Goal: Information Seeking & Learning: Learn about a topic

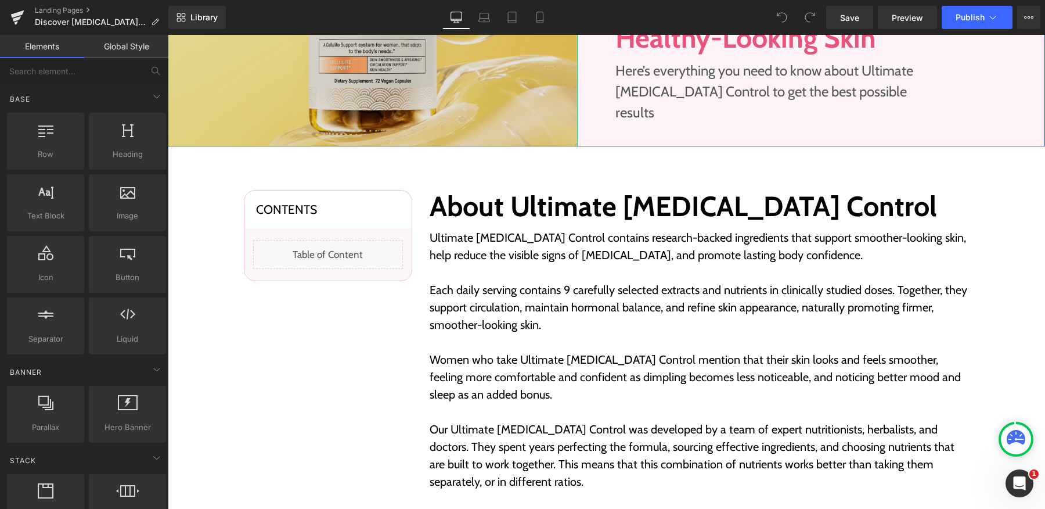
scroll to position [78, 0]
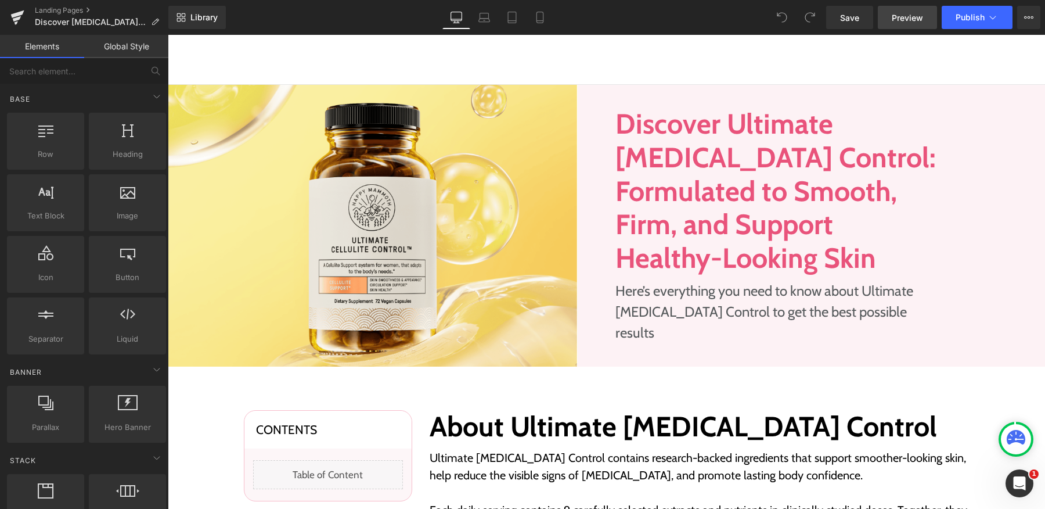
click at [901, 13] on span "Preview" at bounding box center [907, 18] width 31 height 12
click at [897, 17] on span "Preview" at bounding box center [907, 18] width 31 height 12
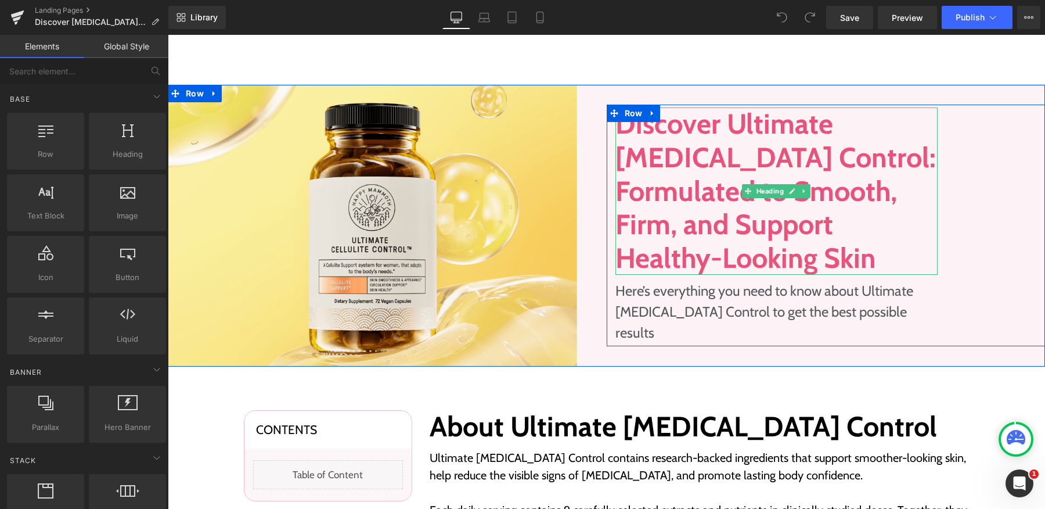
click at [689, 188] on h1 "Discover Ultimate [MEDICAL_DATA] Control: Formulated to Smooth, Firm, and Suppo…" at bounding box center [777, 190] width 323 height 167
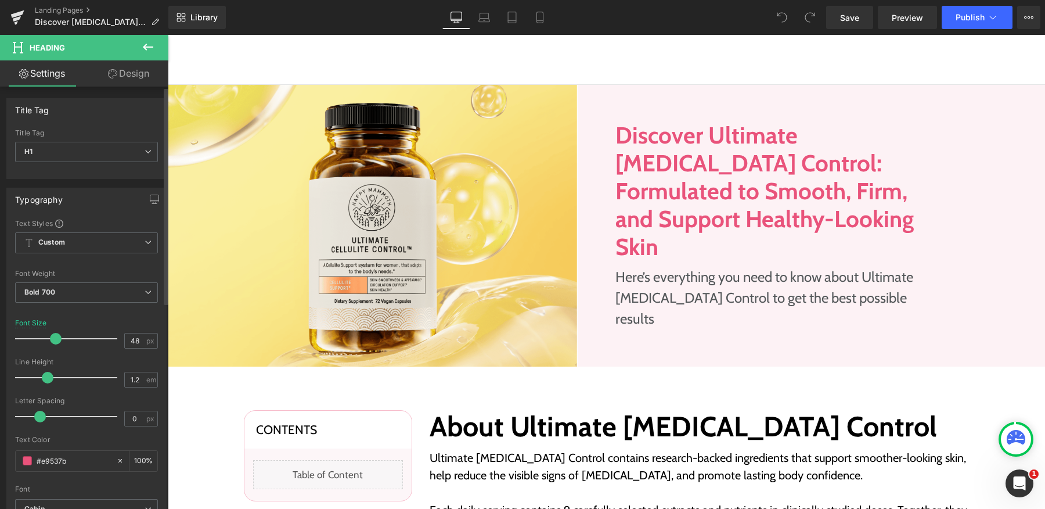
drag, startPoint x: 62, startPoint y: 340, endPoint x: 54, endPoint y: 338, distance: 7.9
click at [54, 338] on span at bounding box center [56, 339] width 12 height 12
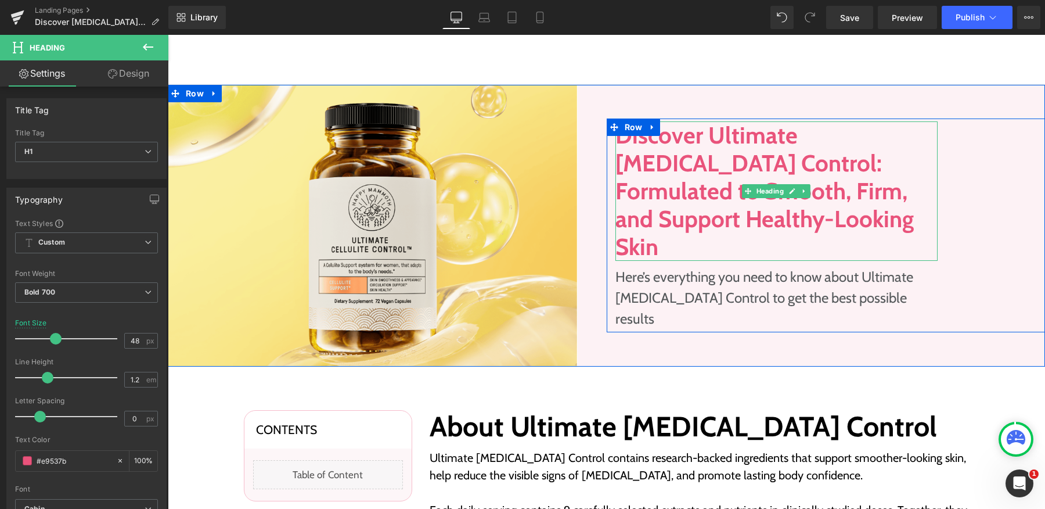
click at [738, 245] on h1 "Discover Ultimate [MEDICAL_DATA] Control: Formulated to Smooth, Firm, and Suppo…" at bounding box center [777, 190] width 323 height 139
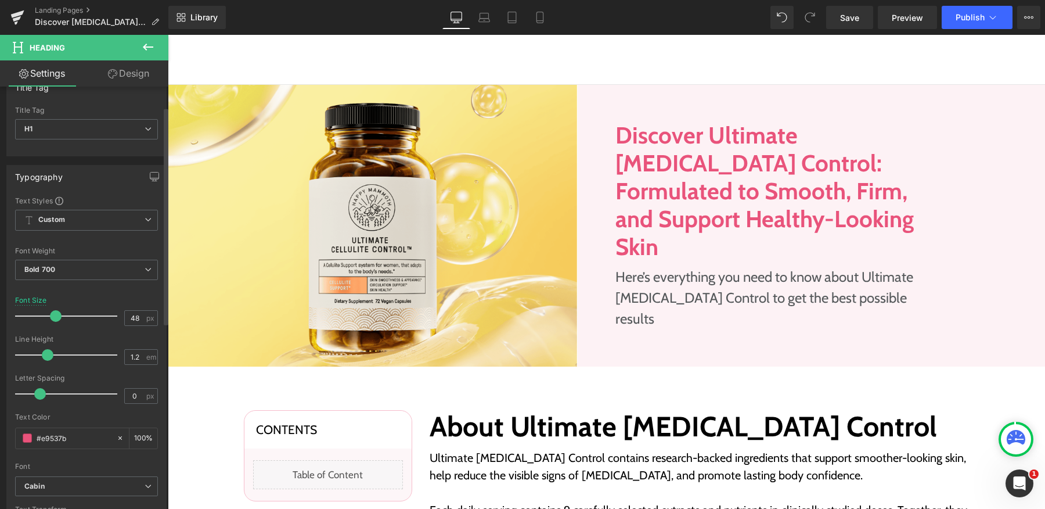
scroll to position [0, 0]
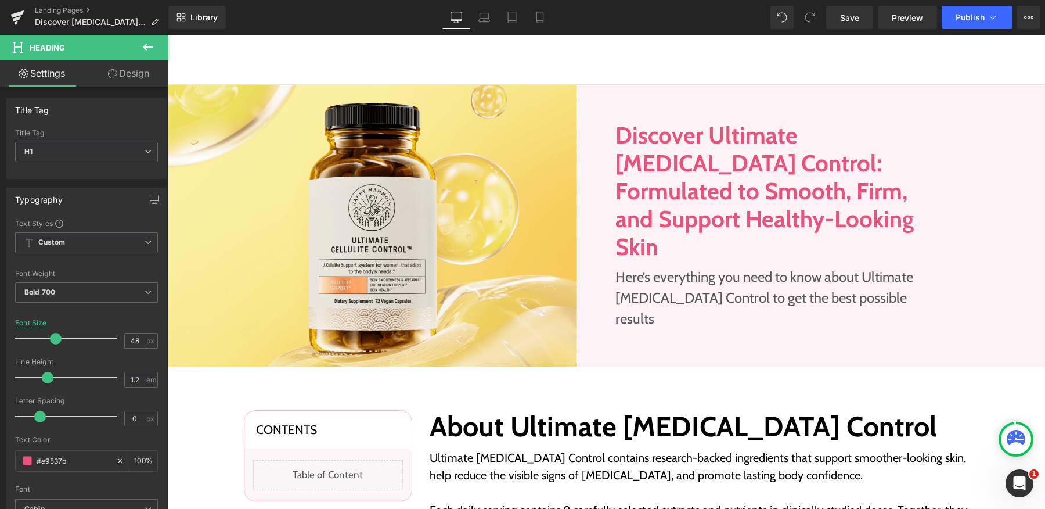
click at [137, 69] on link "Design" at bounding box center [129, 73] width 84 height 26
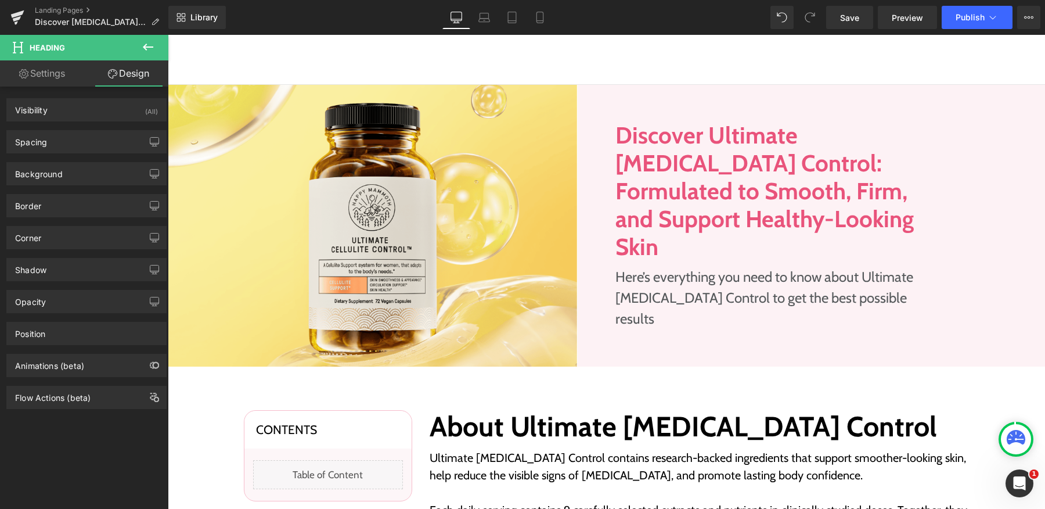
click at [40, 82] on link "Settings" at bounding box center [42, 73] width 84 height 26
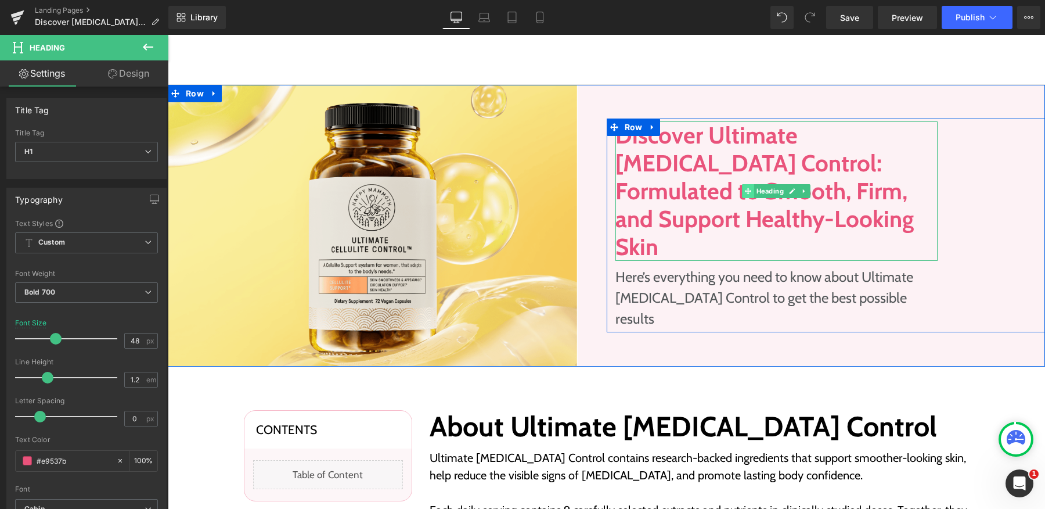
click at [745, 195] on icon at bounding box center [748, 191] width 6 height 6
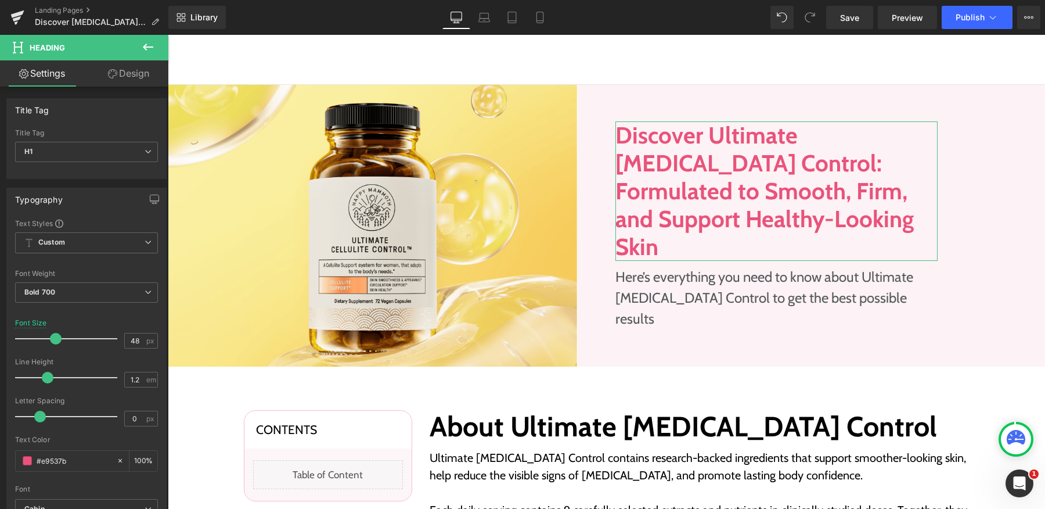
click at [123, 81] on link "Design" at bounding box center [129, 73] width 84 height 26
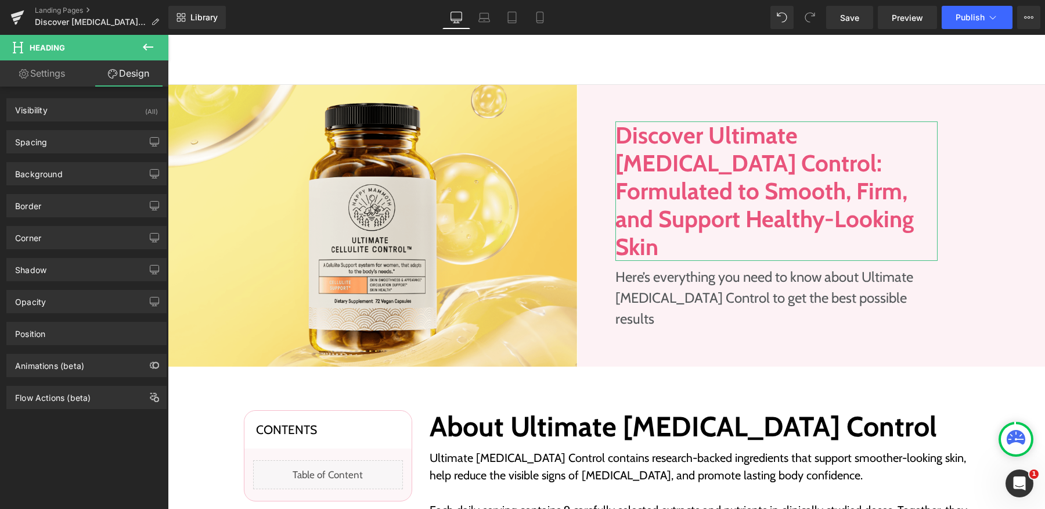
click at [42, 80] on link "Settings" at bounding box center [42, 73] width 84 height 26
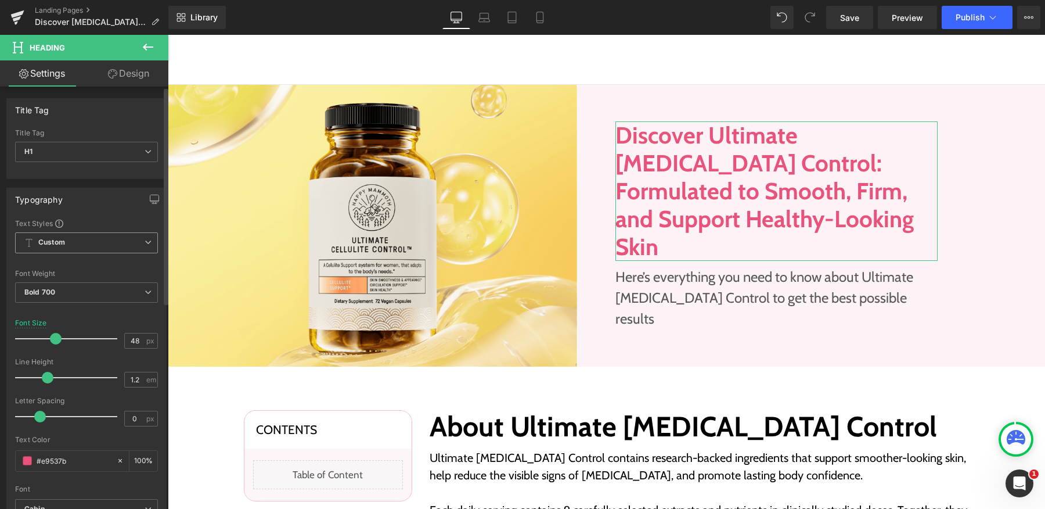
click at [59, 243] on b "Custom" at bounding box center [51, 243] width 27 height 10
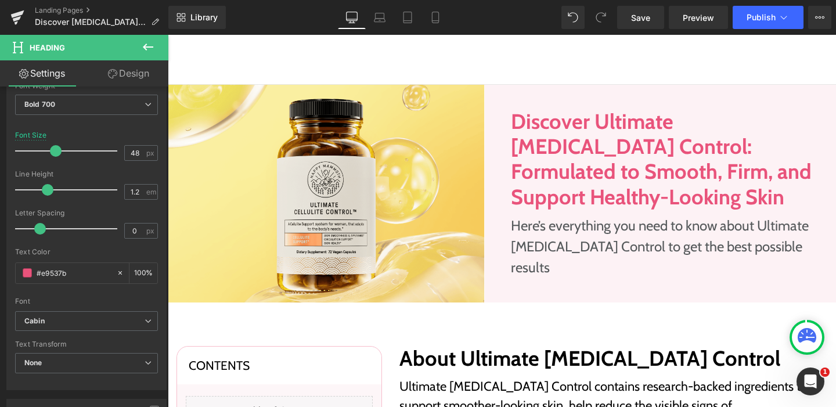
scroll to position [78, 0]
click at [645, 17] on span "Save" at bounding box center [640, 18] width 19 height 12
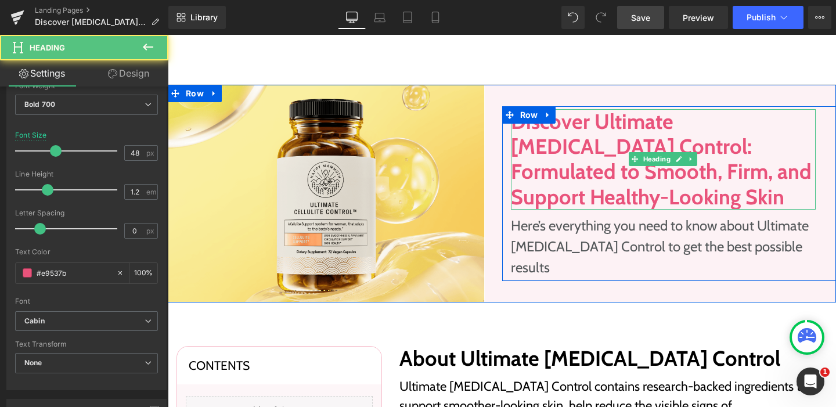
click at [605, 178] on h1 "Discover Ultimate [MEDICAL_DATA] Control: Formulated to Smooth, Firm, and Suppo…" at bounding box center [663, 159] width 305 height 100
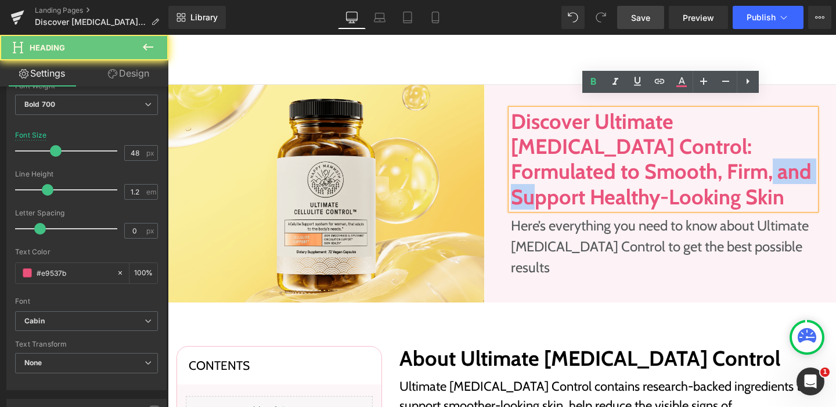
click at [605, 178] on h1 "Discover Ultimate [MEDICAL_DATA] Control: Formulated to Smooth, Firm, and Suppo…" at bounding box center [663, 159] width 305 height 100
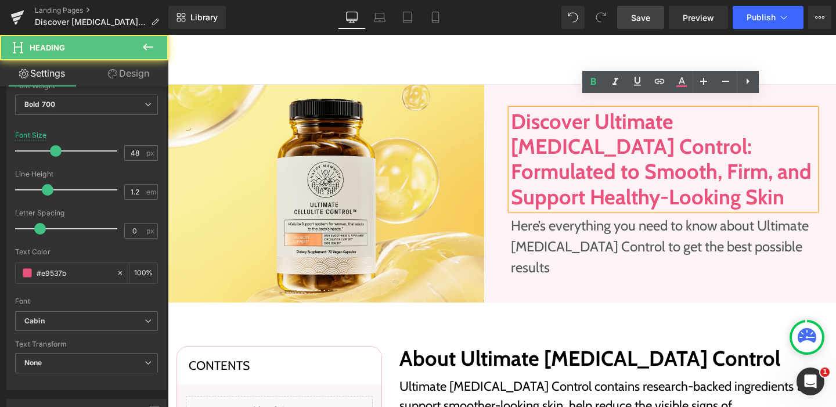
click at [513, 159] on h1 "Discover Ultimate [MEDICAL_DATA] Control: Formulated to Smooth, Firm, and Suppo…" at bounding box center [663, 159] width 305 height 100
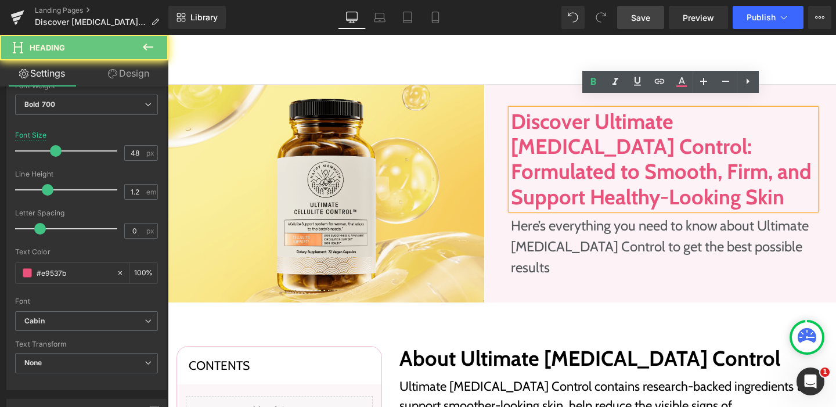
click at [511, 156] on h1 "Discover Ultimate [MEDICAL_DATA] Control: Formulated to Smooth, Firm, and Suppo…" at bounding box center [663, 159] width 305 height 100
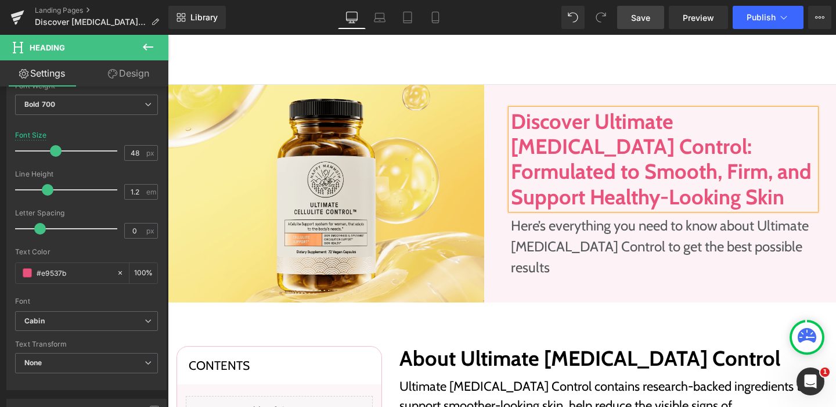
click at [515, 103] on div "Discover Ultimate Cellulite Control: Formulated to Smooth, Firm, and Support He…" at bounding box center [669, 194] width 335 height 218
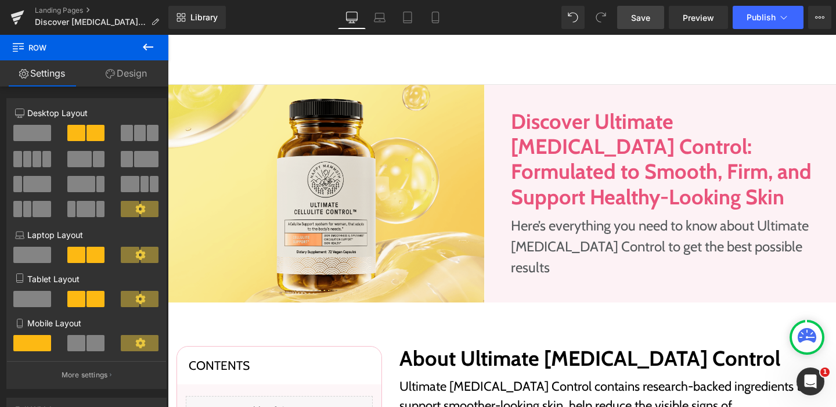
click at [649, 17] on span "Save" at bounding box center [640, 18] width 19 height 12
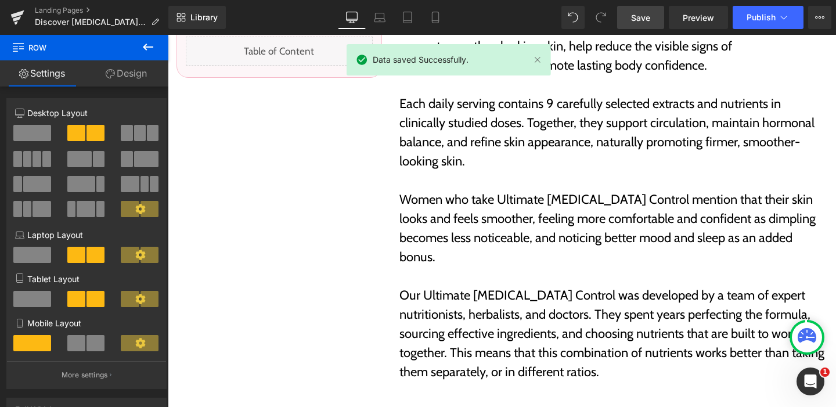
scroll to position [271, 0]
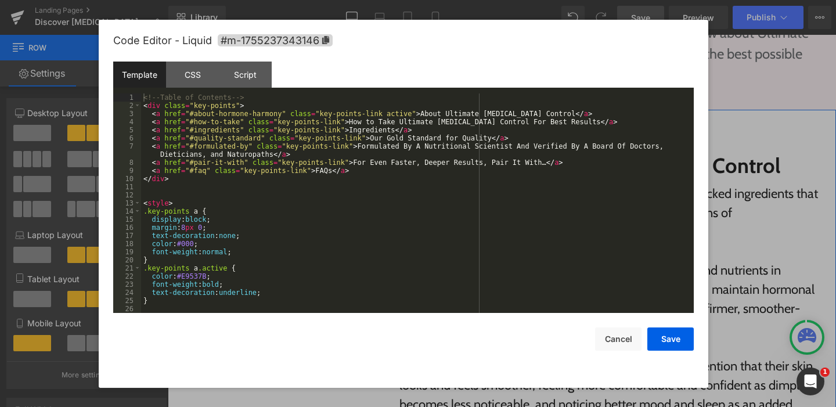
click at [296, 211] on div "Liquid" at bounding box center [279, 217] width 187 height 29
click at [614, 345] on button "Cancel" at bounding box center [618, 339] width 46 height 23
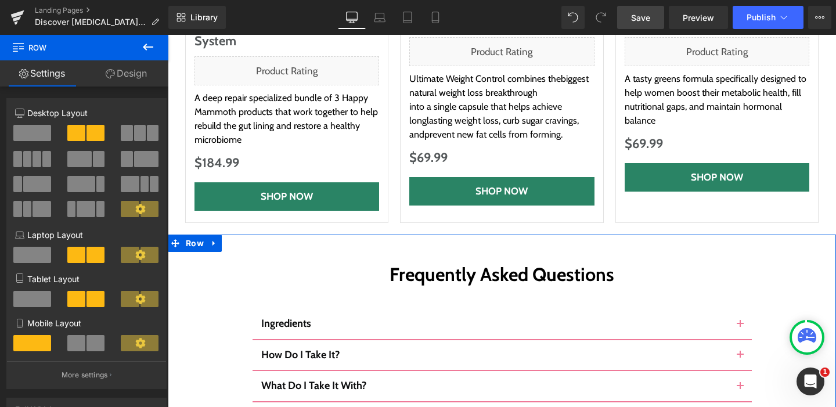
scroll to position [5570, 0]
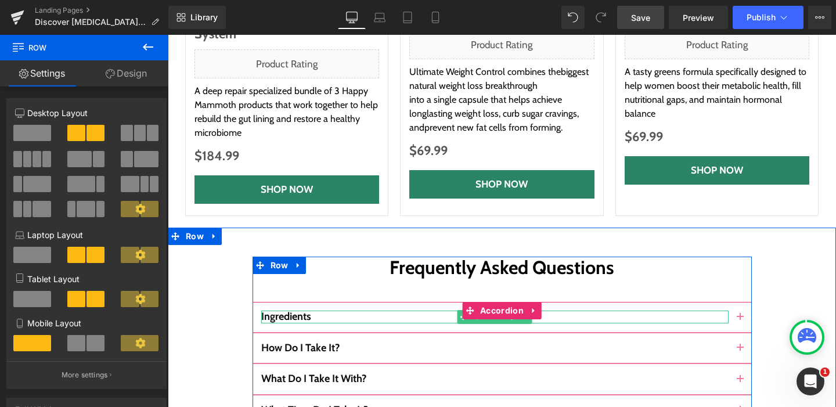
click at [297, 310] on span "Ingredients" at bounding box center [286, 316] width 50 height 13
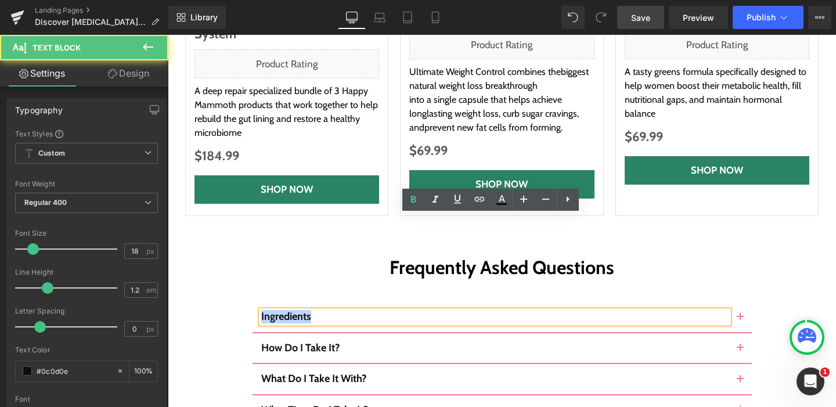
click at [297, 310] on span "Ingredients" at bounding box center [286, 316] width 50 height 13
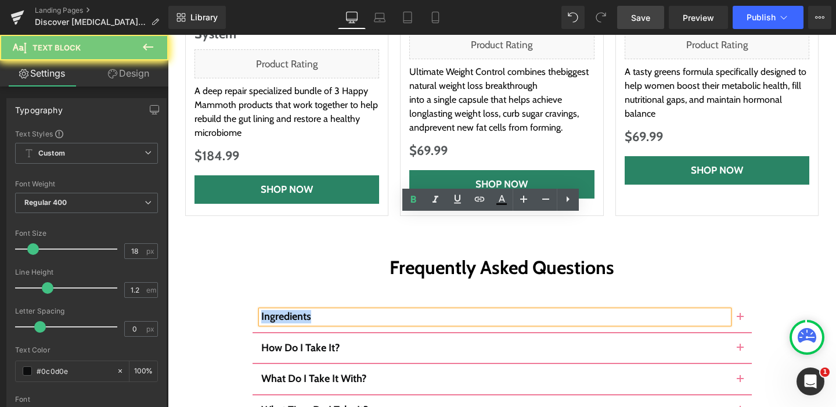
click at [297, 310] on span "Ingredients" at bounding box center [286, 316] width 50 height 13
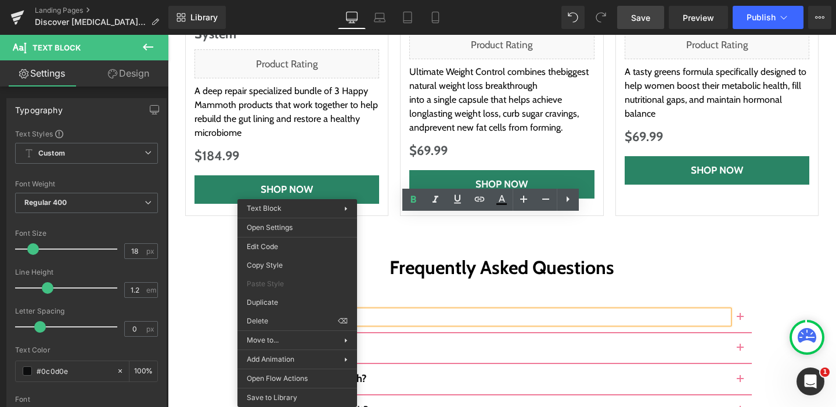
click at [379, 311] on p "Ingredients" at bounding box center [495, 317] width 468 height 13
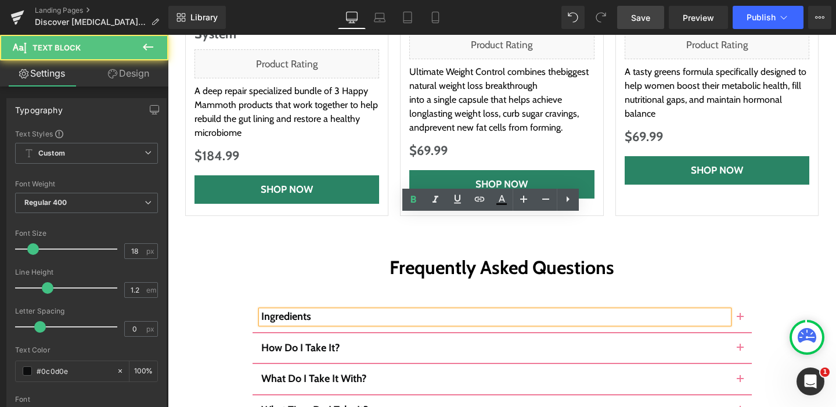
click at [348, 311] on p "Ingredients" at bounding box center [495, 317] width 468 height 13
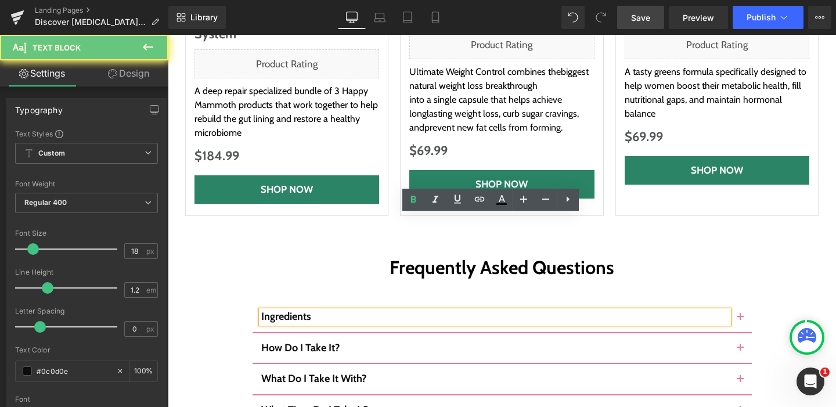
click at [348, 311] on p "Ingredients" at bounding box center [495, 317] width 468 height 13
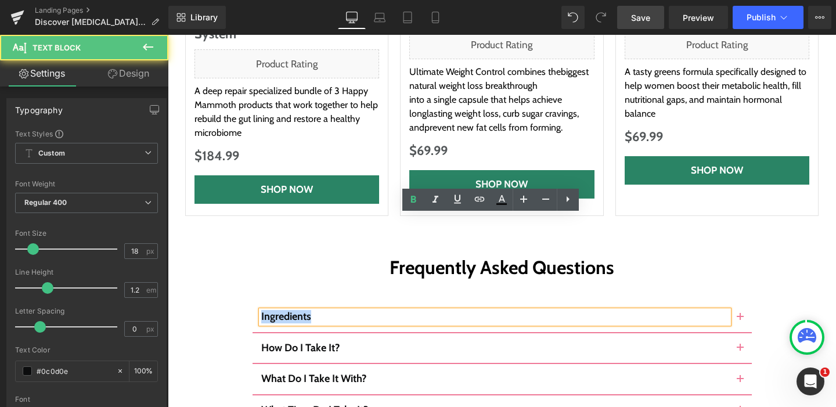
click at [348, 311] on p "Ingredients" at bounding box center [495, 317] width 468 height 13
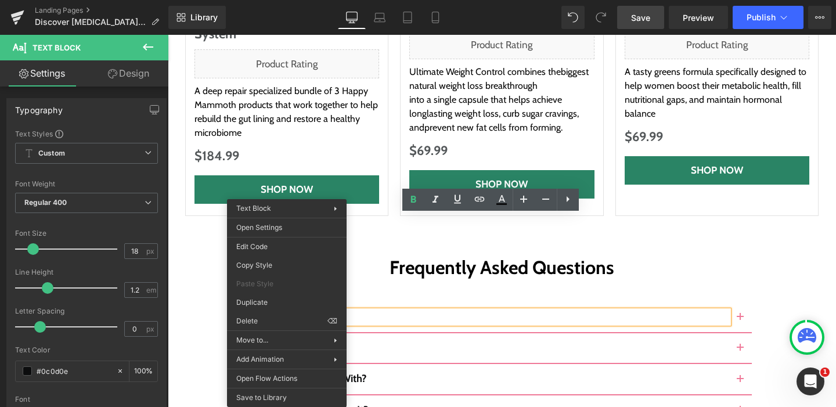
click at [358, 311] on p "Ingredients" at bounding box center [495, 317] width 468 height 13
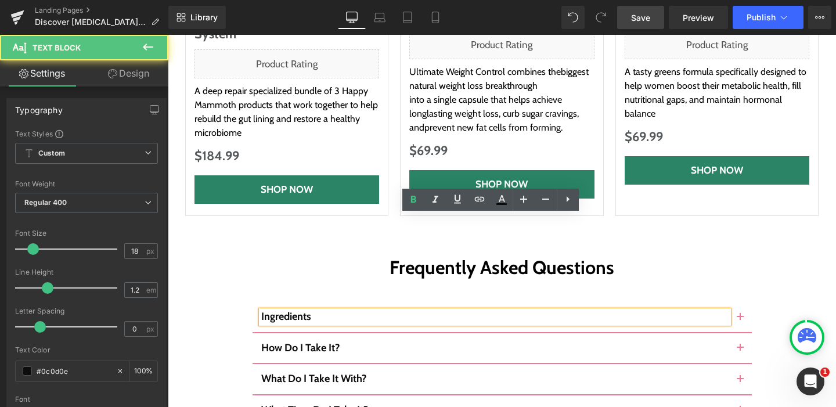
click at [358, 311] on p "Ingredients" at bounding box center [495, 317] width 468 height 13
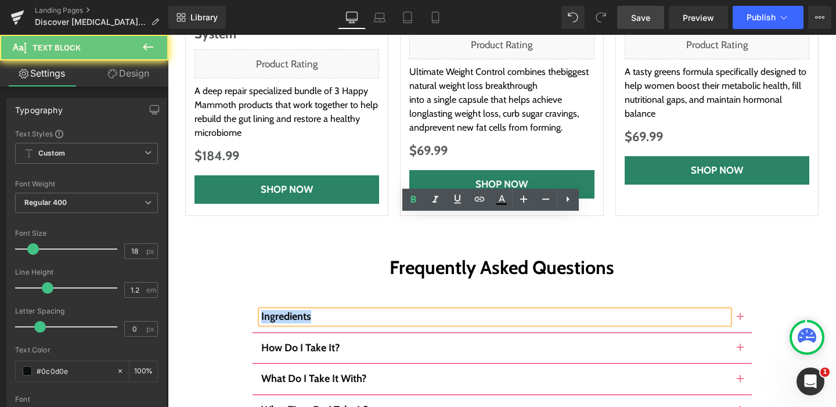
click at [358, 311] on p "Ingredients" at bounding box center [495, 317] width 468 height 13
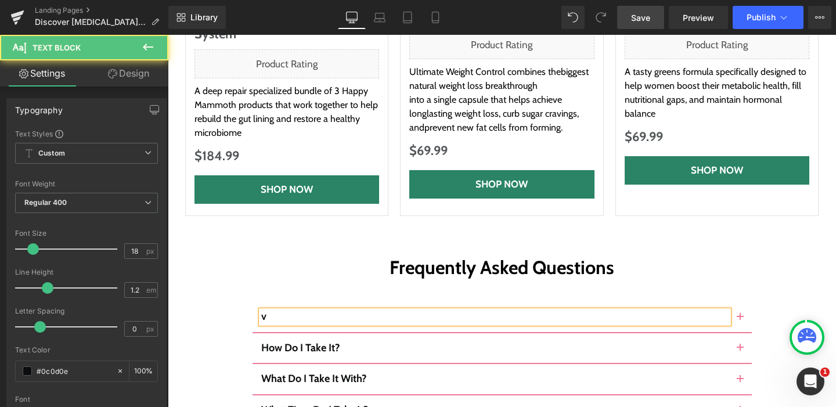
click at [285, 311] on p "v" at bounding box center [495, 317] width 468 height 13
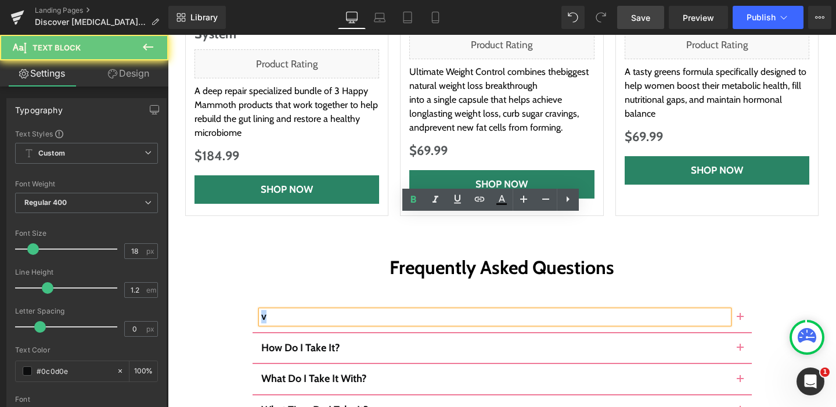
click at [285, 311] on p "v" at bounding box center [495, 317] width 468 height 13
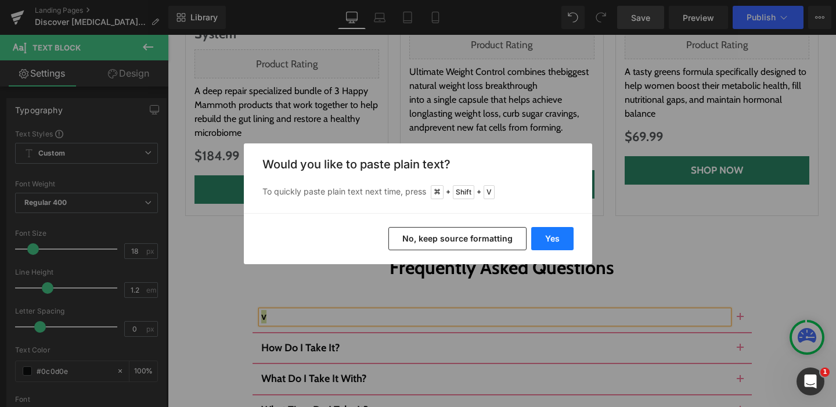
click at [555, 238] on button "Yes" at bounding box center [552, 238] width 42 height 23
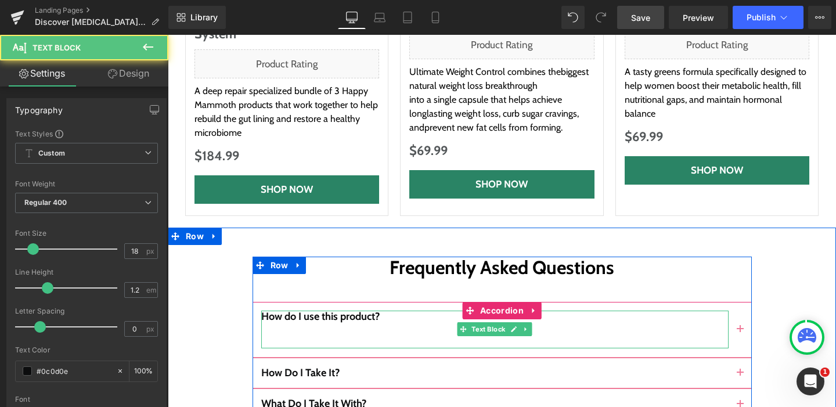
click at [393, 324] on p at bounding box center [495, 330] width 468 height 13
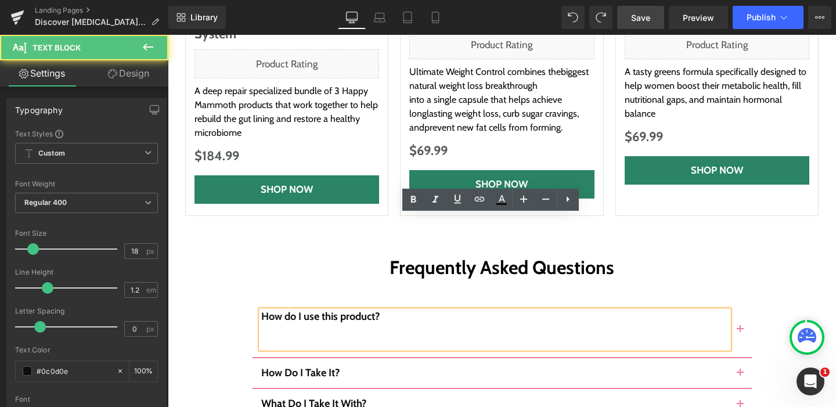
click at [333, 336] on p at bounding box center [495, 342] width 468 height 13
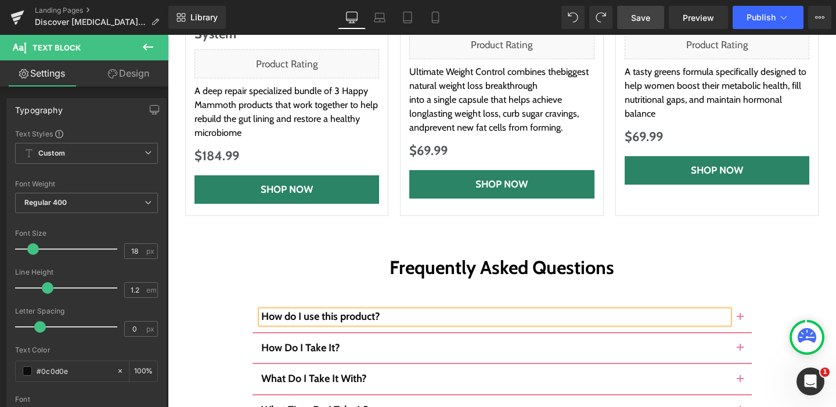
click at [738, 302] on button "button" at bounding box center [740, 317] width 23 height 30
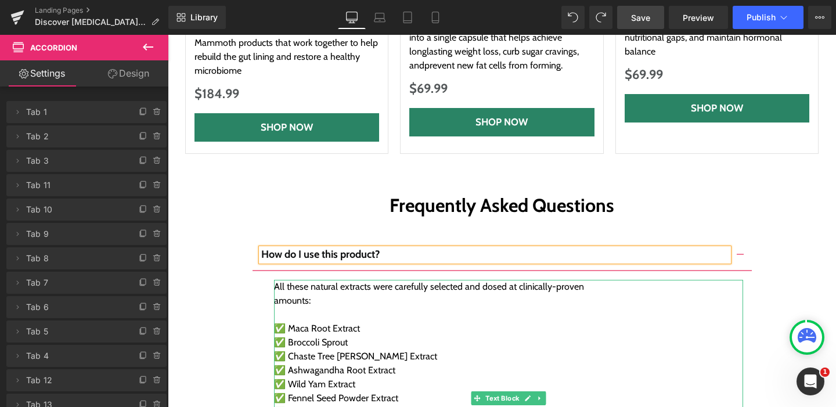
scroll to position [5653, 0]
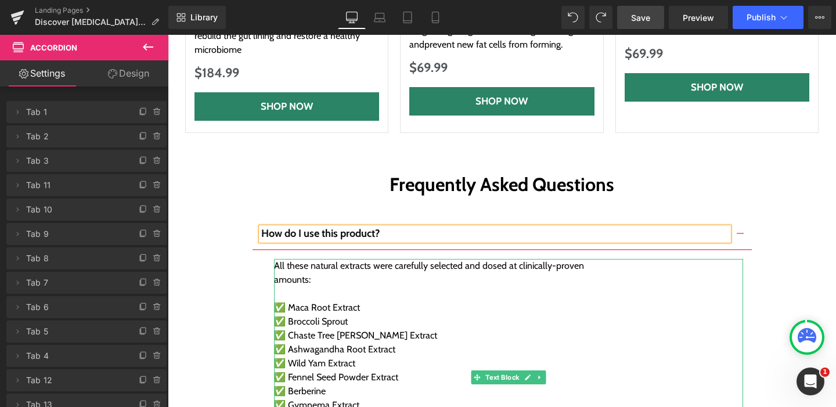
click at [287, 273] on div "amounts:" at bounding box center [508, 280] width 469 height 14
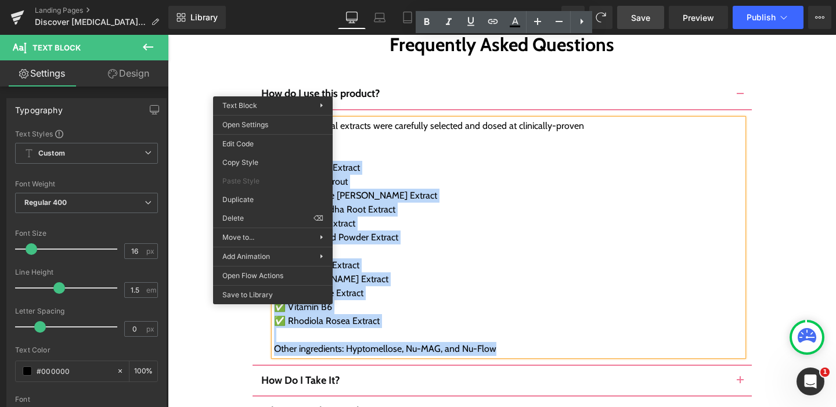
scroll to position [5778, 0]
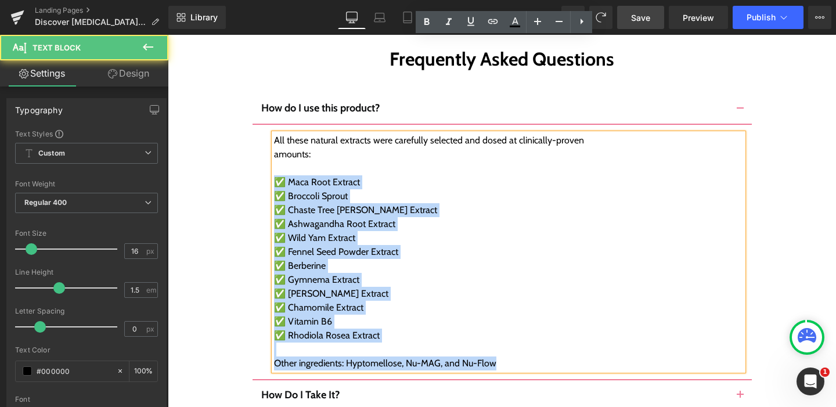
click at [357, 175] on div "✅ Maca Root Extract" at bounding box center [508, 182] width 469 height 14
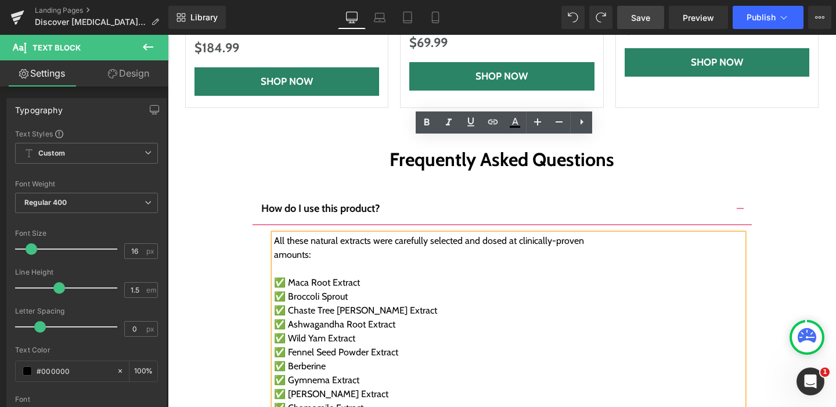
scroll to position [5696, 0]
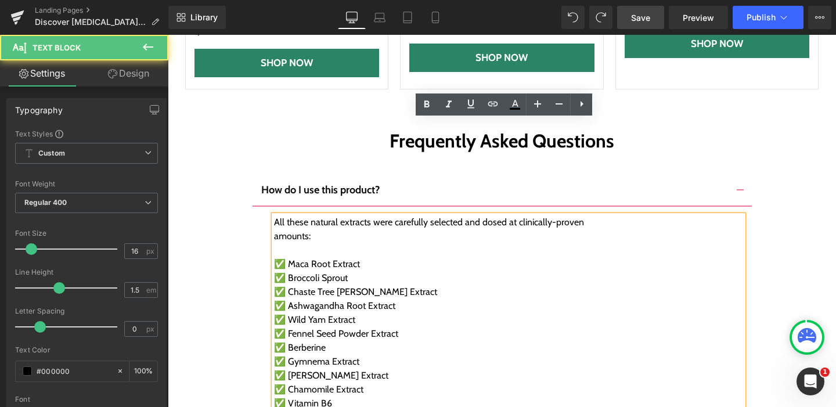
drag, startPoint x: 272, startPoint y: 128, endPoint x: 286, endPoint y: 146, distance: 23.6
click at [286, 215] on div "All these natural extracts were carefully selected and dosed at clinically-prov…" at bounding box center [508, 333] width 469 height 237
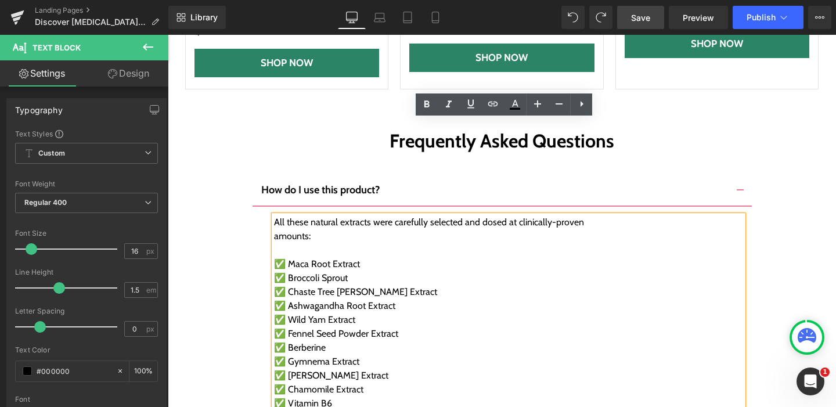
click at [274, 215] on div "All these natural extracts were carefully selected and dosed at clinically-prov…" at bounding box center [508, 333] width 469 height 237
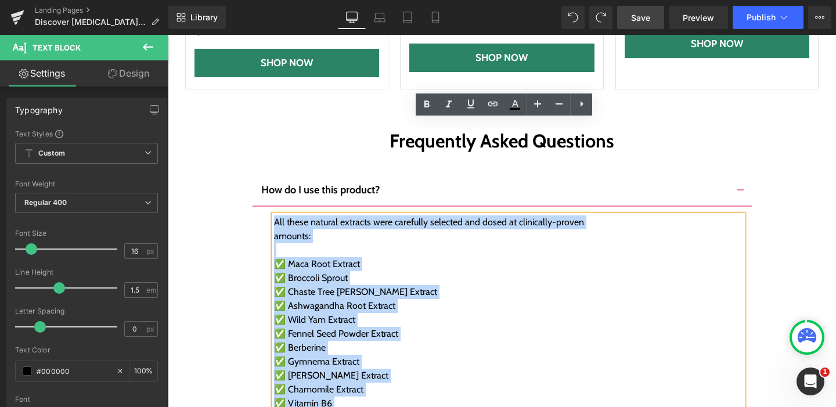
drag, startPoint x: 272, startPoint y: 131, endPoint x: 494, endPoint y: 348, distance: 310.1
click at [494, 348] on div "All these natural extracts were carefully selected and dosed at clinically-prov…" at bounding box center [508, 333] width 469 height 237
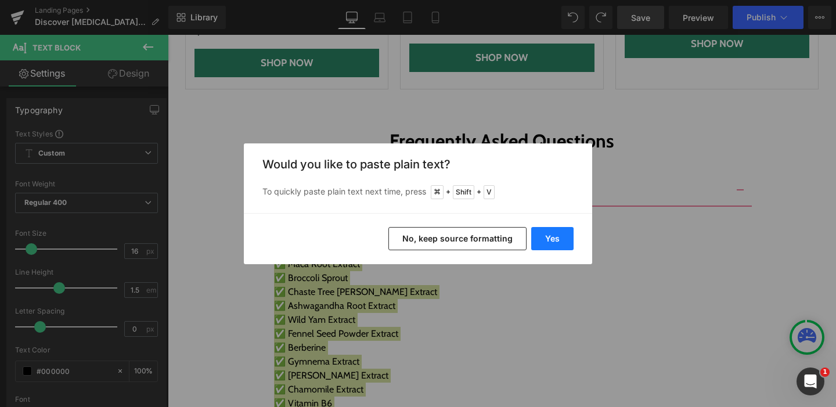
click at [549, 240] on button "Yes" at bounding box center [552, 238] width 42 height 23
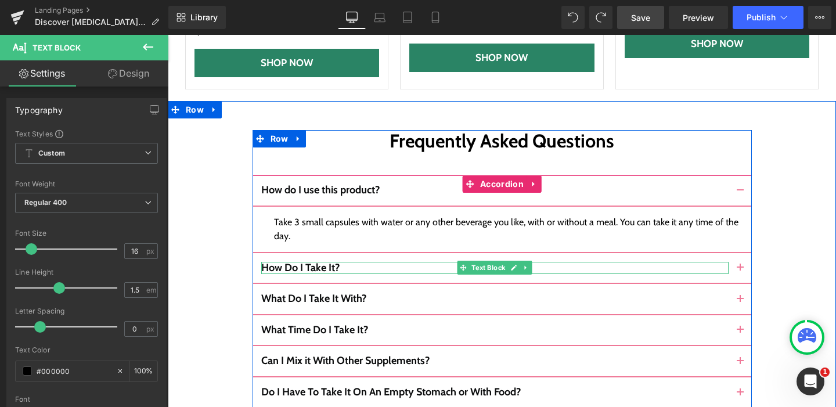
click at [328, 261] on b "How Do I Take It?" at bounding box center [300, 267] width 78 height 13
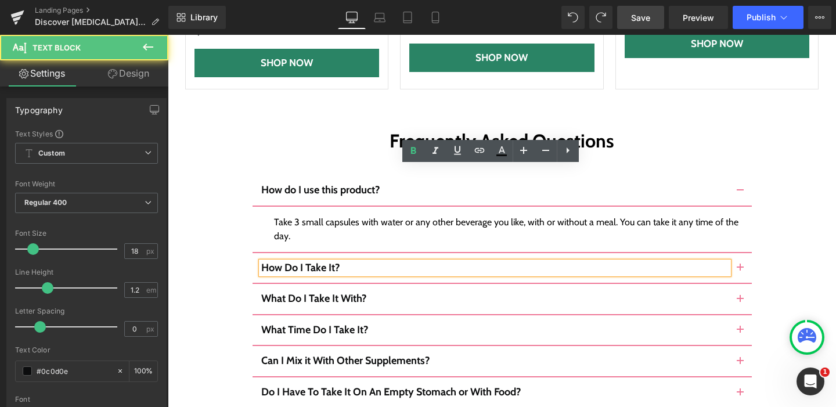
click at [340, 262] on p "How Do I Take It?" at bounding box center [495, 268] width 468 height 13
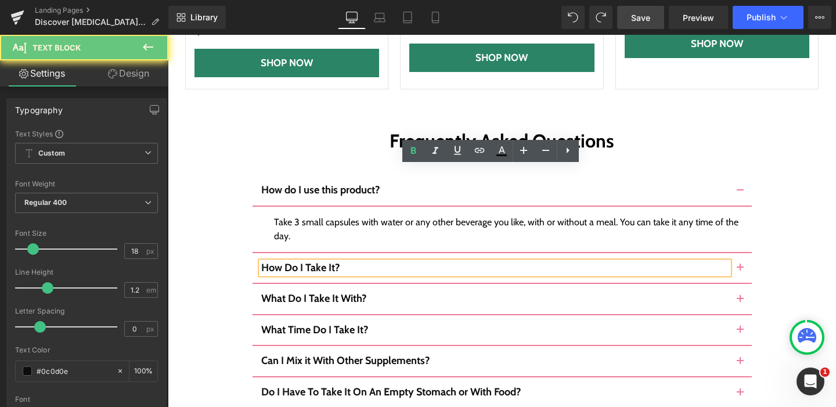
click at [340, 262] on p "How Do I Take It?" at bounding box center [495, 268] width 468 height 13
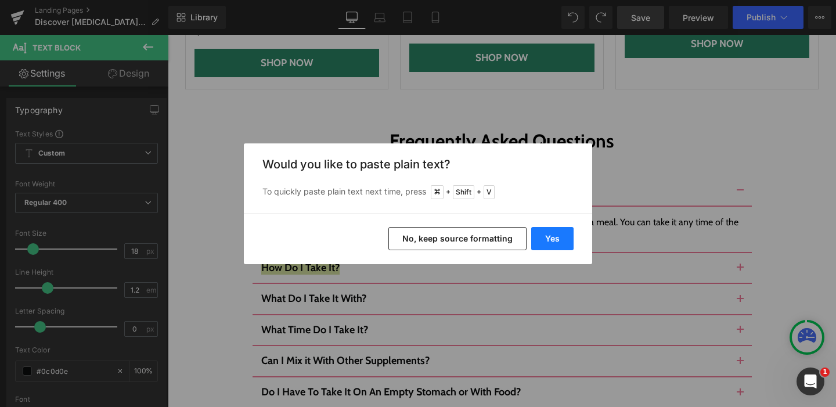
click at [552, 245] on button "Yes" at bounding box center [552, 238] width 42 height 23
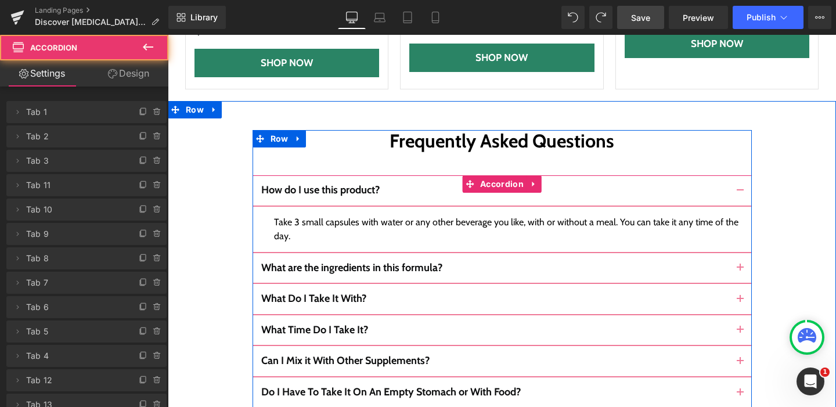
click at [732, 253] on button "button" at bounding box center [740, 268] width 23 height 30
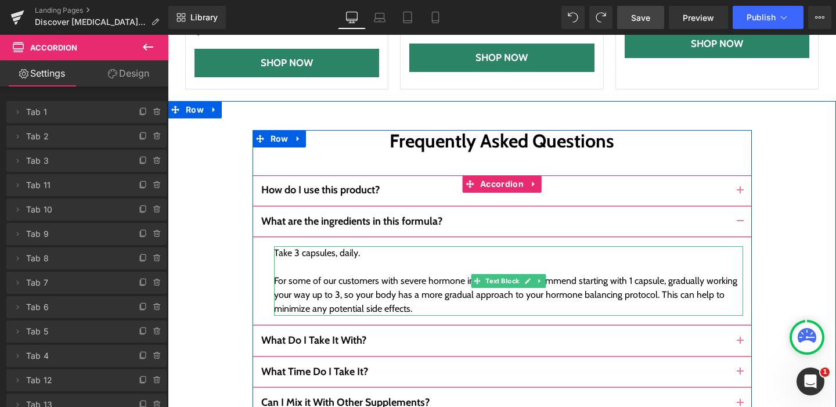
click at [296, 246] on div "Take 3 capsules, daily. For some of our customers with severe hormone imbalance…" at bounding box center [508, 281] width 469 height 70
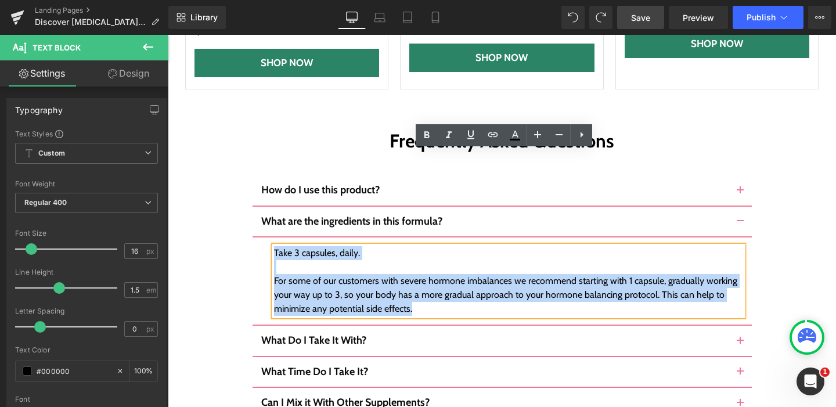
drag, startPoint x: 271, startPoint y: 161, endPoint x: 417, endPoint y: 211, distance: 154.5
click at [417, 246] on div "Take 3 capsules, daily. For some of our customers with severe hormone imbalance…" at bounding box center [508, 281] width 469 height 70
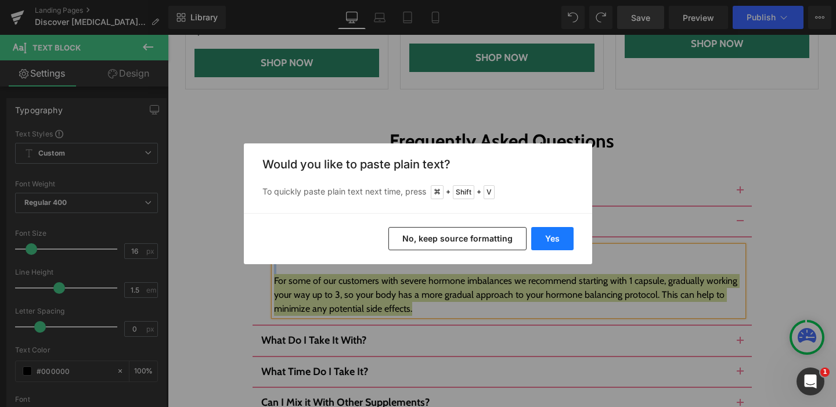
click at [541, 238] on button "Yes" at bounding box center [552, 238] width 42 height 23
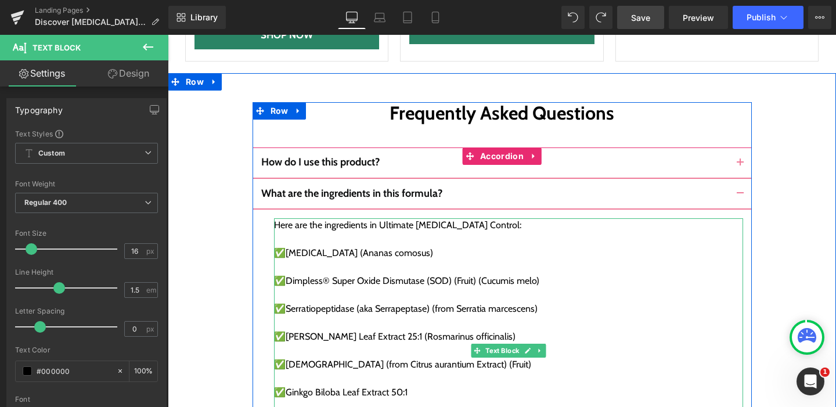
scroll to position [5742, 0]
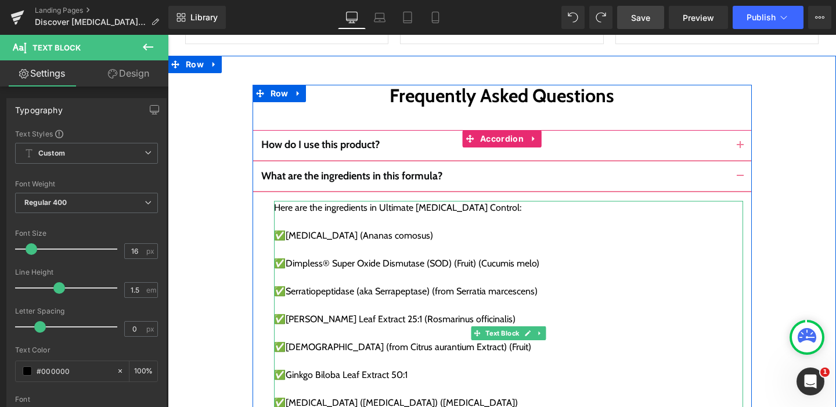
click at [279, 243] on div at bounding box center [508, 250] width 469 height 14
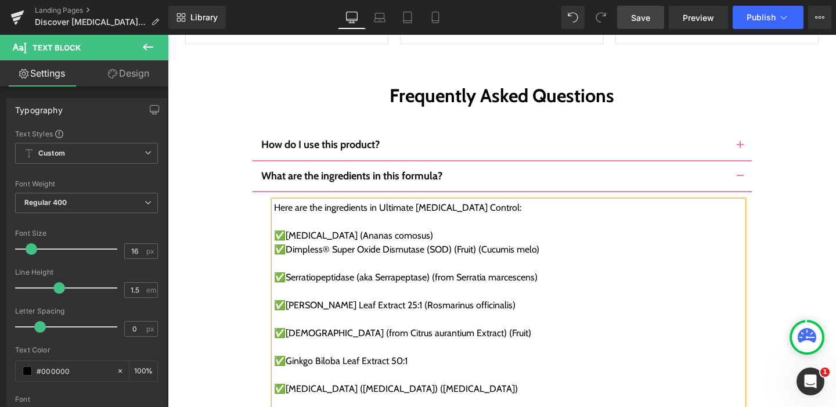
click at [275, 257] on div at bounding box center [508, 264] width 469 height 14
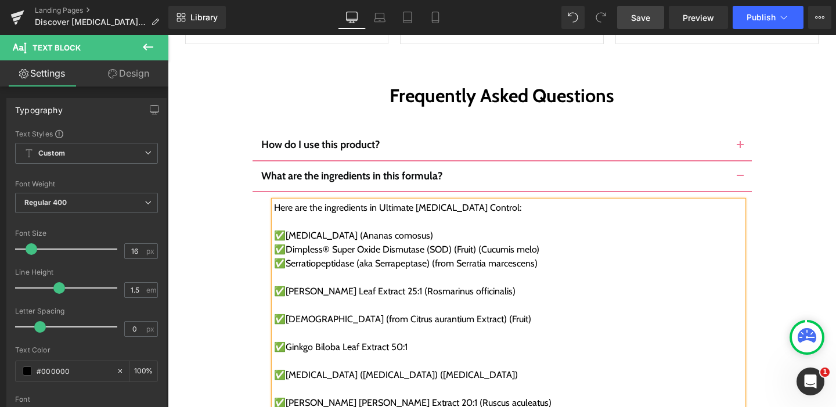
click at [280, 271] on div at bounding box center [508, 278] width 469 height 14
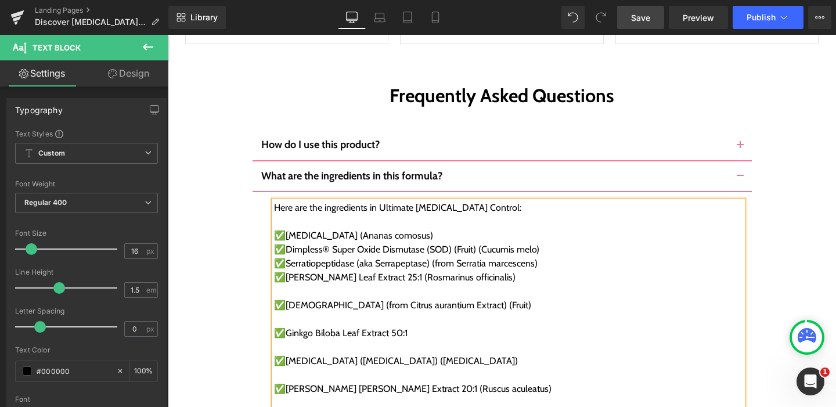
click at [278, 285] on div at bounding box center [508, 292] width 469 height 14
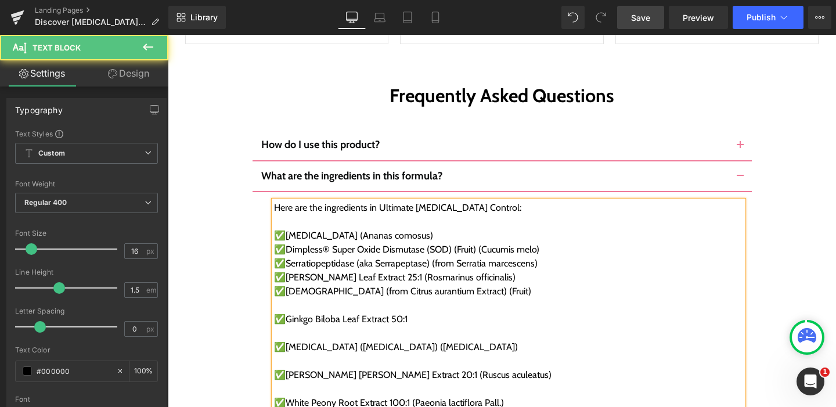
click at [277, 299] on div at bounding box center [508, 306] width 469 height 14
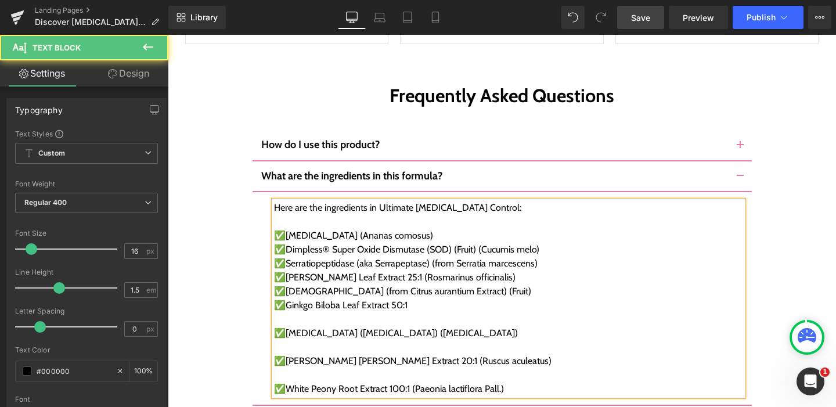
click at [282, 312] on div at bounding box center [508, 319] width 469 height 14
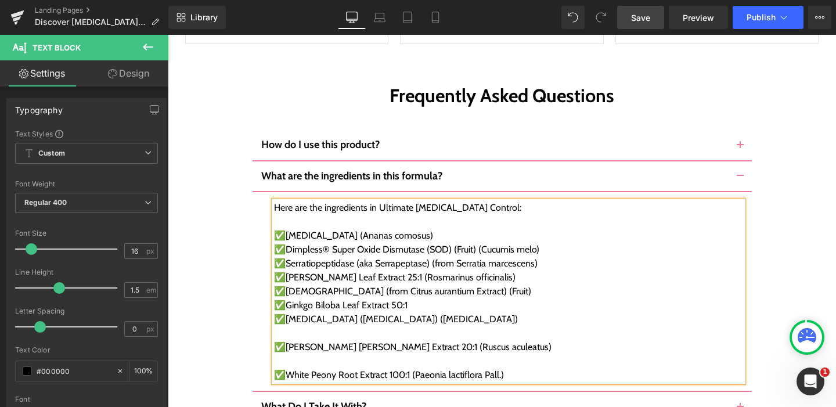
click at [281, 326] on div at bounding box center [508, 333] width 469 height 14
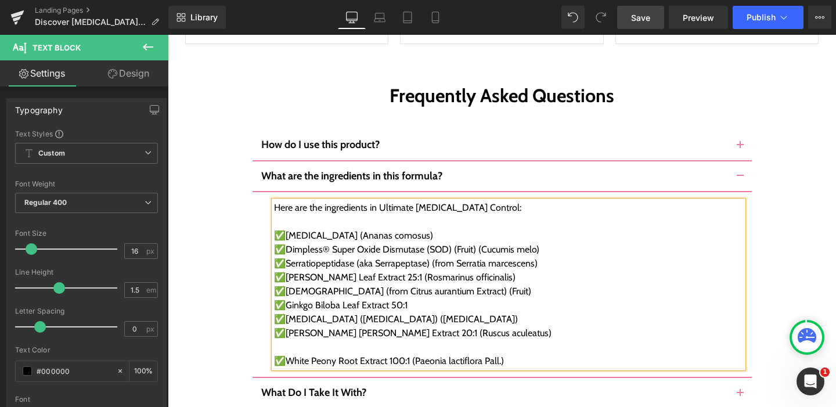
click at [278, 340] on div at bounding box center [508, 347] width 469 height 14
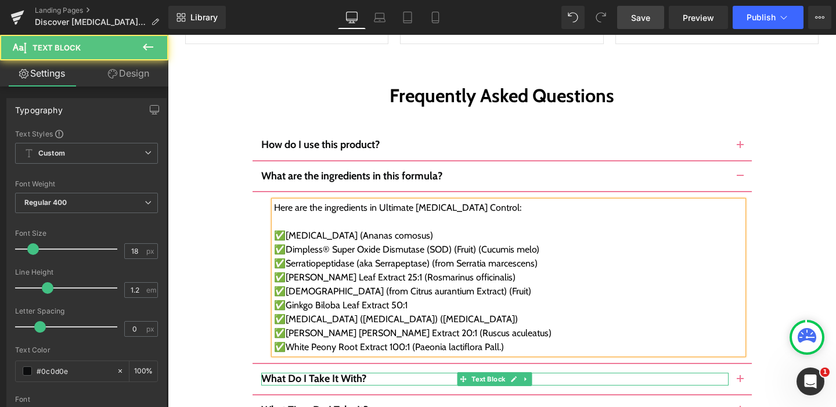
click at [380, 373] on p "What Do I Take It With?" at bounding box center [495, 379] width 468 height 13
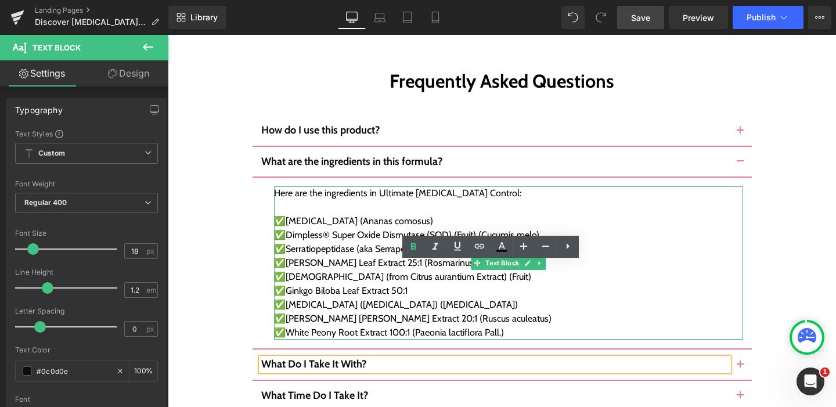
scroll to position [5757, 0]
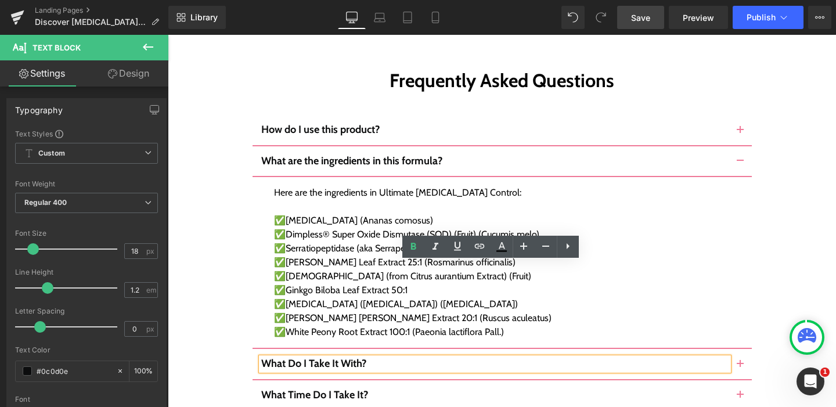
click at [370, 358] on p "What Do I Take It With?" at bounding box center [495, 364] width 468 height 13
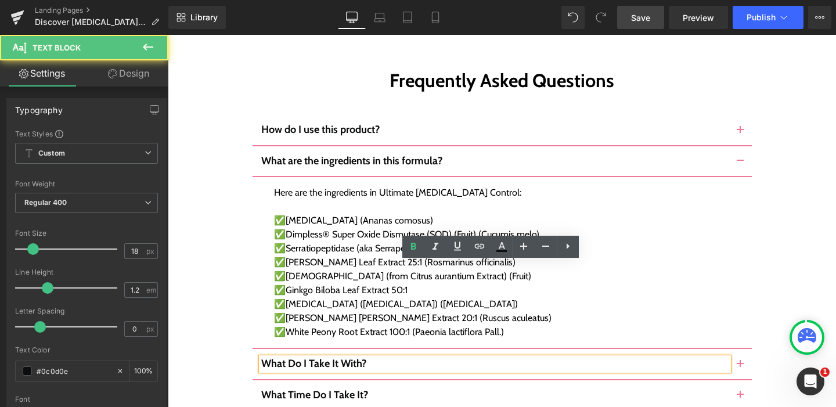
click at [370, 358] on p "What Do I Take It With?" at bounding box center [495, 364] width 468 height 13
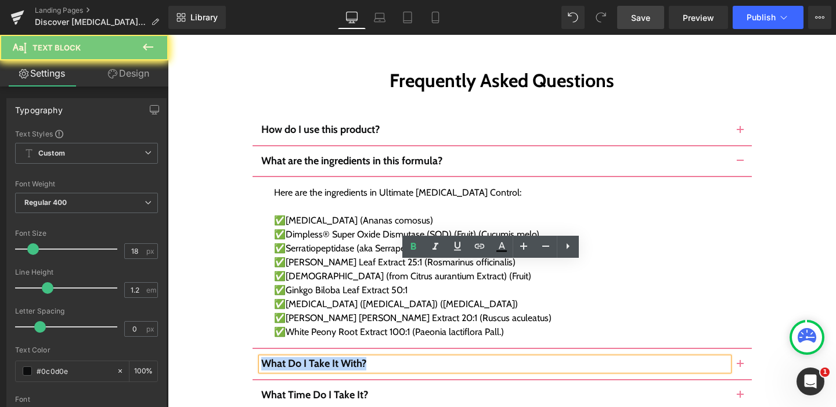
click at [370, 358] on p "What Do I Take It With?" at bounding box center [495, 364] width 468 height 13
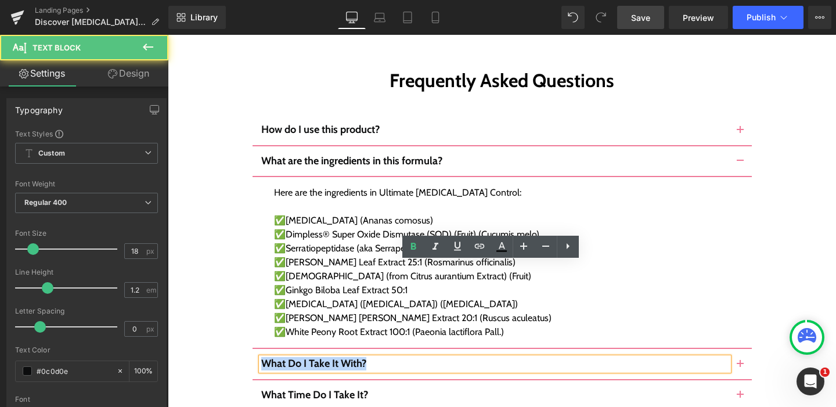
click at [263, 357] on b "What Do I Take It With?" at bounding box center [313, 363] width 105 height 13
click at [364, 358] on p "What Do I Take It With?" at bounding box center [495, 364] width 468 height 13
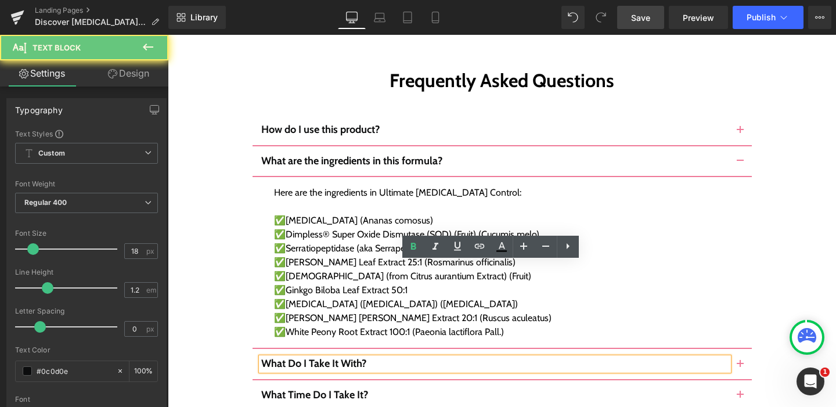
click at [364, 358] on p "What Do I Take It With?" at bounding box center [495, 364] width 468 height 13
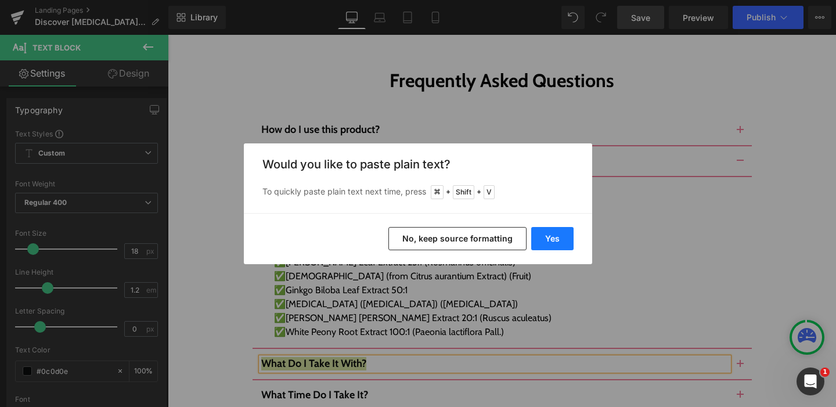
click at [556, 243] on button "Yes" at bounding box center [552, 238] width 42 height 23
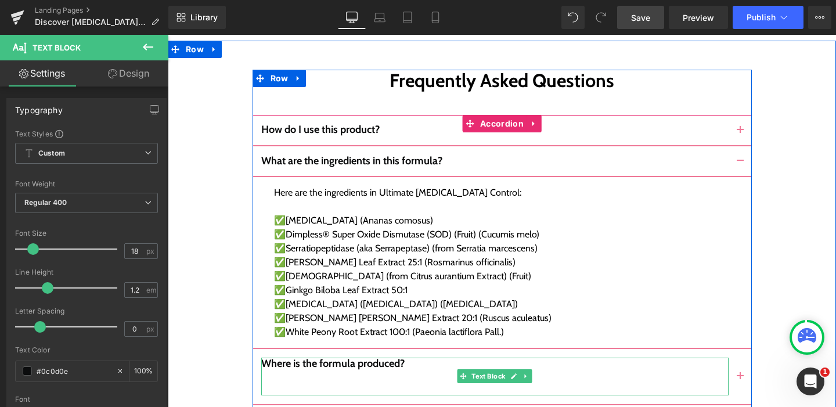
click at [315, 371] on p at bounding box center [495, 377] width 468 height 13
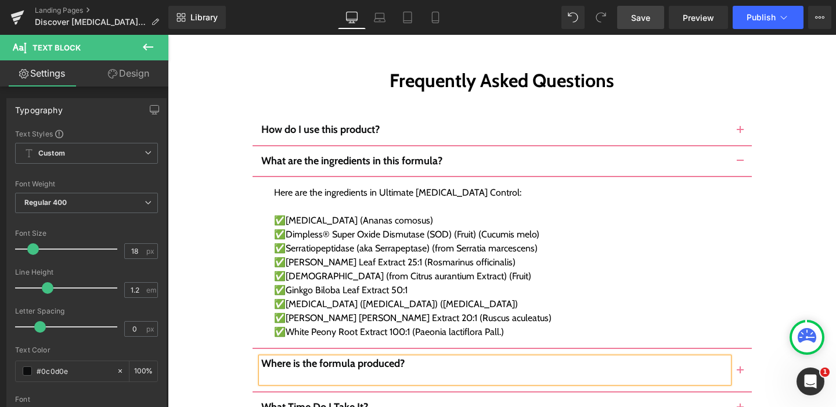
click at [291, 371] on p at bounding box center [495, 377] width 468 height 13
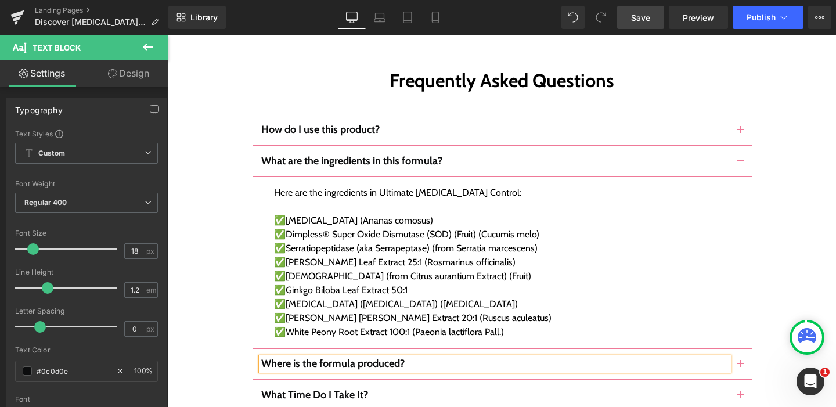
click at [740, 349] on button "button" at bounding box center [740, 364] width 23 height 30
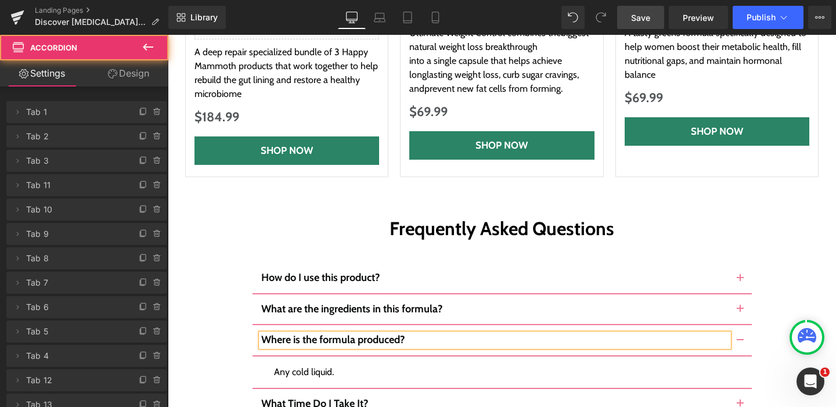
scroll to position [5585, 0]
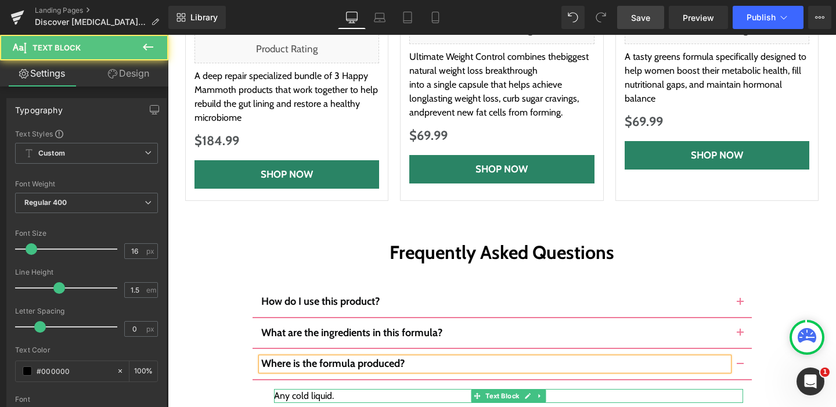
click at [336, 389] on div "Any cold liquid." at bounding box center [508, 396] width 469 height 14
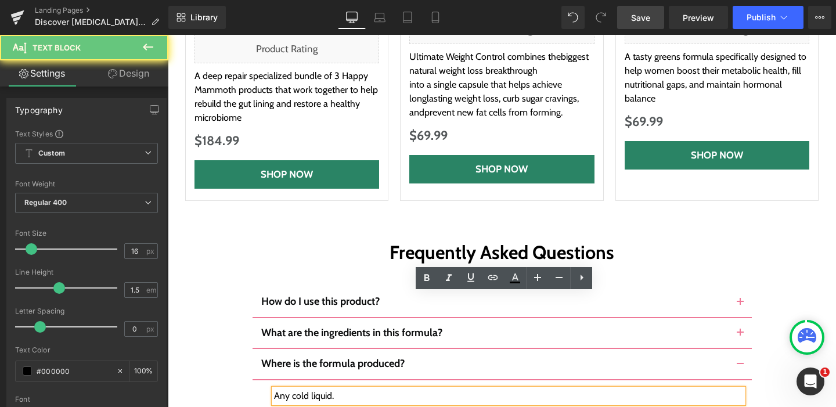
click at [336, 389] on div "Any cold liquid." at bounding box center [508, 396] width 469 height 14
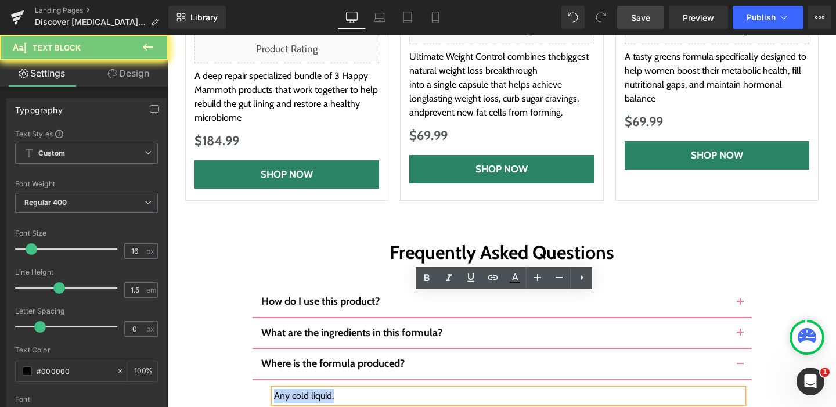
click at [336, 389] on div "Any cold liquid." at bounding box center [508, 396] width 469 height 14
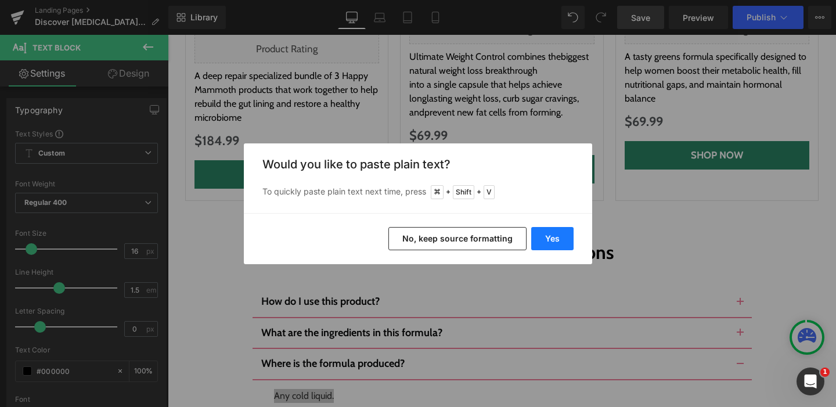
click at [547, 240] on button "Yes" at bounding box center [552, 238] width 42 height 23
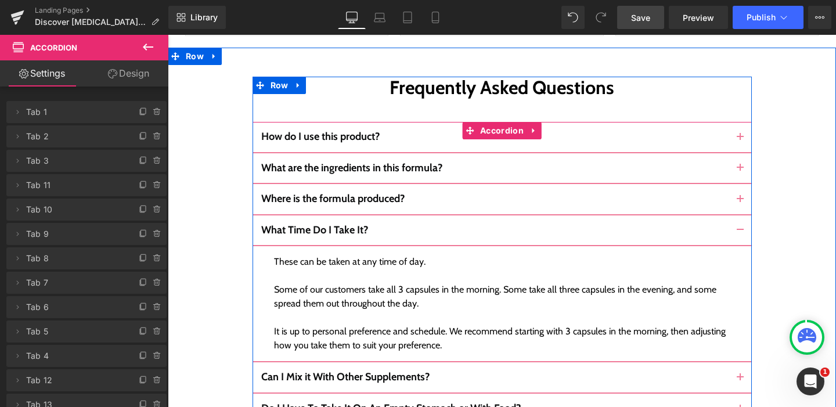
scroll to position [5761, 0]
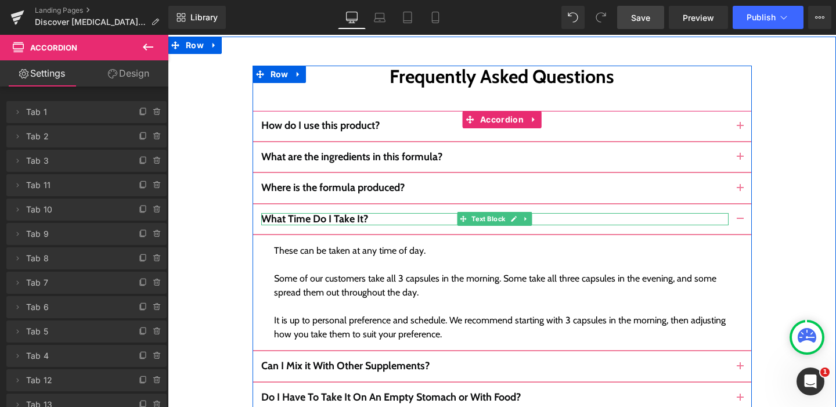
click at [347, 213] on b "What Time Do I Take It?" at bounding box center [314, 219] width 107 height 13
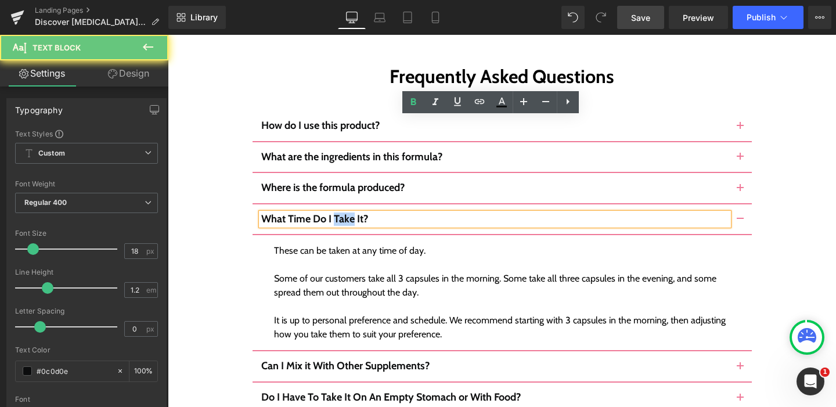
click at [347, 213] on b "What Time Do I Take It?" at bounding box center [314, 219] width 107 height 13
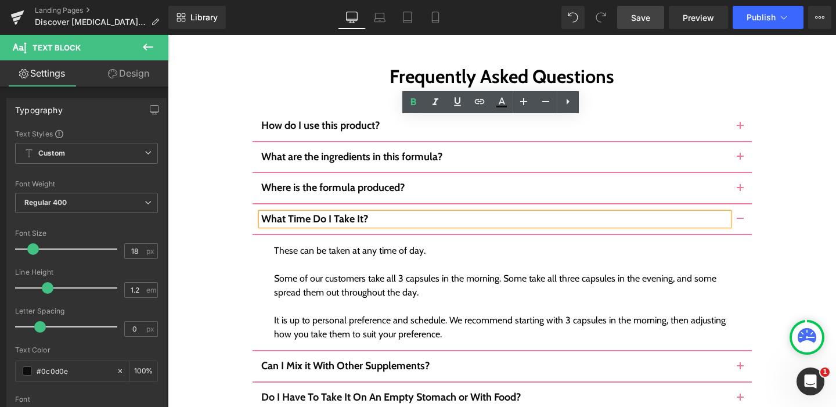
click at [378, 213] on p "What Time Do I Take It?" at bounding box center [495, 219] width 468 height 13
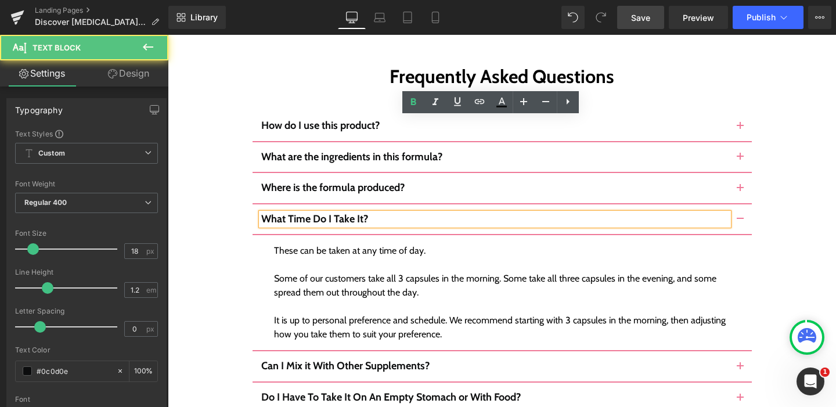
click at [378, 213] on p "What Time Do I Take It?" at bounding box center [495, 219] width 468 height 13
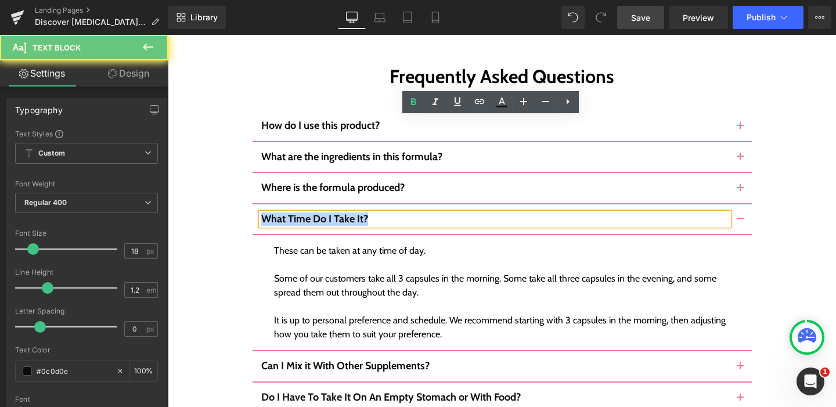
click at [378, 213] on p "What Time Do I Take It?" at bounding box center [495, 219] width 468 height 13
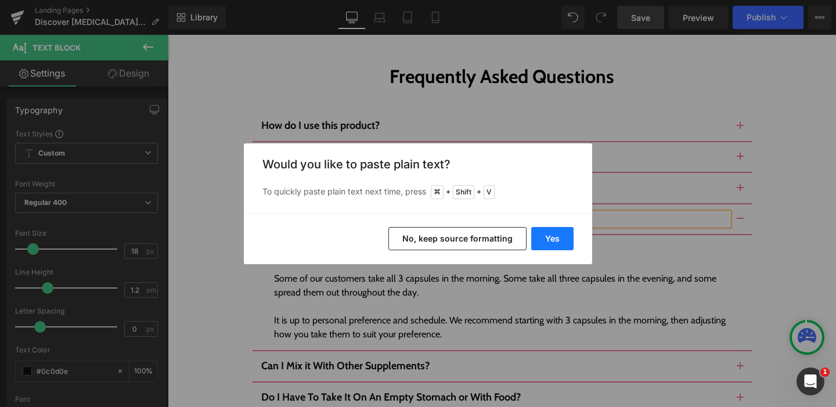
click at [543, 237] on button "Yes" at bounding box center [552, 238] width 42 height 23
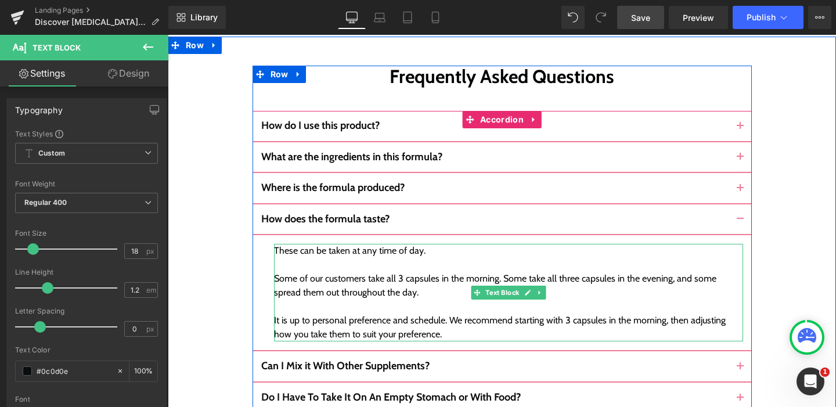
click at [395, 272] on div "Some of our customers take all 3 capsules in the morning. Some take all three c…" at bounding box center [508, 286] width 469 height 28
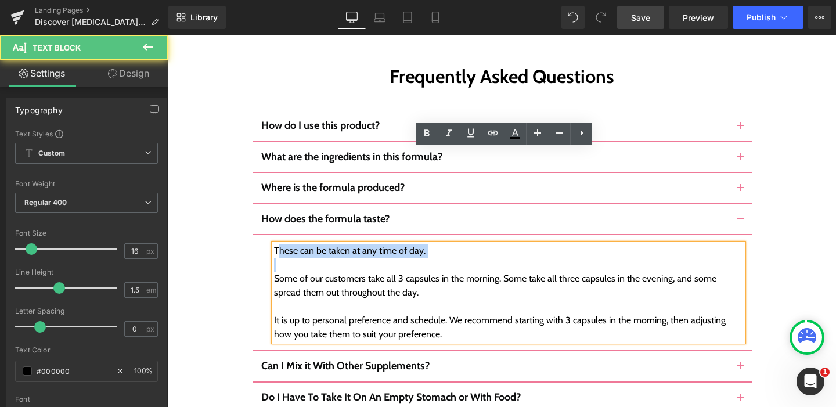
drag, startPoint x: 272, startPoint y: 157, endPoint x: 293, endPoint y: 173, distance: 26.6
click at [293, 244] on div "These can be taken at any time of day. Some of our customers take all 3 capsule…" at bounding box center [508, 293] width 469 height 98
click at [278, 258] on div "Some of our customers take all 3 capsules in the morning. Some take all three c…" at bounding box center [508, 300] width 469 height 84
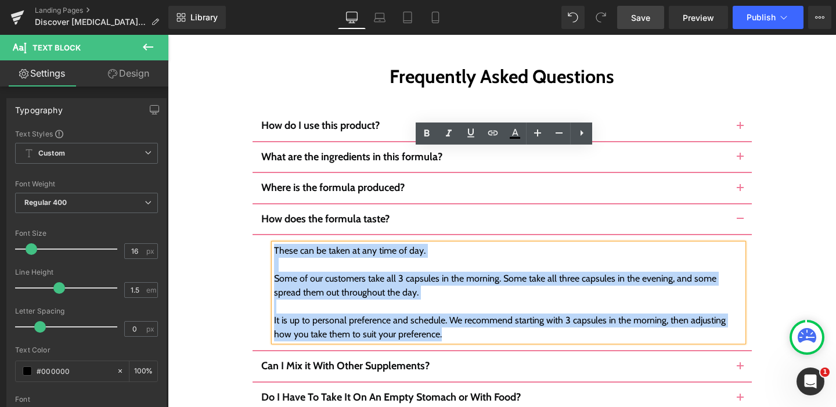
drag, startPoint x: 269, startPoint y: 157, endPoint x: 418, endPoint y: 235, distance: 168.1
click at [418, 244] on div "These can be taken at any time of day. Some of our customers take all 3 capsule…" at bounding box center [508, 293] width 469 height 98
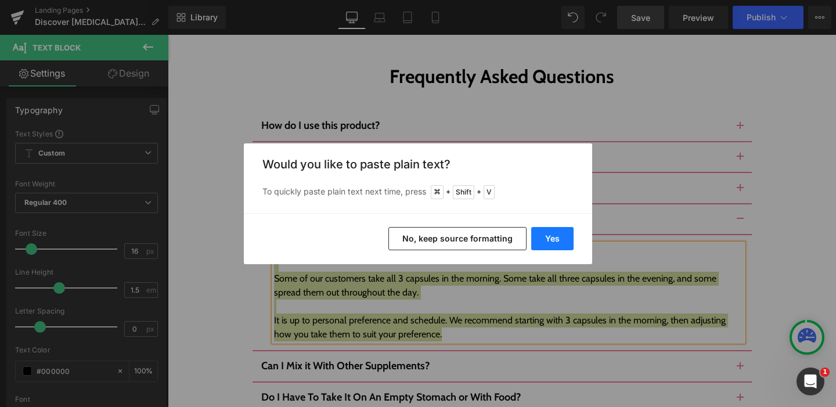
click at [548, 238] on button "Yes" at bounding box center [552, 238] width 42 height 23
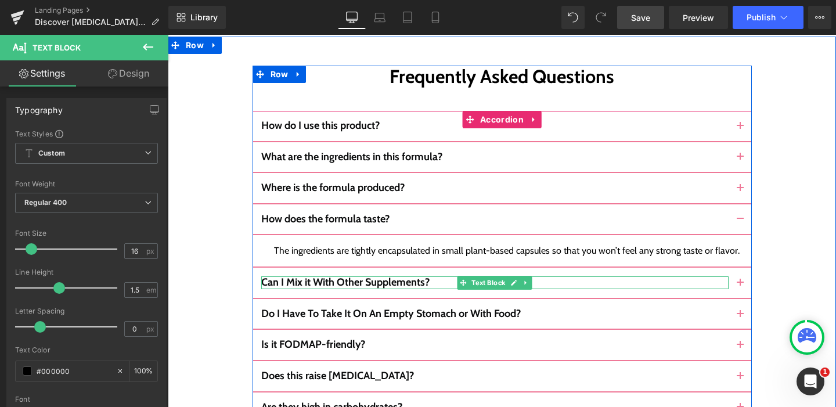
click at [360, 276] on b "Can I Mix it With Other Supplements?" at bounding box center [345, 282] width 168 height 13
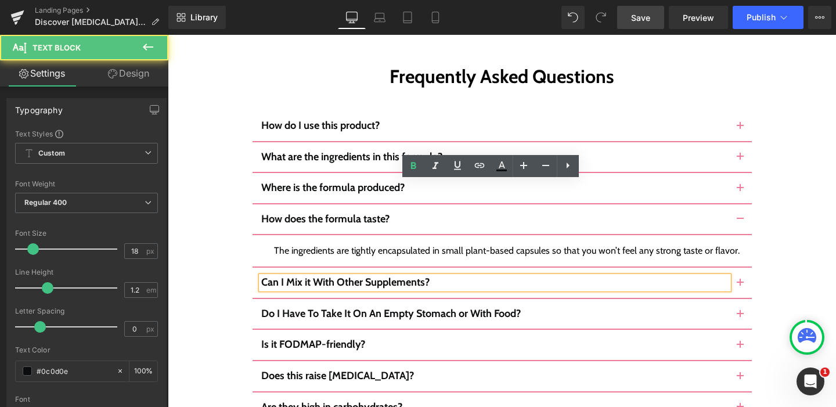
click at [379, 276] on b "Can I Mix it With Other Supplements?" at bounding box center [345, 282] width 168 height 13
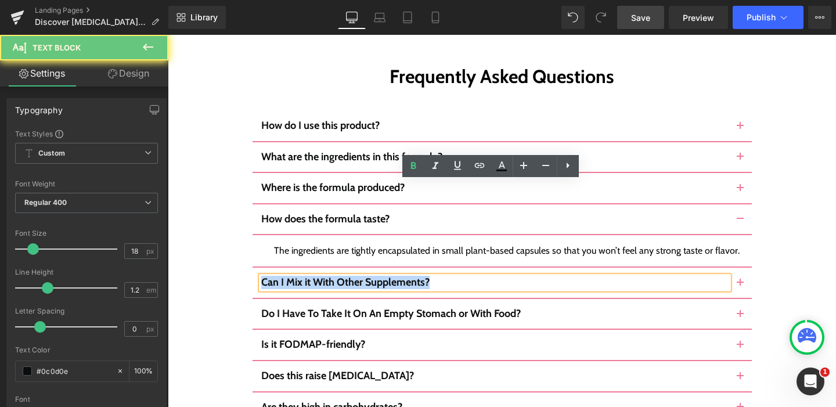
click at [379, 276] on b "Can I Mix it With Other Supplements?" at bounding box center [345, 282] width 168 height 13
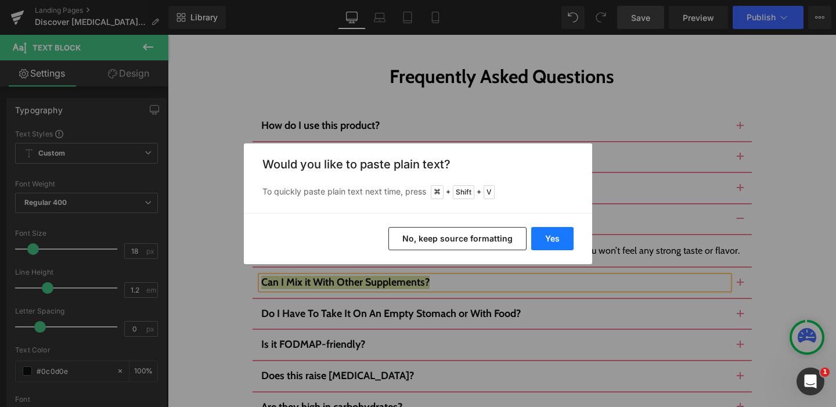
click at [552, 238] on button "Yes" at bounding box center [552, 238] width 42 height 23
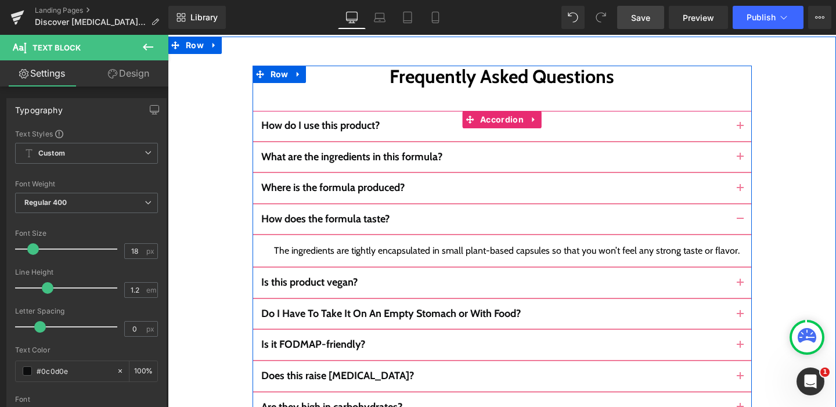
click at [734, 268] on button "button" at bounding box center [740, 283] width 23 height 30
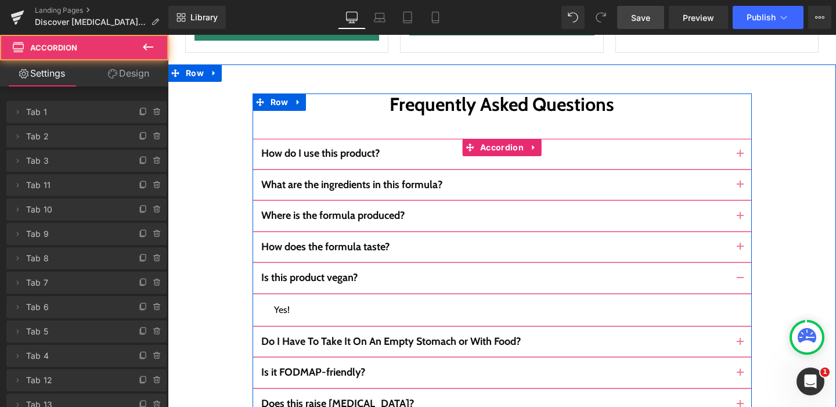
scroll to position [5728, 0]
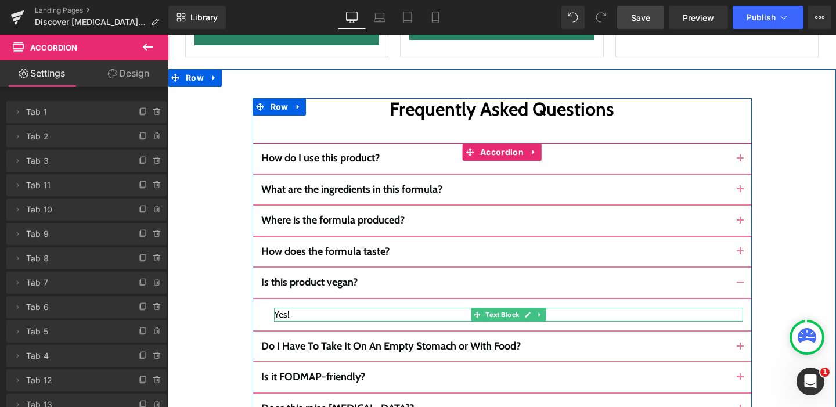
click at [280, 308] on div "Yes!" at bounding box center [508, 315] width 469 height 14
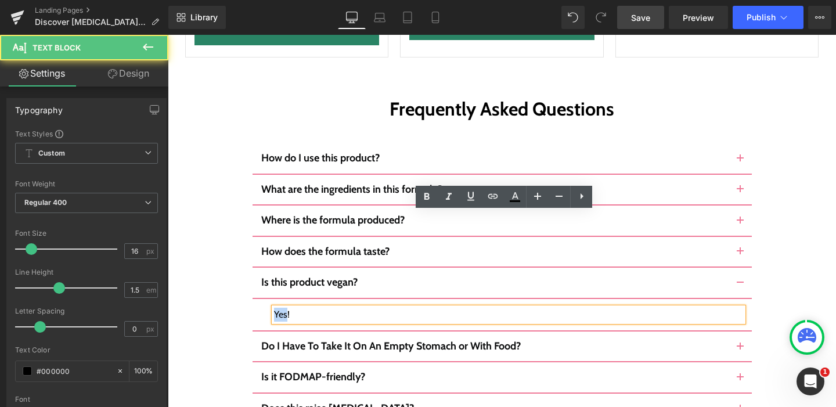
click at [280, 308] on div "Yes!" at bounding box center [508, 315] width 469 height 14
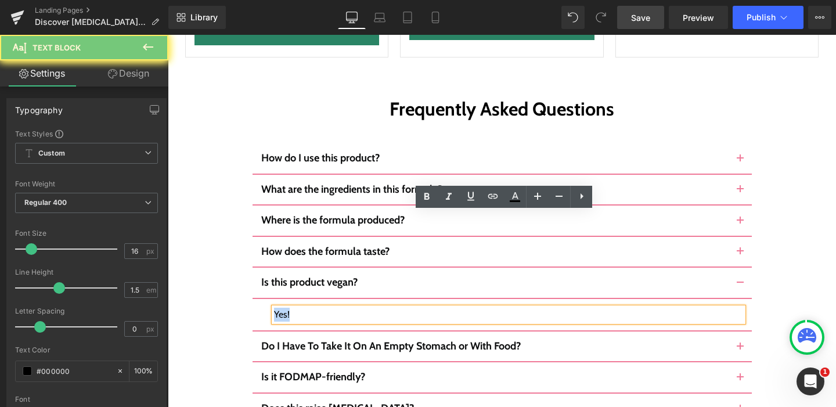
click at [280, 308] on div "Yes!" at bounding box center [508, 315] width 469 height 14
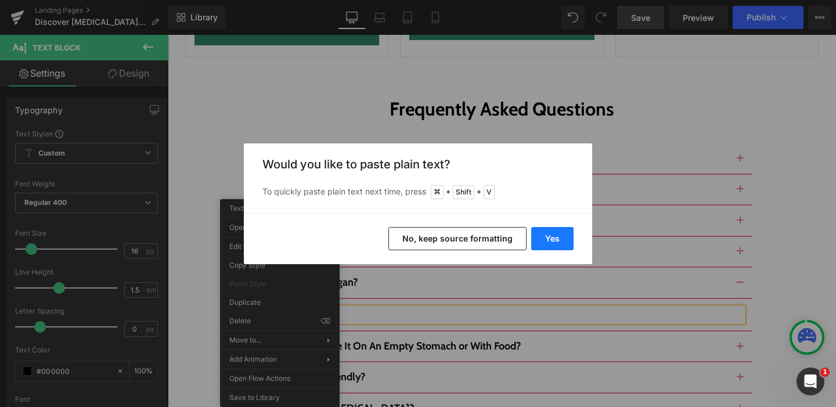
click at [565, 238] on button "Yes" at bounding box center [552, 238] width 42 height 23
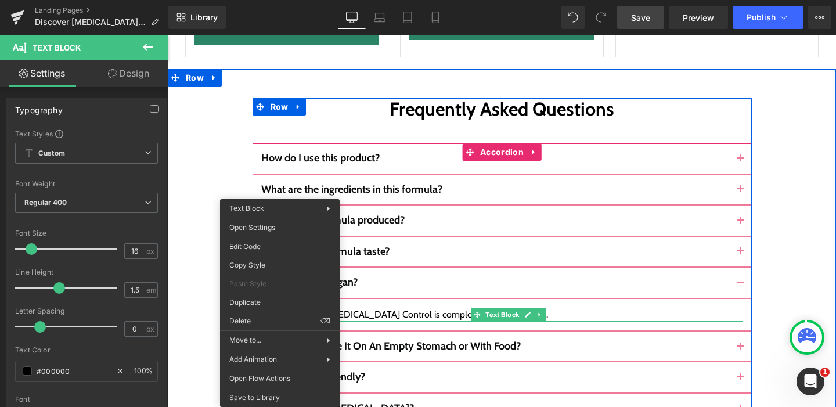
click at [387, 308] on div "Yes, Ultimate [MEDICAL_DATA] Control is completely vegan-friendly." at bounding box center [508, 315] width 469 height 14
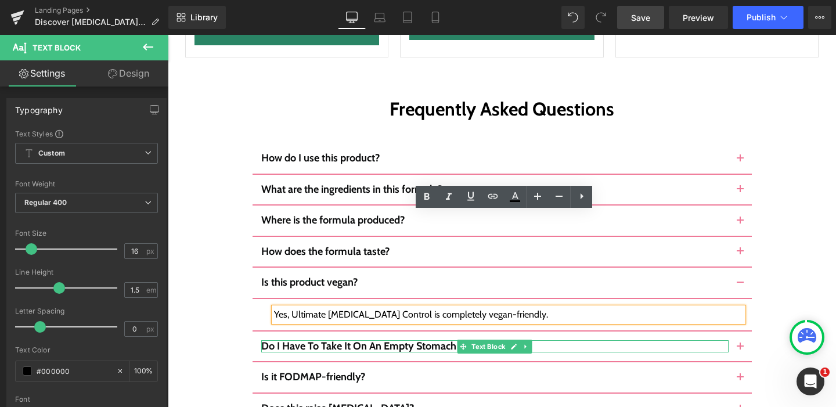
click at [307, 340] on b "Do I Have To Take It On An Empty Stomach or With Food?" at bounding box center [391, 346] width 260 height 13
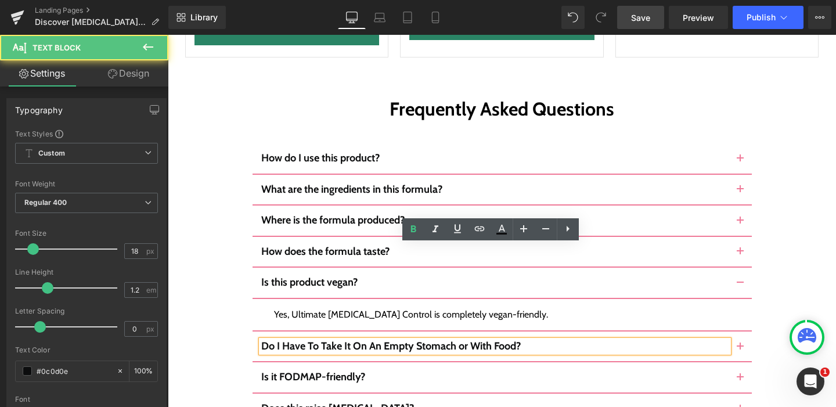
click at [370, 340] on b "Do I Have To Take It On An Empty Stomach or With Food?" at bounding box center [391, 346] width 260 height 13
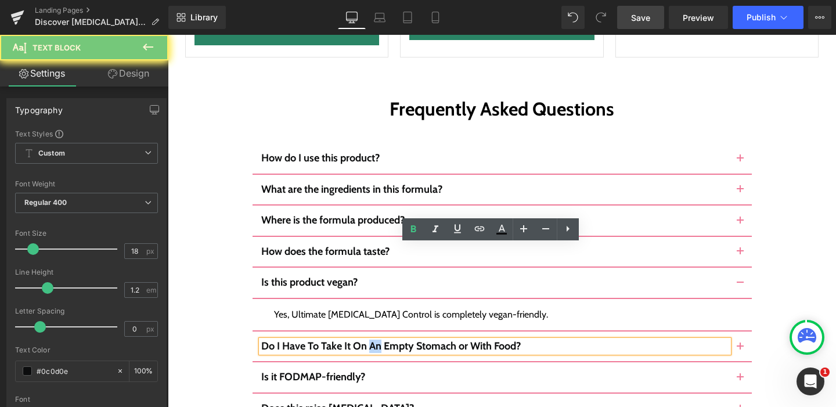
click at [370, 340] on b "Do I Have To Take It On An Empty Stomach or With Food?" at bounding box center [391, 346] width 260 height 13
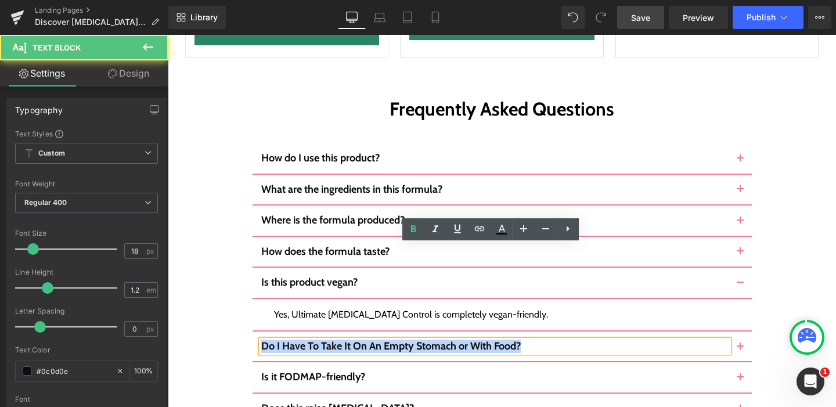
click at [370, 340] on b "Do I Have To Take It On An Empty Stomach or With Food?" at bounding box center [391, 346] width 260 height 13
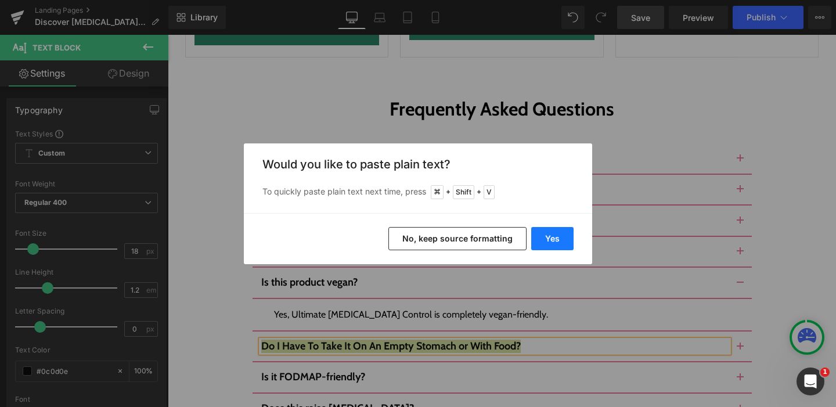
click at [551, 235] on button "Yes" at bounding box center [552, 238] width 42 height 23
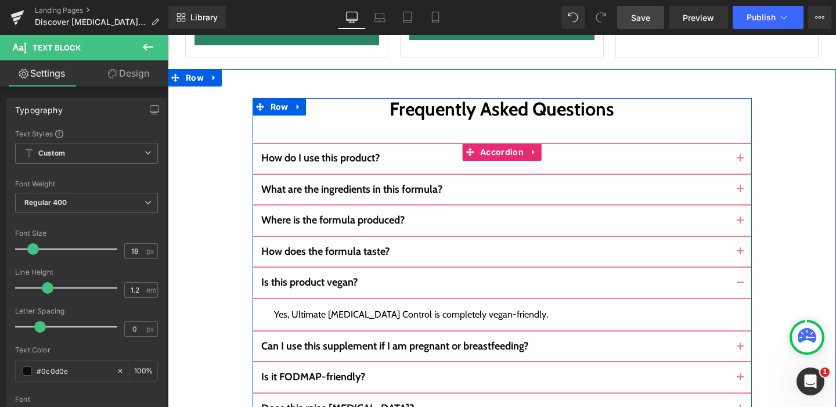
click at [741, 350] on span "button" at bounding box center [741, 350] width 0 height 0
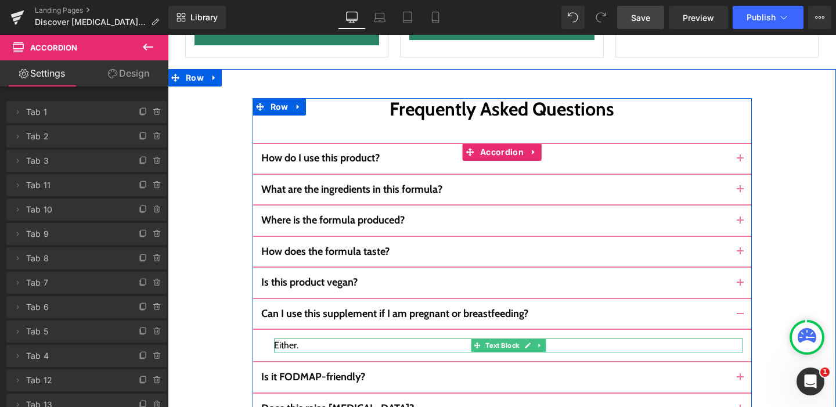
click at [284, 339] on div "Either." at bounding box center [508, 346] width 469 height 14
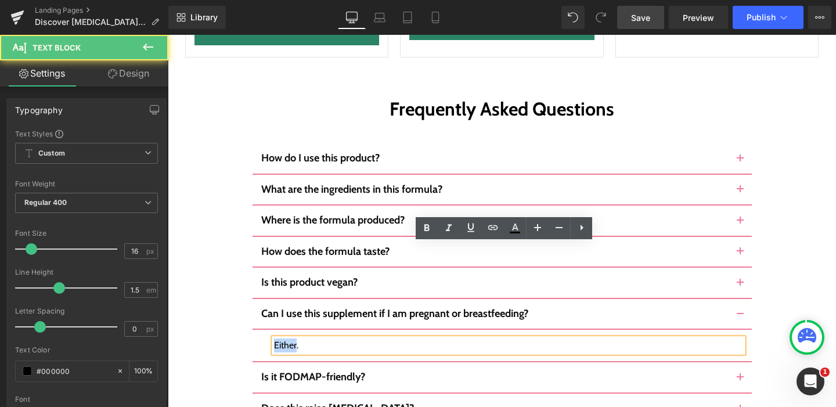
click at [284, 339] on div "Either." at bounding box center [508, 346] width 469 height 14
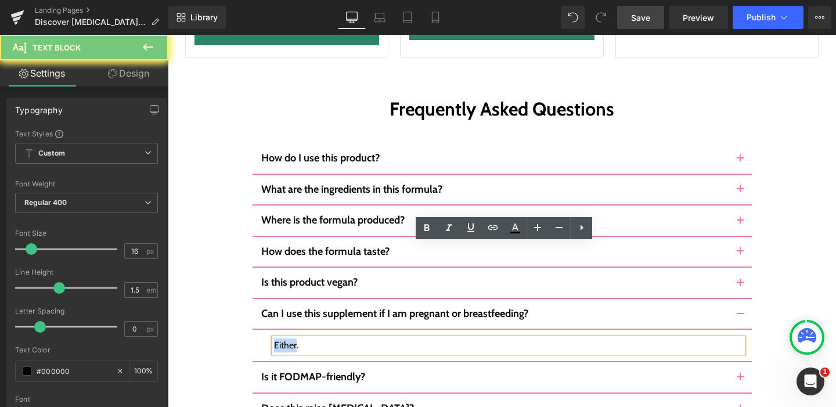
click at [284, 339] on div "Either." at bounding box center [508, 346] width 469 height 14
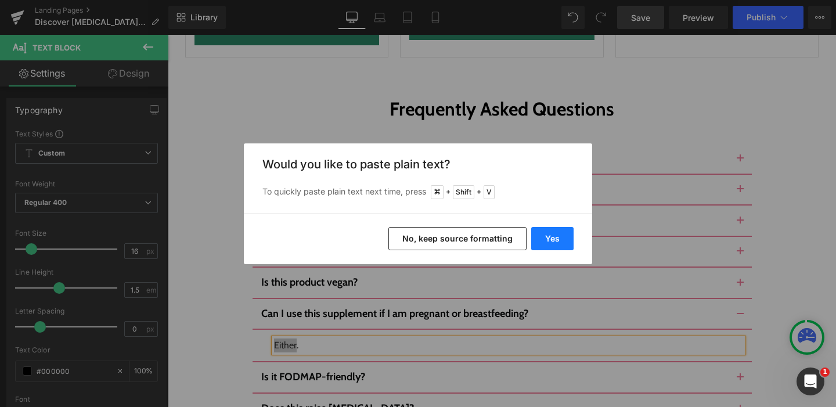
click at [562, 231] on button "Yes" at bounding box center [552, 238] width 42 height 23
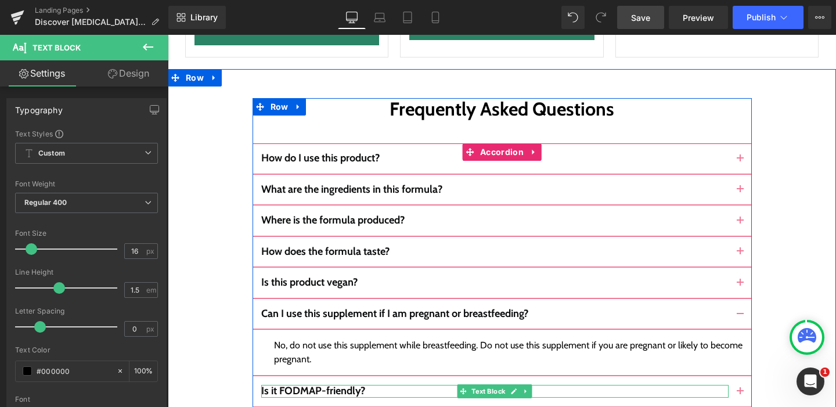
click at [304, 384] on b "Is it FODMAP-friendly?" at bounding box center [313, 390] width 104 height 13
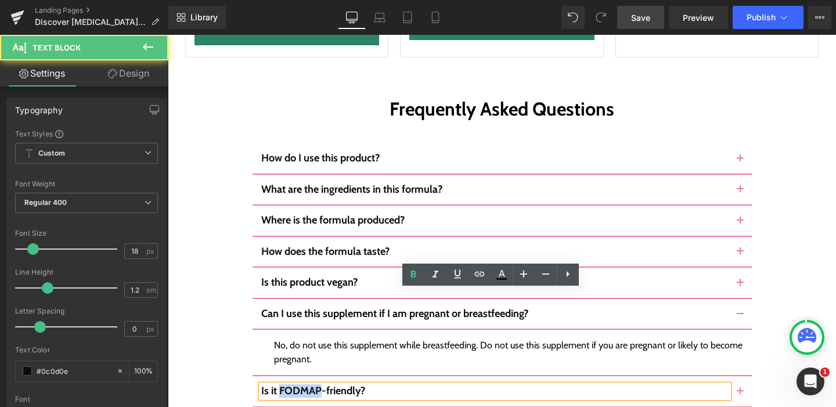
click at [304, 384] on b "Is it FODMAP-friendly?" at bounding box center [313, 390] width 104 height 13
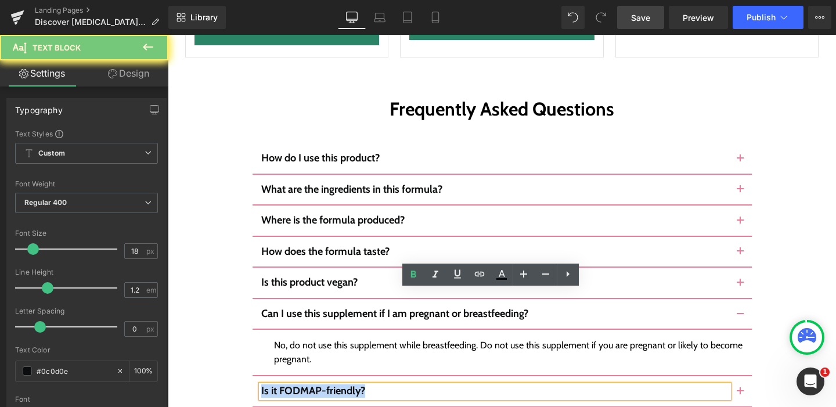
click at [304, 384] on b "Is it FODMAP-friendly?" at bounding box center [313, 390] width 104 height 13
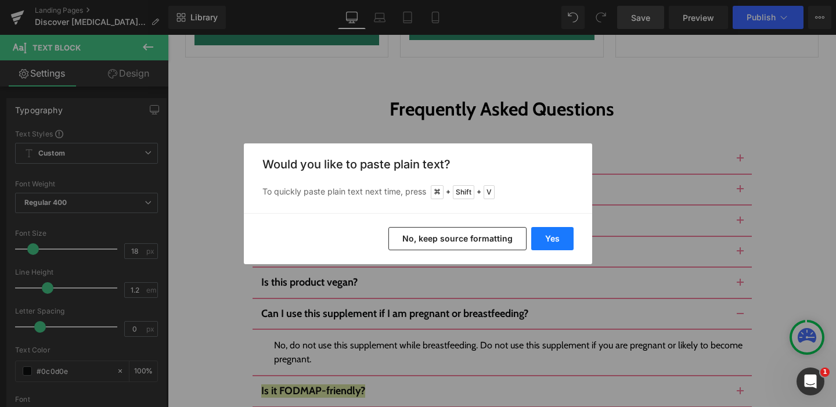
click at [537, 239] on button "Yes" at bounding box center [552, 238] width 42 height 23
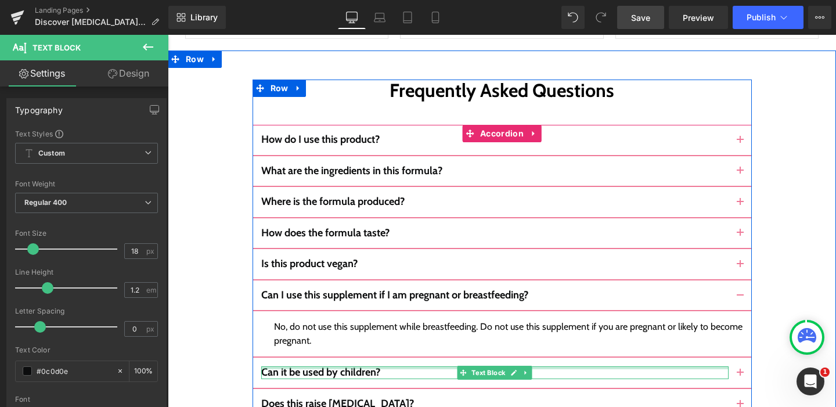
scroll to position [5749, 0]
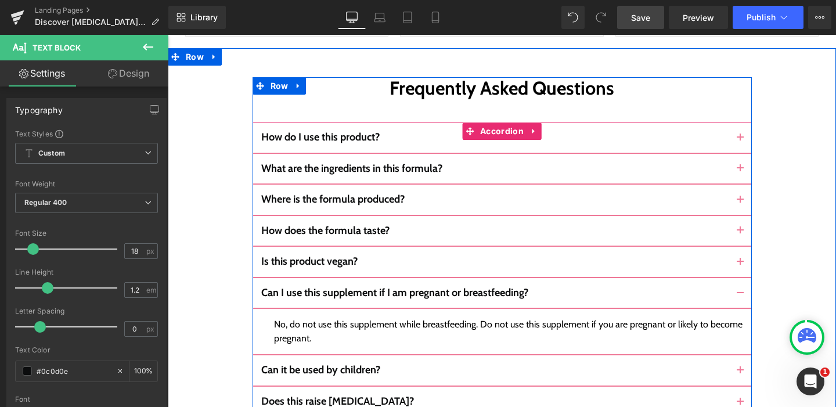
click at [733, 355] on button "button" at bounding box center [740, 370] width 23 height 30
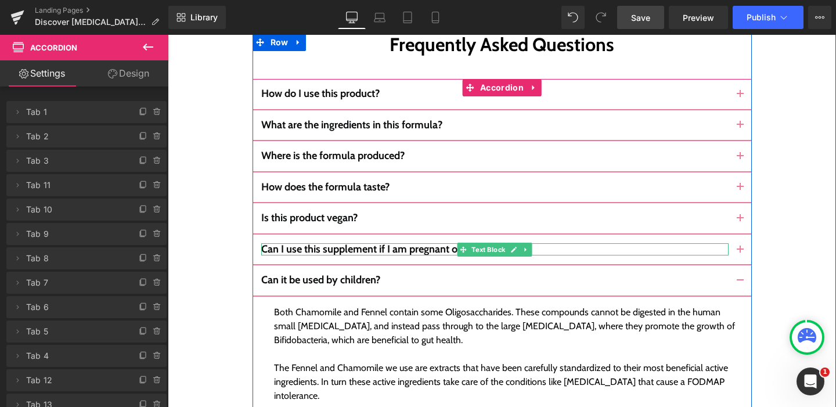
scroll to position [5795, 0]
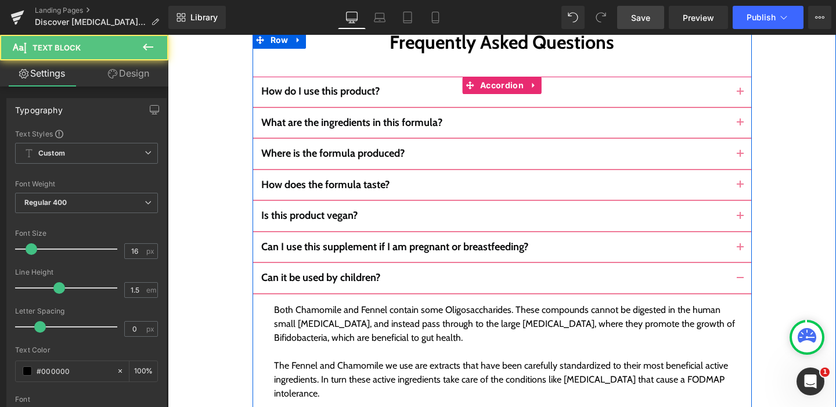
click at [306, 303] on div "Both Chamomile and Fennel contain some Oligosaccharides. These compounds cannot…" at bounding box center [508, 365] width 469 height 125
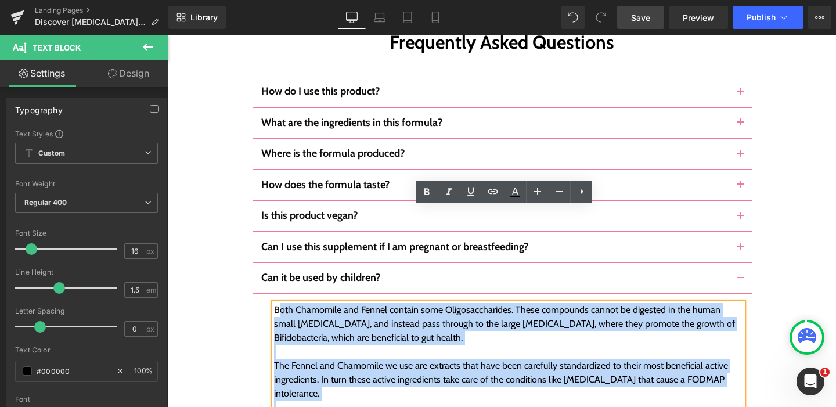
drag, startPoint x: 272, startPoint y: 218, endPoint x: 522, endPoint y: 318, distance: 268.2
click at [522, 318] on div "Both Chamomile and Fennel contain some Oligosaccharides. These compounds cannot…" at bounding box center [508, 365] width 469 height 125
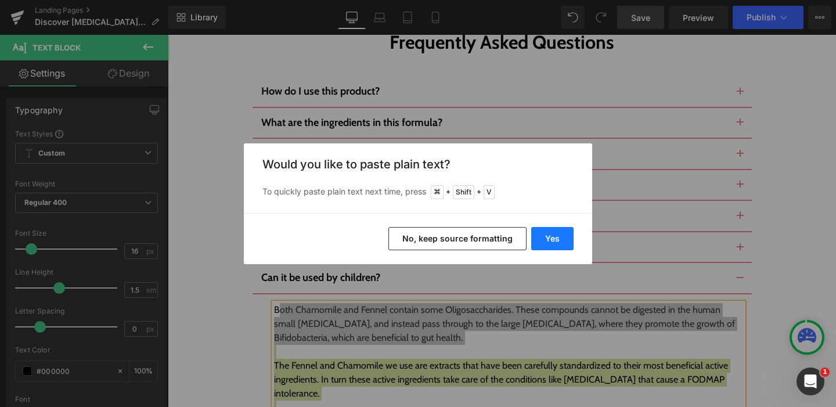
click at [548, 245] on button "Yes" at bounding box center [552, 238] width 42 height 23
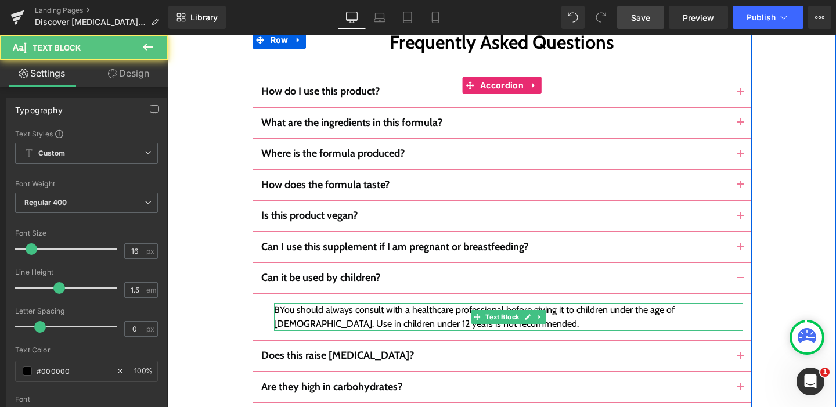
click at [274, 303] on div "BYou should always consult with a healthcare professional before giving it to c…" at bounding box center [508, 317] width 469 height 28
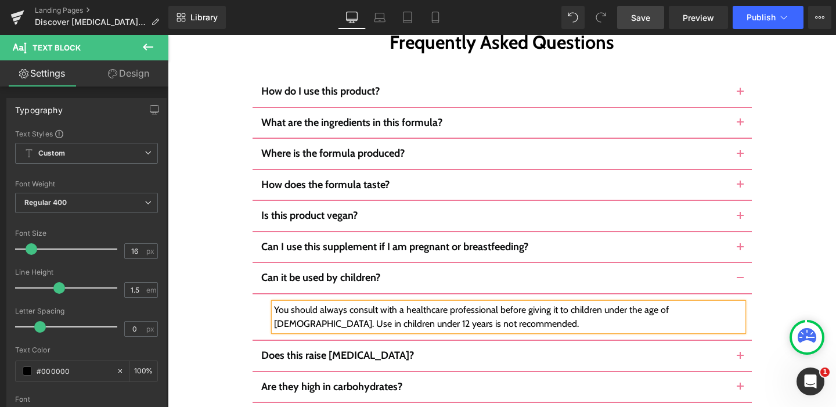
click at [736, 341] on button "button" at bounding box center [740, 356] width 23 height 30
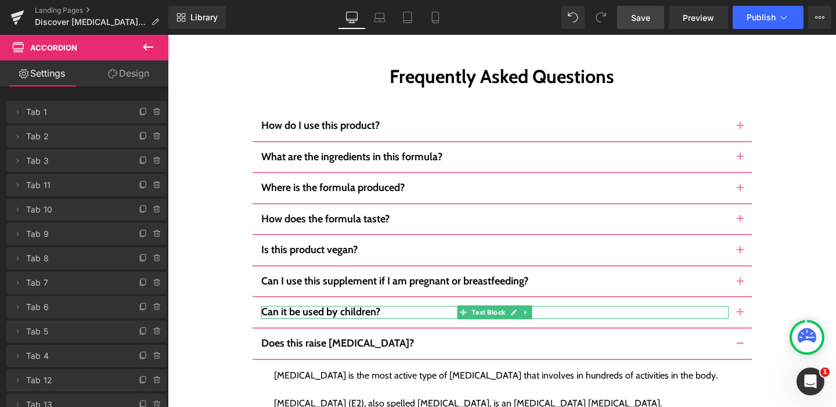
scroll to position [5762, 0]
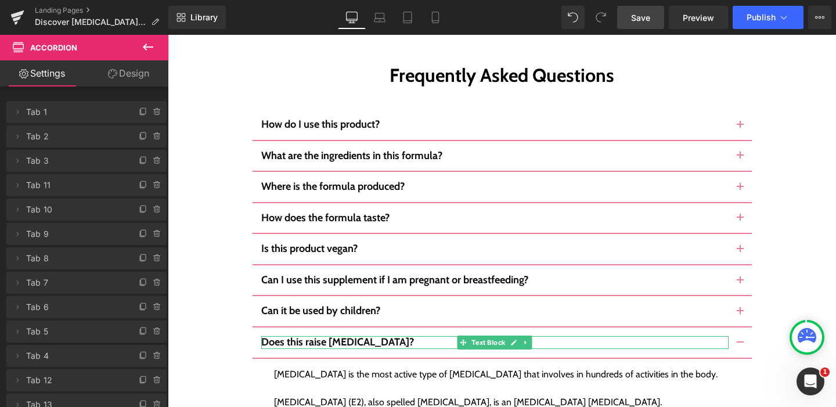
click at [354, 336] on b "Does this raise estrogen?" at bounding box center [337, 342] width 153 height 13
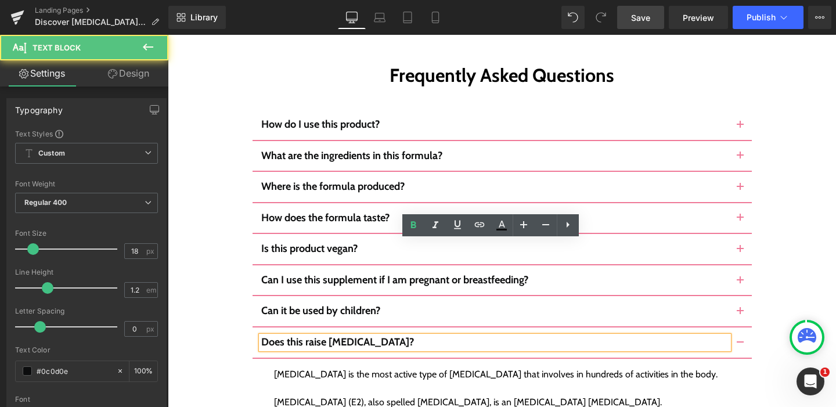
click at [379, 336] on p "Does this raise estrogen?" at bounding box center [495, 342] width 468 height 13
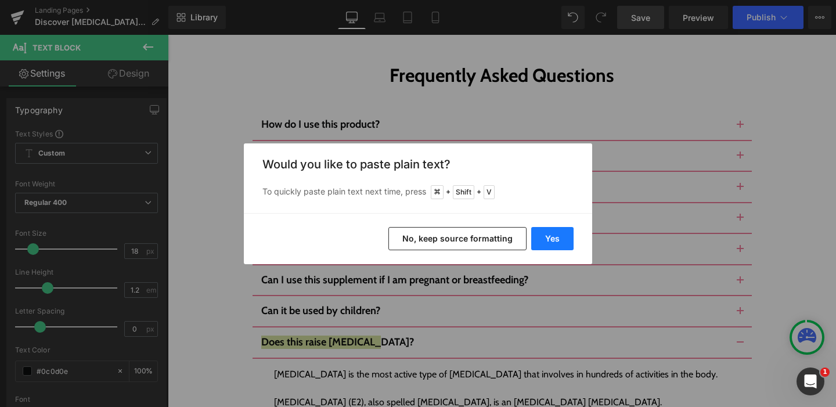
click at [551, 238] on button "Yes" at bounding box center [552, 238] width 42 height 23
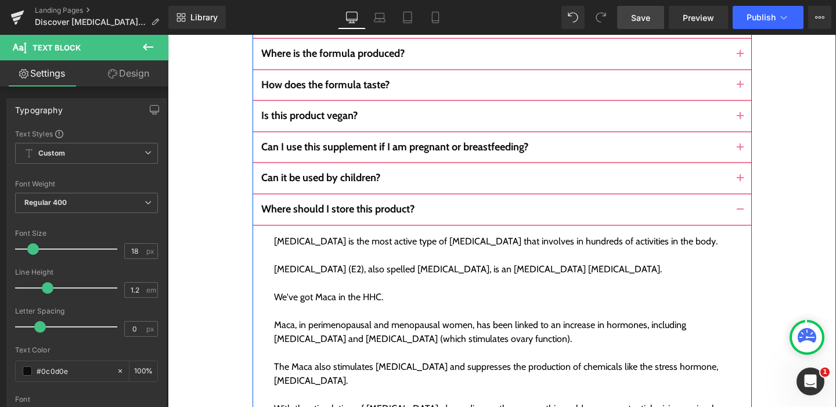
scroll to position [5906, 0]
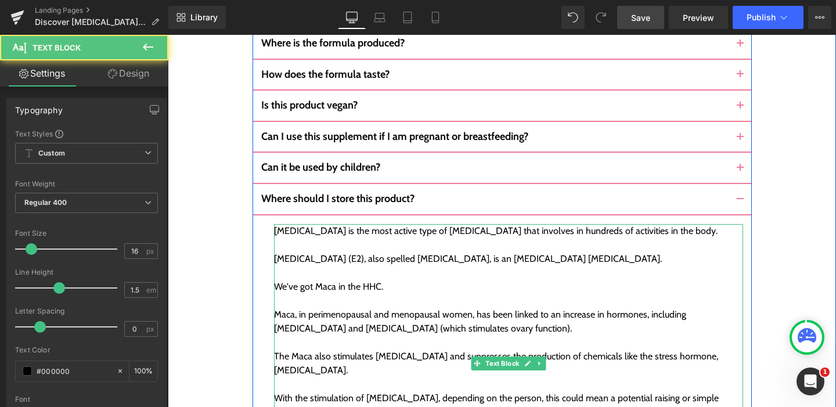
click at [364, 252] on div "Estradiol (E2), also spelled oestradiol, is an estrogen steroid hormone." at bounding box center [508, 259] width 469 height 14
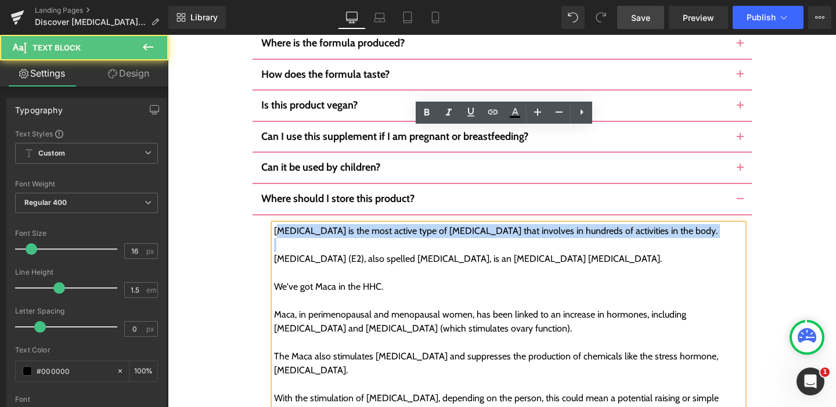
drag, startPoint x: 272, startPoint y: 139, endPoint x: 282, endPoint y: 145, distance: 11.5
click at [282, 224] on div "Estradiol is the most active type of estrogen that involves in hundreds of acti…" at bounding box center [508, 370] width 469 height 293
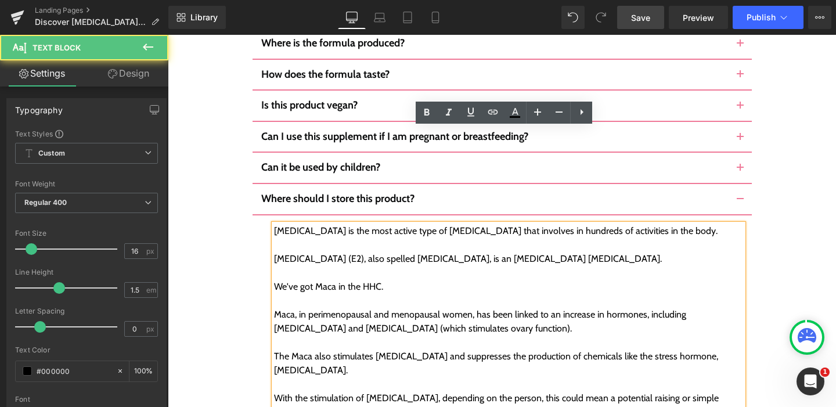
click at [274, 224] on div "Estradiol is the most active type of estrogen that involves in hundreds of acti…" at bounding box center [508, 370] width 469 height 293
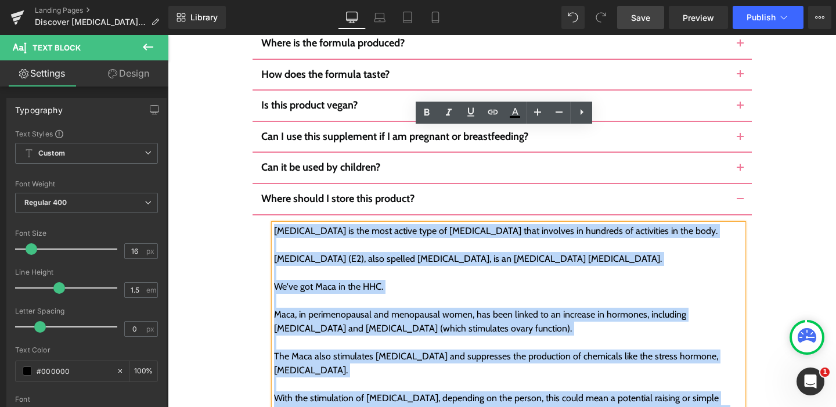
drag, startPoint x: 272, startPoint y: 137, endPoint x: 434, endPoint y: 396, distance: 305.5
click at [434, 396] on div "Estradiol is the most active type of estrogen that involves in hundreds of acti…" at bounding box center [508, 370] width 469 height 293
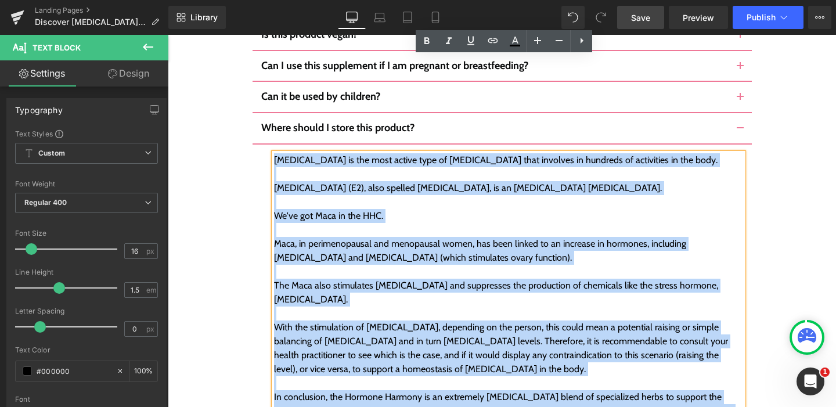
scroll to position [5977, 0]
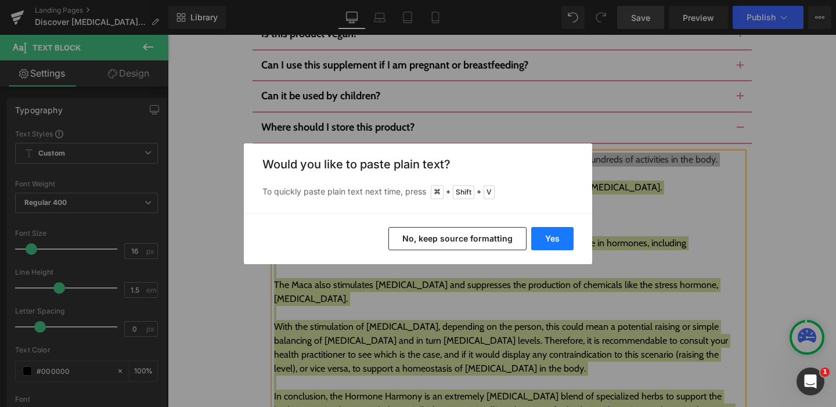
click at [543, 240] on button "Yes" at bounding box center [552, 238] width 42 height 23
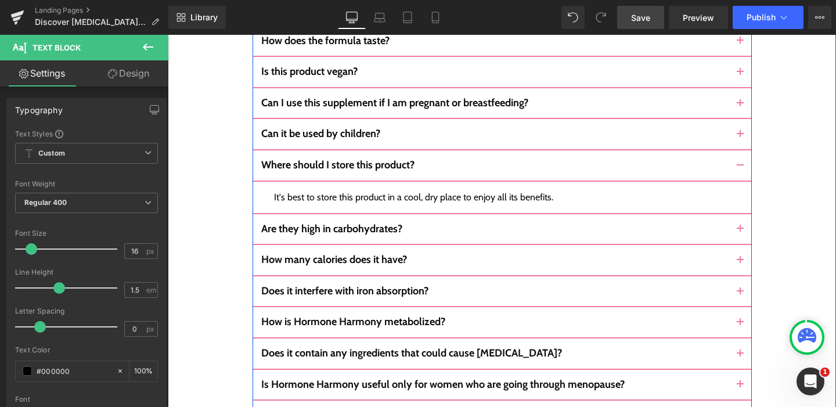
scroll to position [5930, 0]
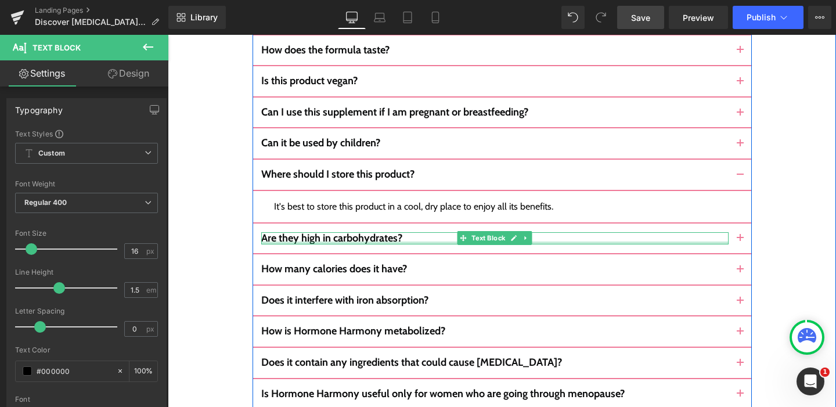
click at [347, 232] on b "Are they high in carbohydrates?" at bounding box center [331, 238] width 141 height 13
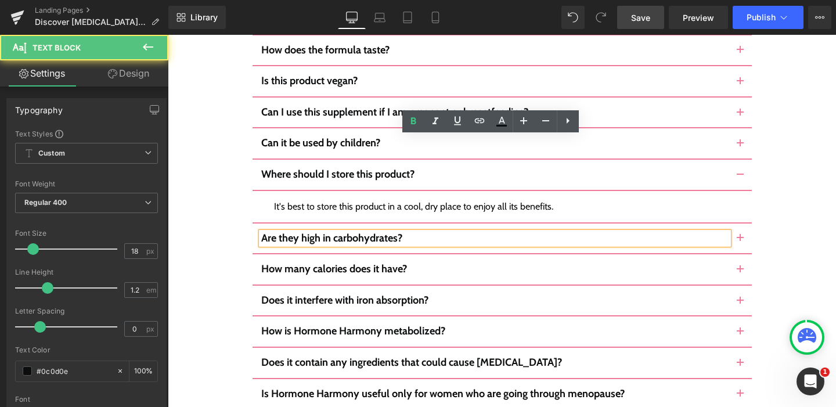
click at [402, 232] on p "Are they high in carbohydrates?" at bounding box center [495, 238] width 468 height 13
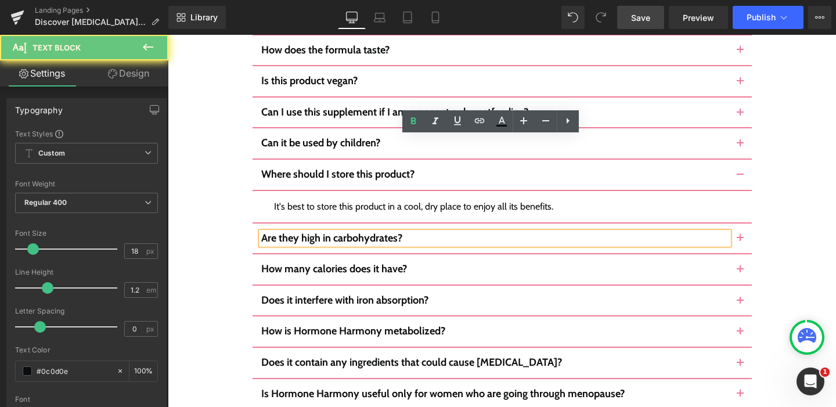
click at [402, 232] on p "Are they high in carbohydrates?" at bounding box center [495, 238] width 468 height 13
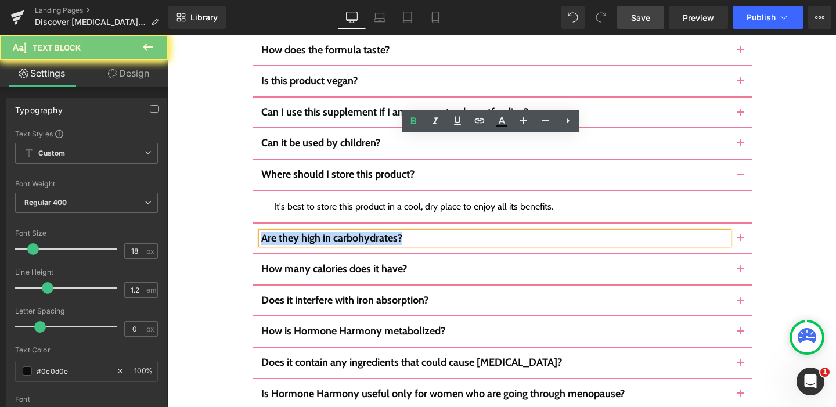
click at [402, 232] on p "Are they high in carbohydrates?" at bounding box center [495, 238] width 468 height 13
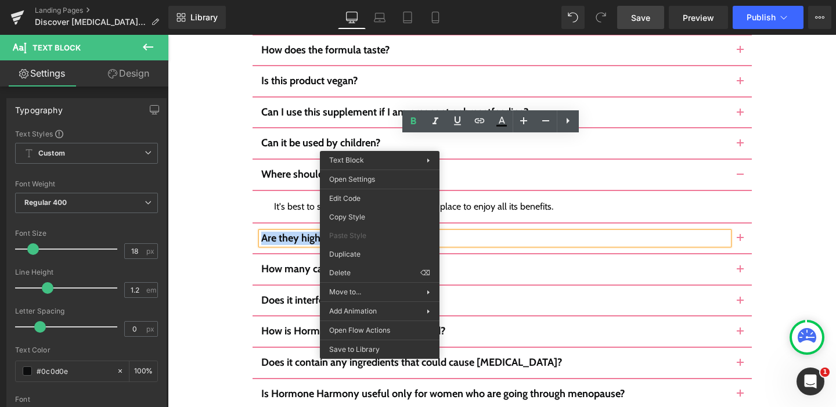
click at [299, 232] on b "Are they high in carbohydrates?" at bounding box center [331, 238] width 141 height 13
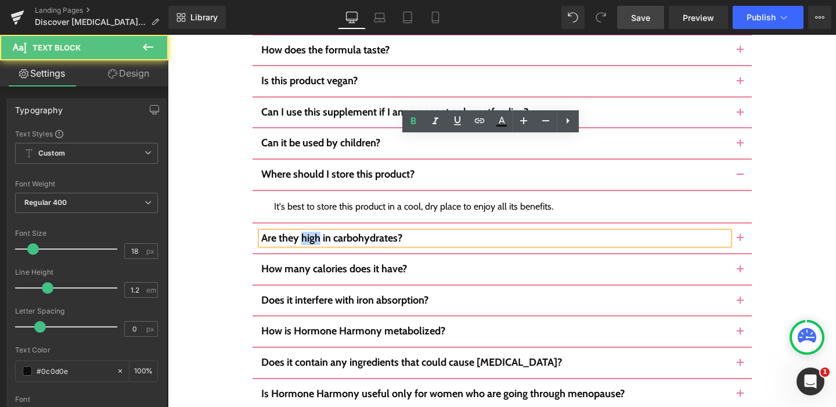
click at [299, 232] on b "Are they high in carbohydrates?" at bounding box center [331, 238] width 141 height 13
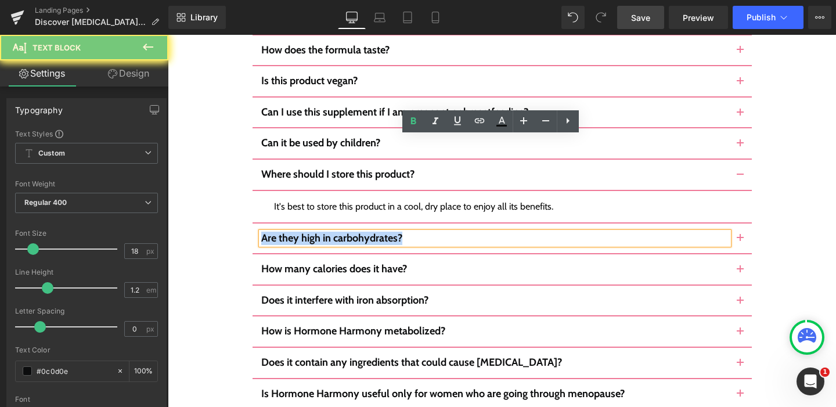
click at [299, 232] on b "Are they high in carbohydrates?" at bounding box center [331, 238] width 141 height 13
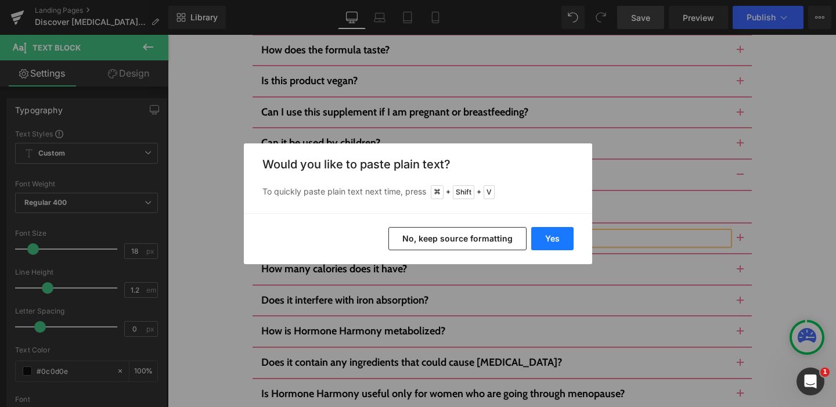
click at [561, 235] on button "Yes" at bounding box center [552, 238] width 42 height 23
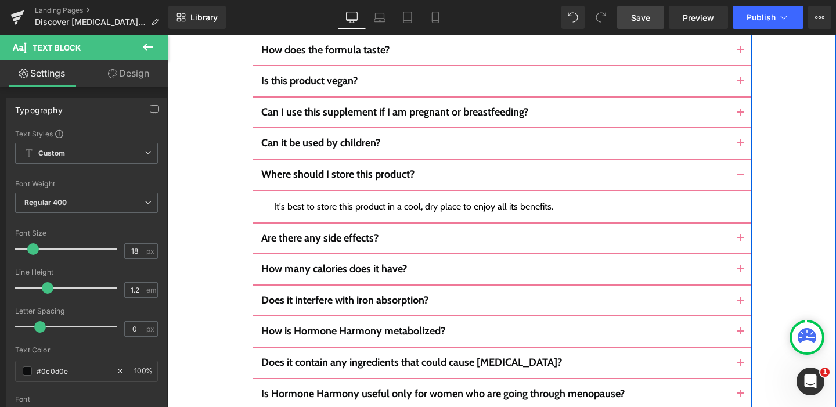
click at [731, 224] on button "button" at bounding box center [740, 239] width 23 height 30
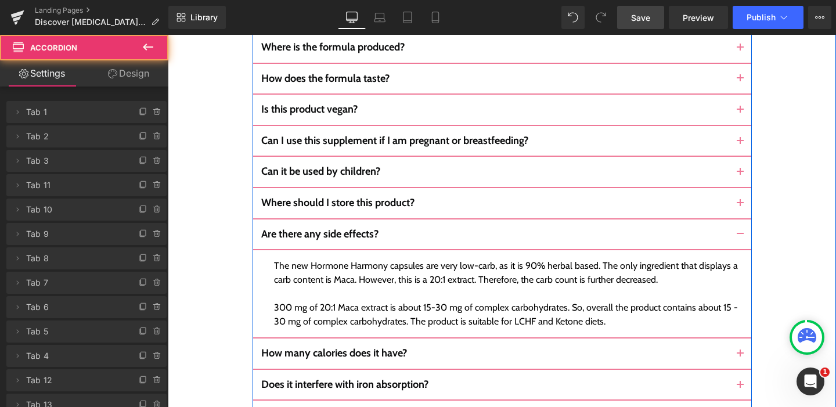
scroll to position [5897, 0]
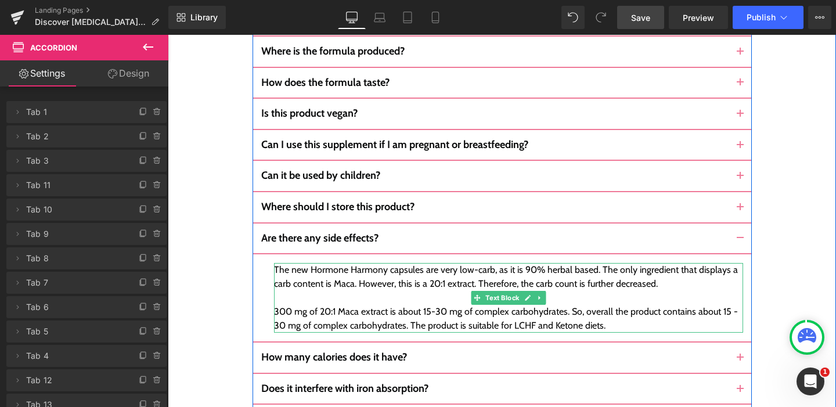
click at [318, 291] on div "300 mg of 20:1 Maca extract is about 15-30 mg of complex carbohydrates. So, ove…" at bounding box center [508, 312] width 469 height 42
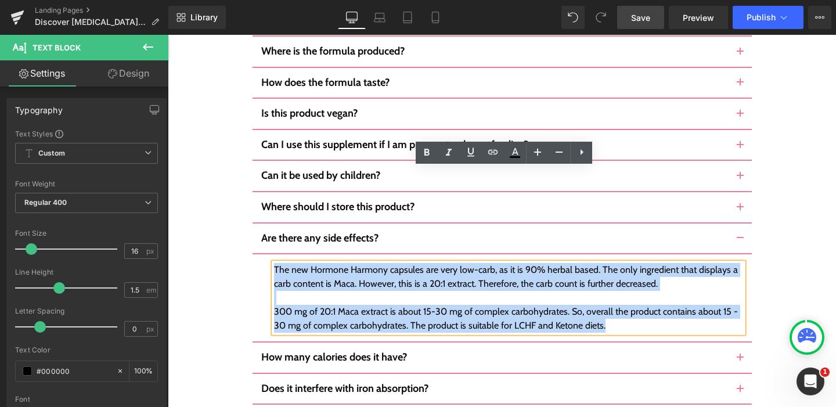
drag, startPoint x: 271, startPoint y: 179, endPoint x: 609, endPoint y: 236, distance: 342.9
click at [609, 263] on div "The new Hormone Harmony capsules are very low-carb, as it is 90% herbal based. …" at bounding box center [508, 298] width 469 height 70
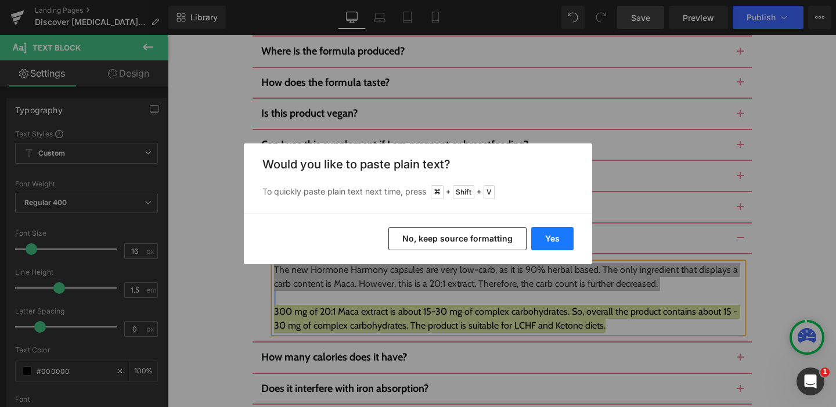
click at [556, 239] on button "Yes" at bounding box center [552, 238] width 42 height 23
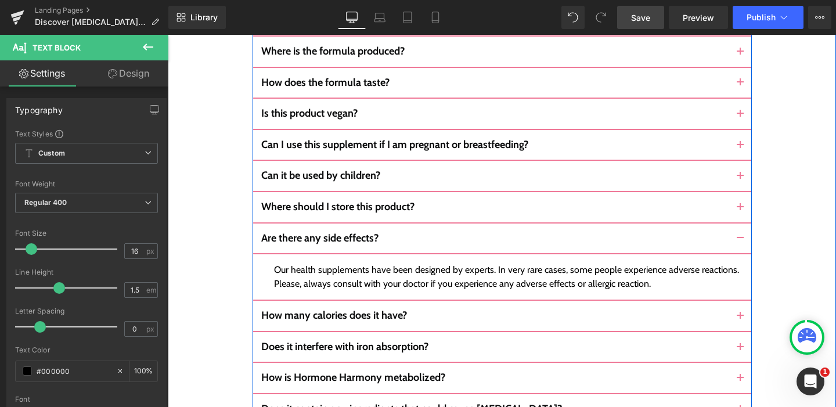
click at [741, 319] on span "button" at bounding box center [741, 319] width 0 height 0
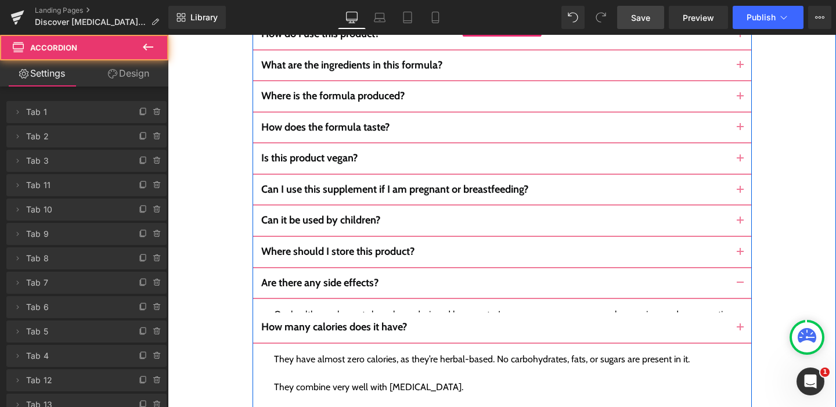
scroll to position [5851, 0]
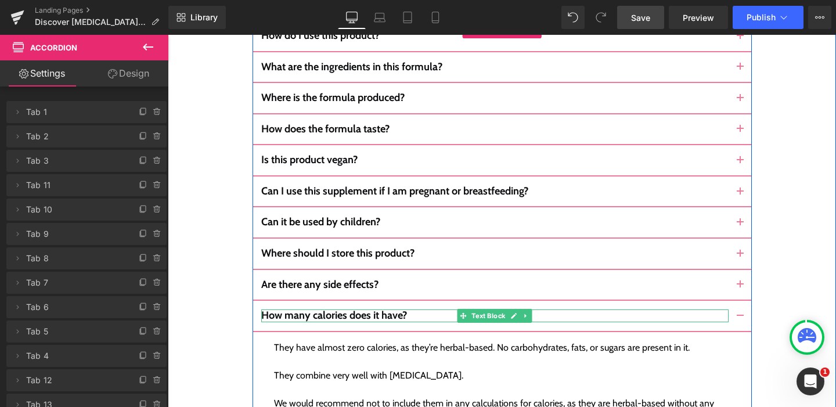
click at [353, 309] on b "How many calories does it have?" at bounding box center [334, 315] width 146 height 13
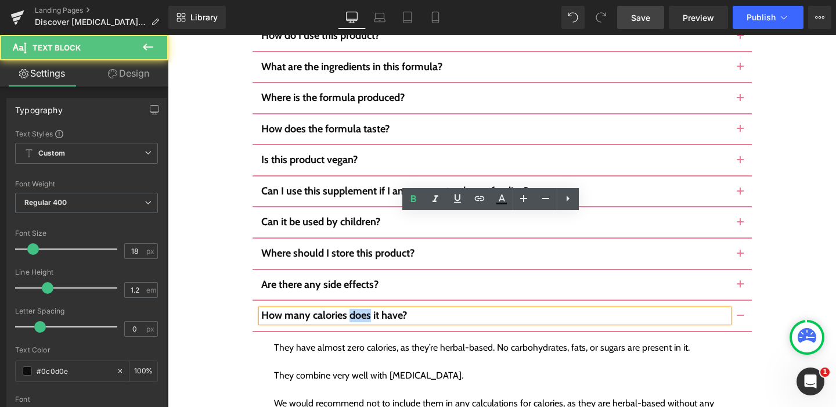
click at [353, 309] on b "How many calories does it have?" at bounding box center [334, 315] width 146 height 13
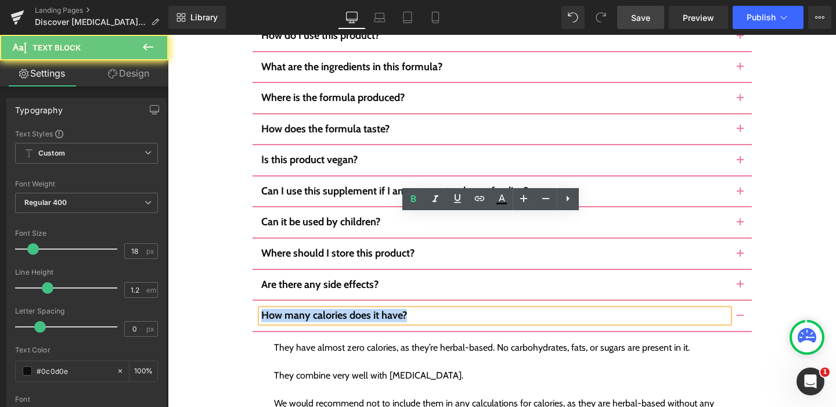
click at [353, 309] on b "How many calories does it have?" at bounding box center [334, 315] width 146 height 13
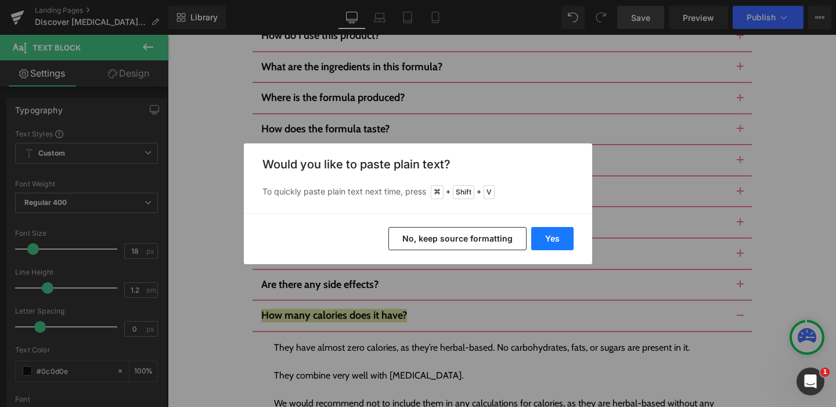
drag, startPoint x: 559, startPoint y: 246, endPoint x: 391, endPoint y: 211, distance: 172.0
click at [559, 246] on button "Yes" at bounding box center [552, 238] width 42 height 23
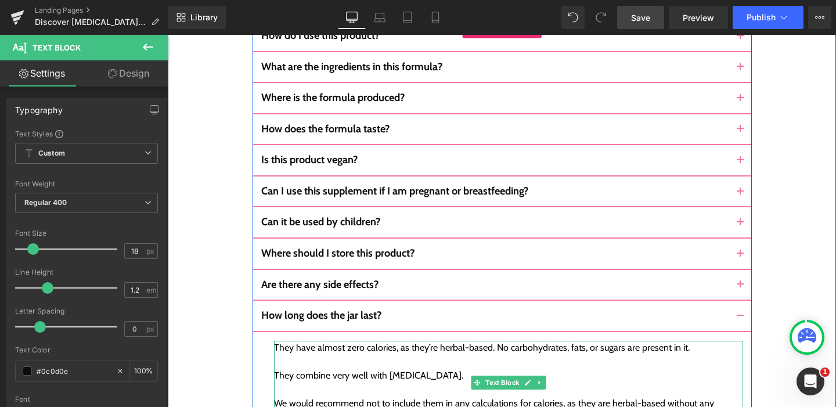
click at [277, 355] on div "They combine very well with intermittent fasting. We would recommend not to inc…" at bounding box center [508, 390] width 469 height 70
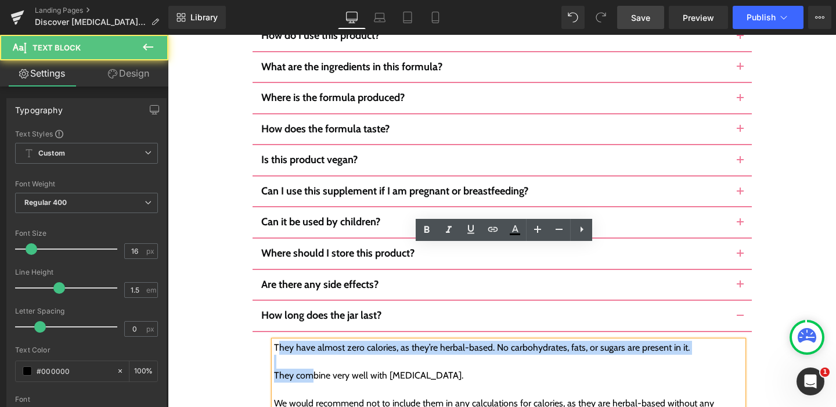
drag, startPoint x: 272, startPoint y: 253, endPoint x: 311, endPoint y: 288, distance: 52.7
click at [310, 341] on div "They have almost zero calories, as they’re herbal-based. No carbohydrates, fats…" at bounding box center [508, 383] width 469 height 84
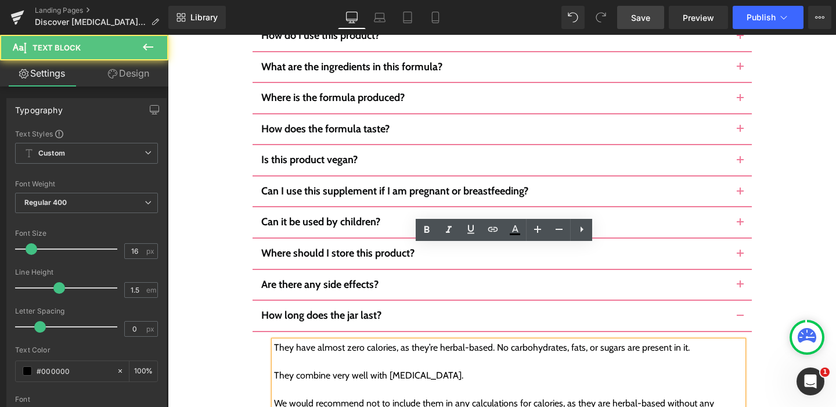
click at [318, 397] on div "We would recommend not to include them in any calculations for calories, as the…" at bounding box center [508, 411] width 469 height 28
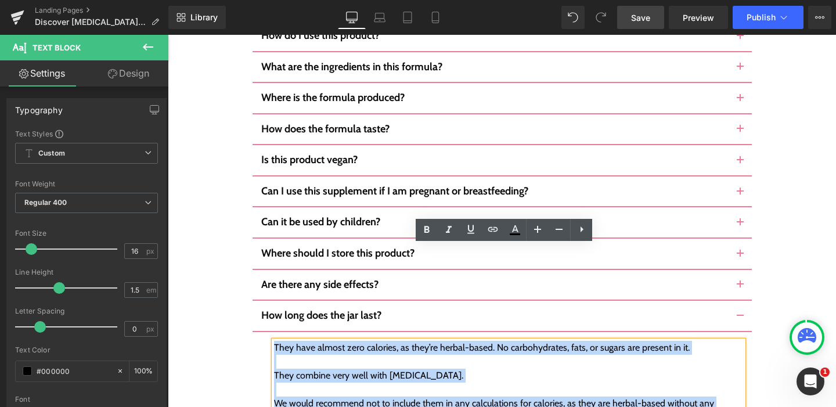
drag, startPoint x: 318, startPoint y: 326, endPoint x: 271, endPoint y: 257, distance: 83.3
click at [274, 341] on div "They have almost zero calories, as they’re herbal-based. No carbohydrates, fats…" at bounding box center [508, 383] width 469 height 84
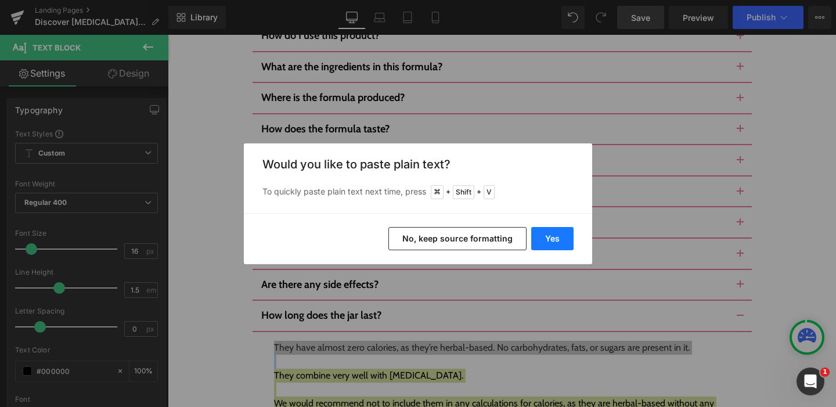
click at [559, 238] on button "Yes" at bounding box center [552, 238] width 42 height 23
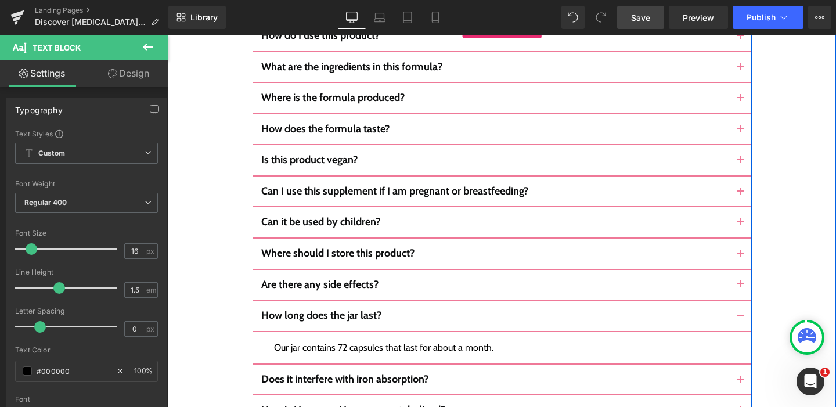
click at [733, 365] on button "button" at bounding box center [740, 380] width 23 height 30
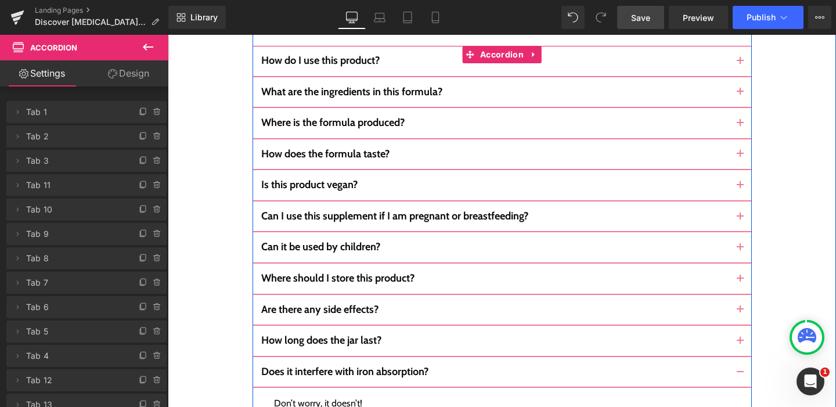
scroll to position [5836, 0]
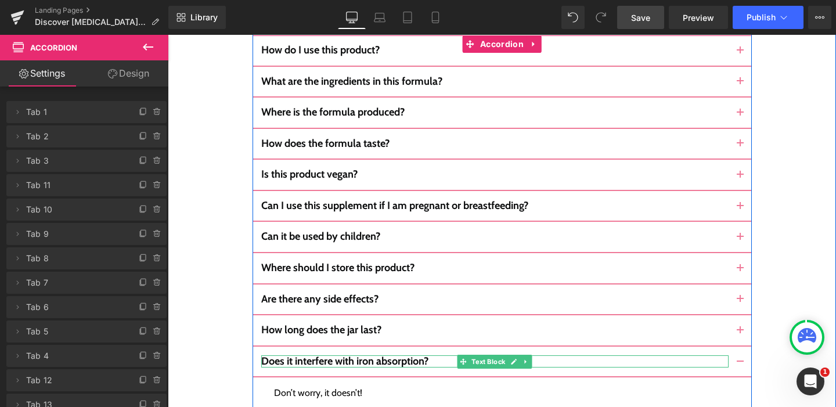
click at [381, 355] on b "Does it interfere with iron absorption?" at bounding box center [344, 361] width 167 height 13
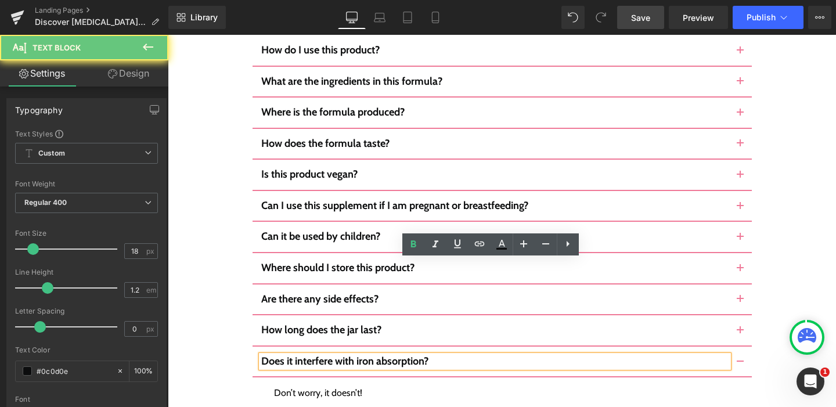
click at [415, 355] on b "Does it interfere with iron absorption?" at bounding box center [344, 361] width 167 height 13
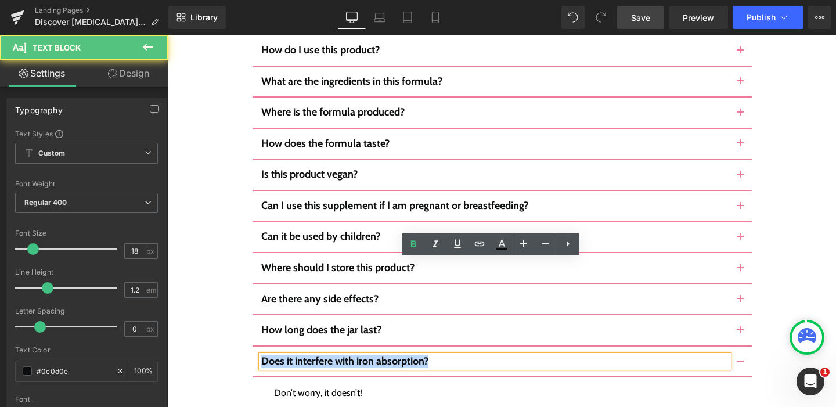
click at [415, 355] on b "Does it interfere with iron absorption?" at bounding box center [344, 361] width 167 height 13
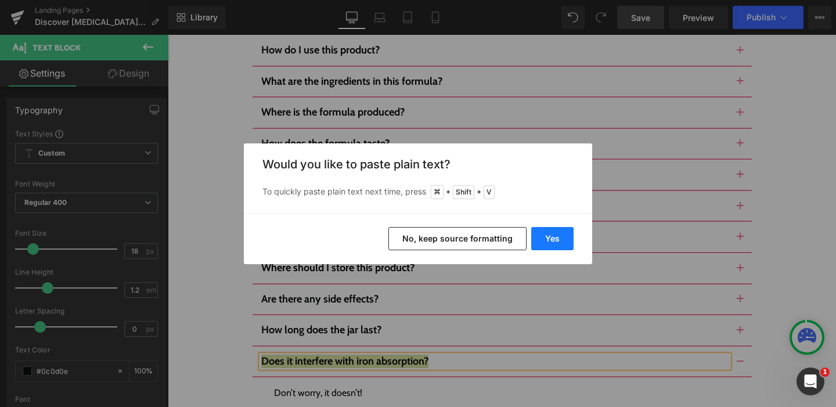
click at [549, 234] on button "Yes" at bounding box center [552, 238] width 42 height 23
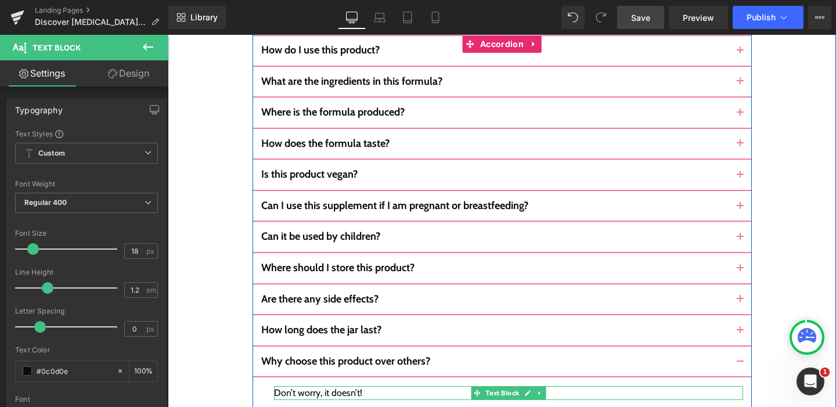
click at [325, 386] on div "Don’t worry, it doesn’t!" at bounding box center [508, 393] width 469 height 14
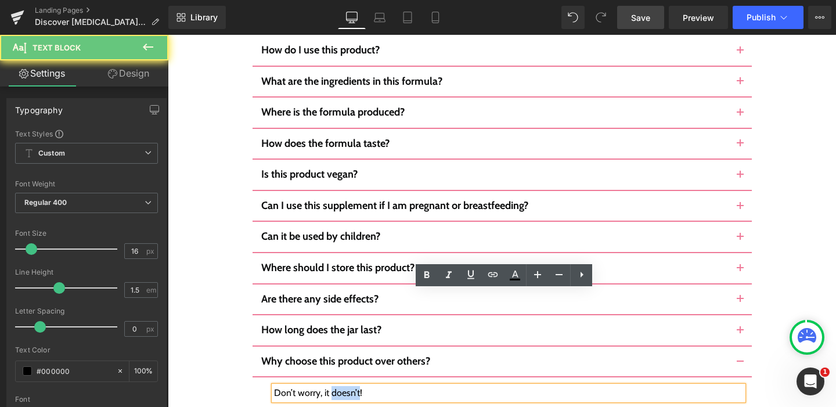
click at [325, 386] on div "Don’t worry, it doesn’t!" at bounding box center [508, 393] width 469 height 14
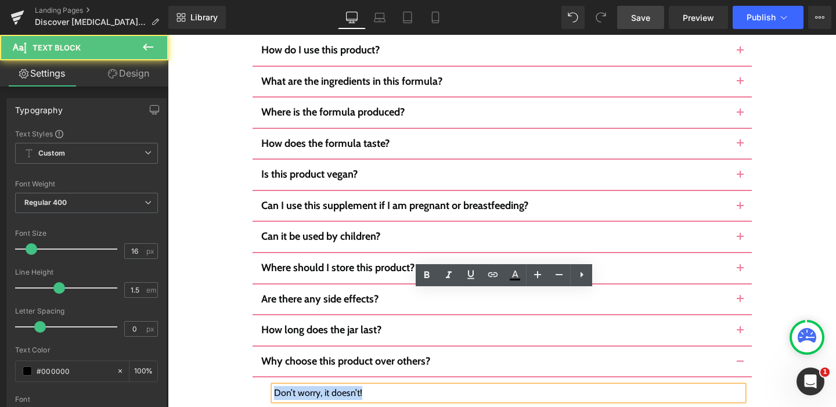
click at [397, 386] on div "Don’t worry, it doesn’t!" at bounding box center [508, 393] width 469 height 14
click at [354, 386] on div "Don’t worry, it doesn’t!" at bounding box center [508, 393] width 469 height 14
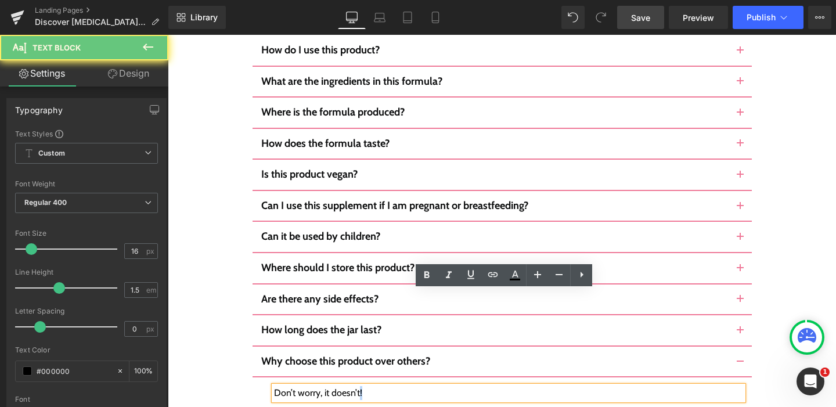
click at [354, 386] on div "Don’t worry, it doesn’t!" at bounding box center [508, 393] width 469 height 14
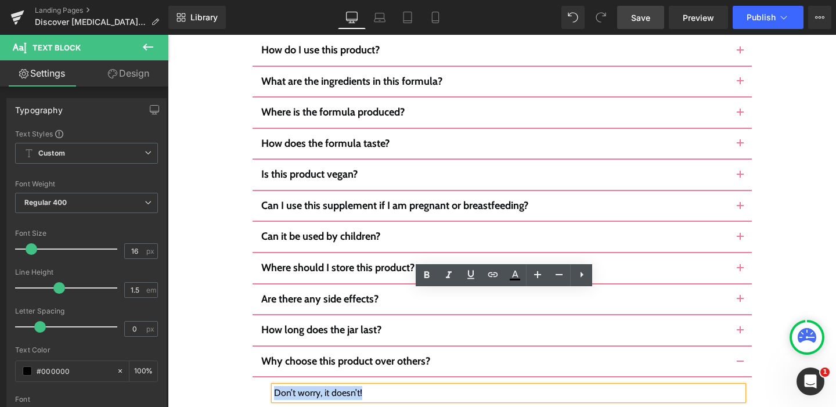
click at [354, 386] on div "Don’t worry, it doesn’t!" at bounding box center [508, 393] width 469 height 14
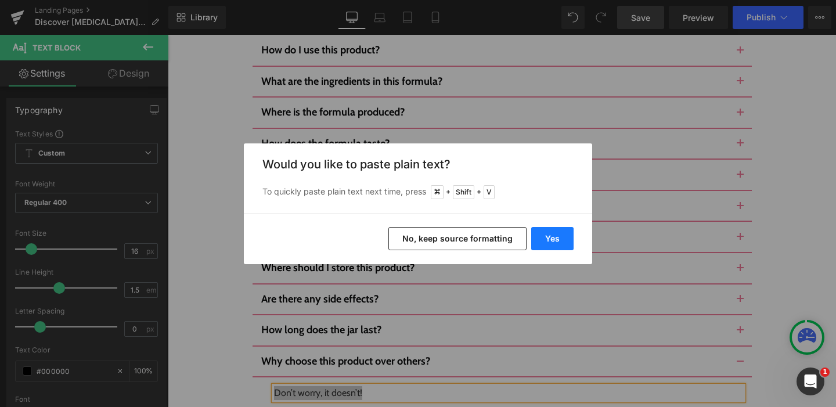
click at [551, 235] on button "Yes" at bounding box center [552, 238] width 42 height 23
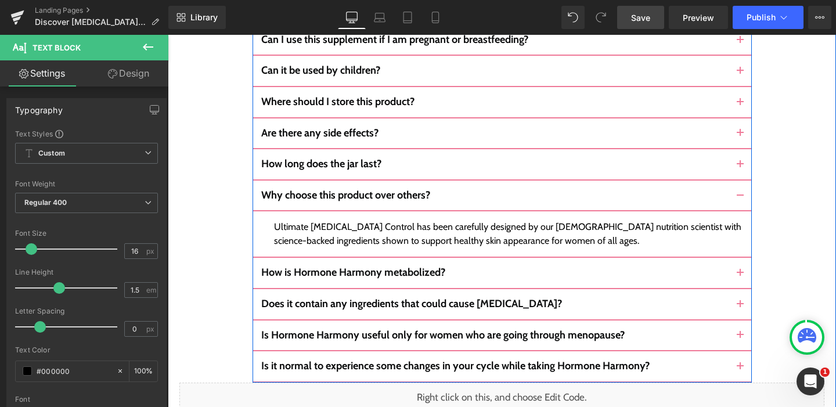
scroll to position [6003, 0]
click at [737, 257] on button "button" at bounding box center [740, 272] width 23 height 30
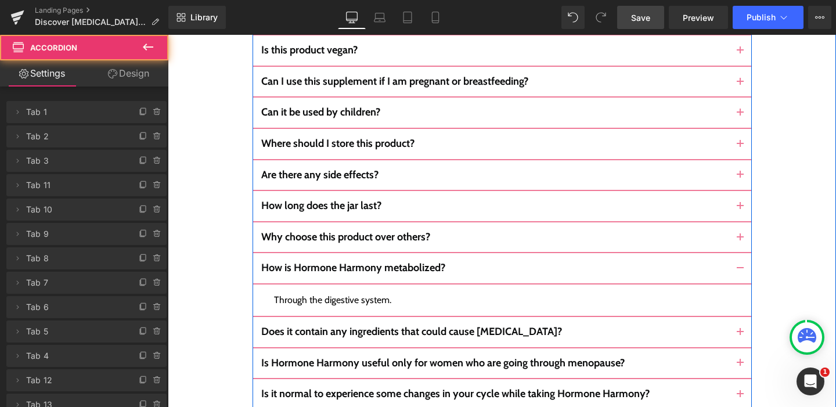
scroll to position [5957, 0]
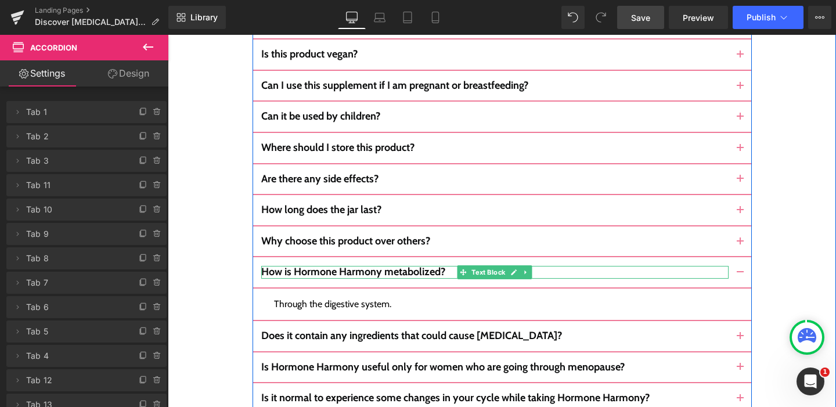
click at [425, 265] on b "How is Hormone Harmony metabolized?" at bounding box center [353, 271] width 184 height 13
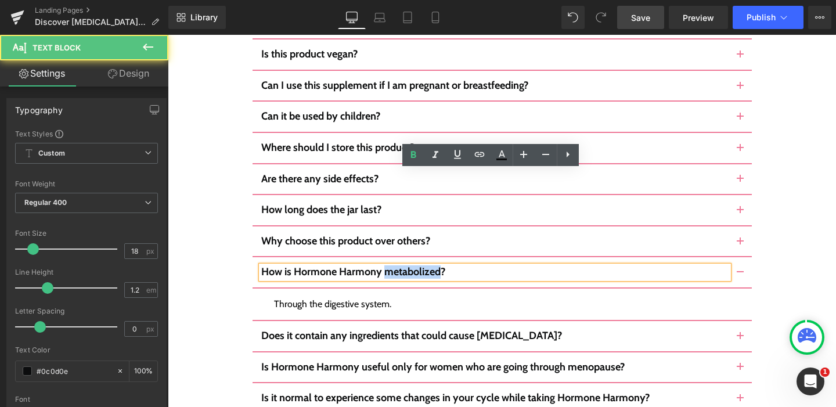
click at [425, 265] on b "How is Hormone Harmony metabolized?" at bounding box center [353, 271] width 184 height 13
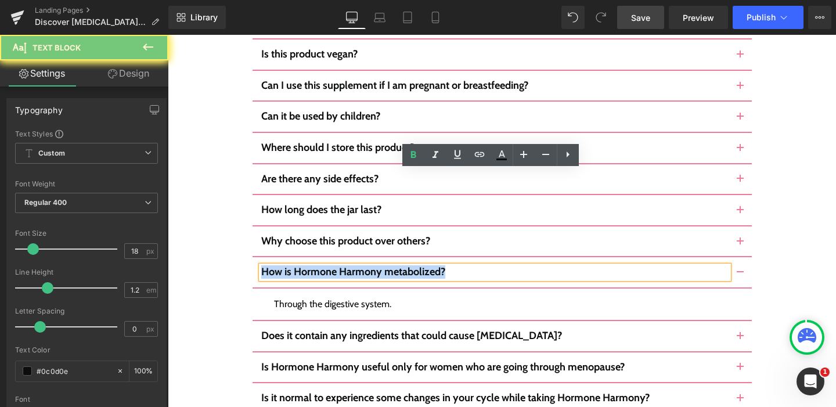
click at [425, 265] on b "How is Hormone Harmony metabolized?" at bounding box center [353, 271] width 184 height 13
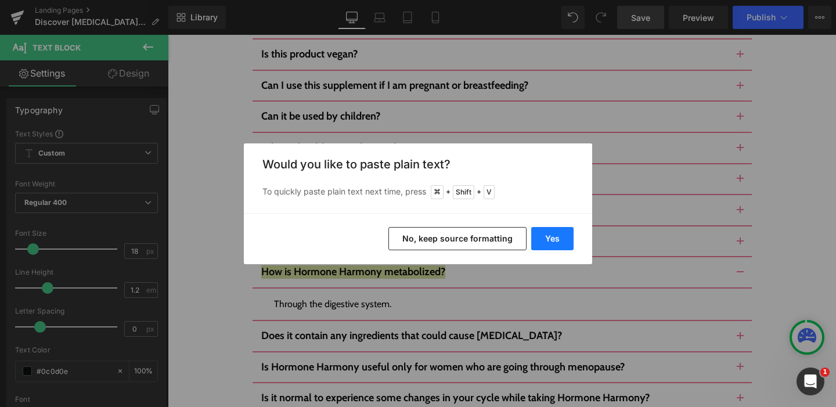
click at [548, 234] on button "Yes" at bounding box center [552, 238] width 42 height 23
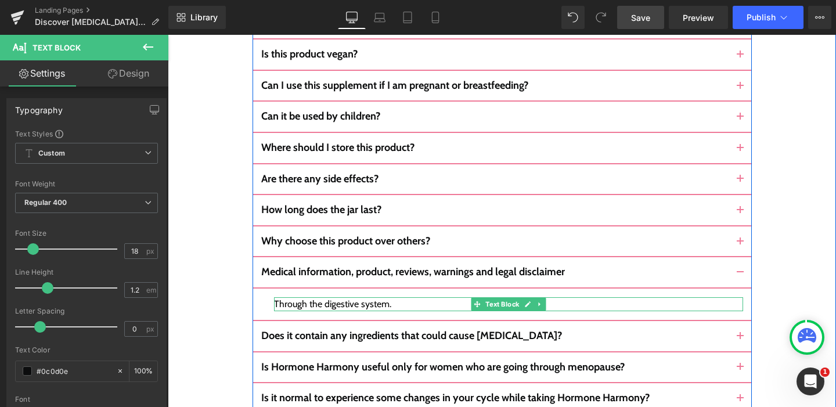
click at [302, 297] on div "Through the digestive system." at bounding box center [508, 304] width 469 height 14
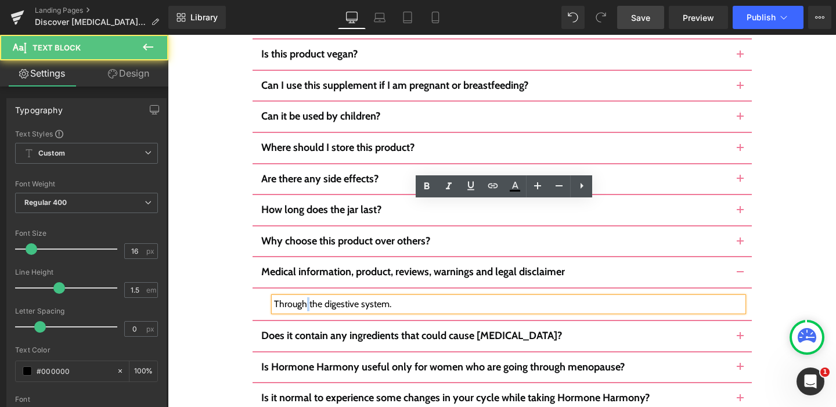
click at [302, 297] on div "Through the digestive system." at bounding box center [508, 304] width 469 height 14
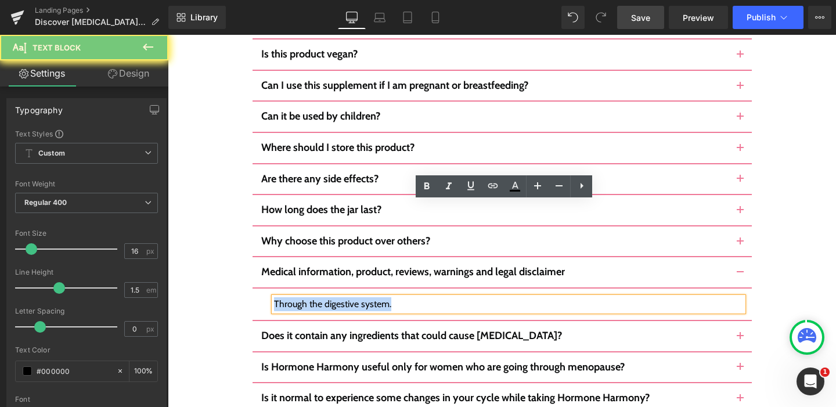
click at [302, 297] on div "Through the digestive system." at bounding box center [508, 304] width 469 height 14
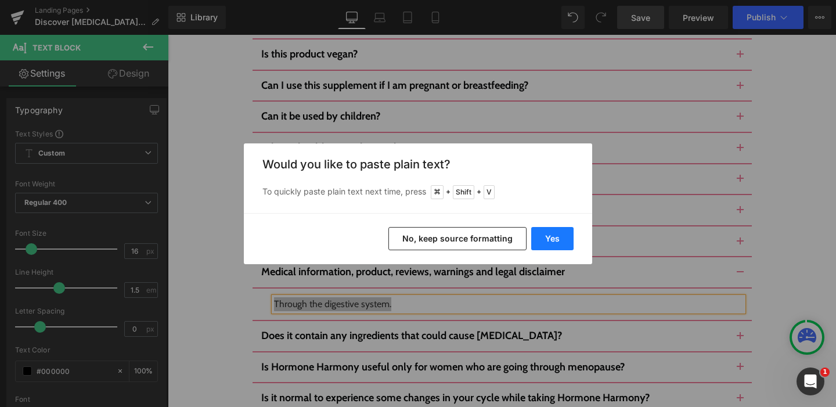
click at [540, 241] on button "Yes" at bounding box center [552, 238] width 42 height 23
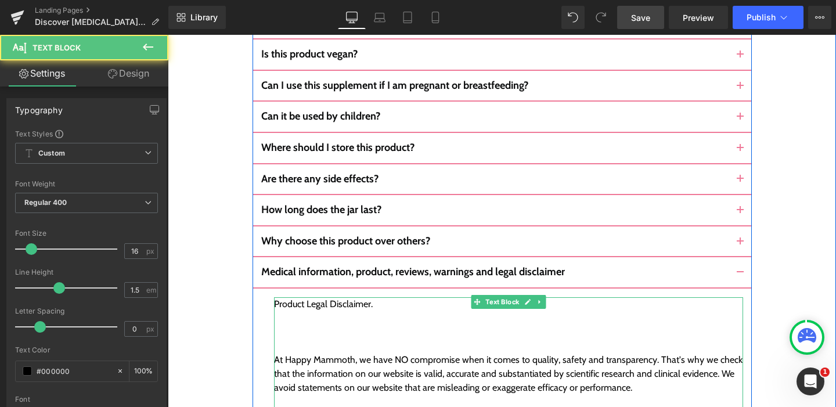
click at [283, 339] on div at bounding box center [508, 346] width 469 height 14
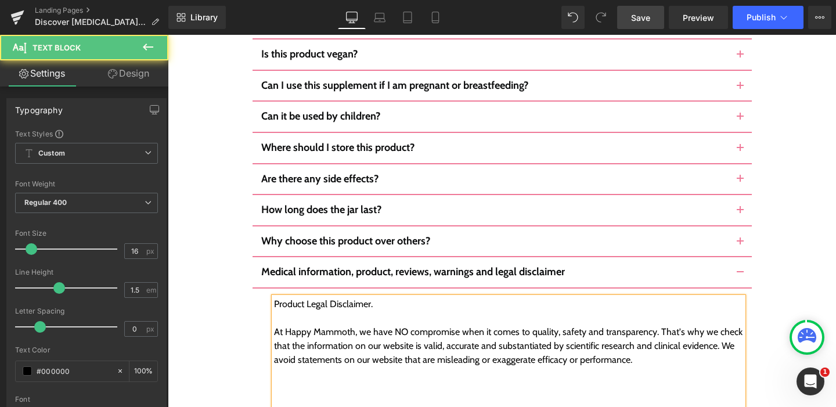
click at [281, 395] on div at bounding box center [508, 402] width 469 height 14
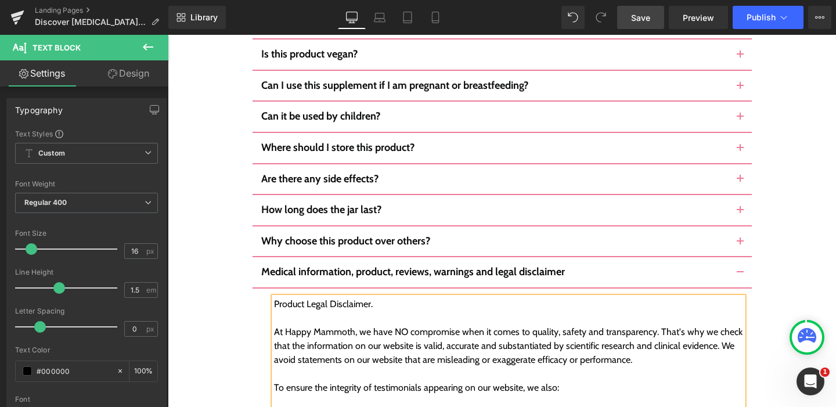
click at [275, 311] on div at bounding box center [508, 318] width 469 height 14
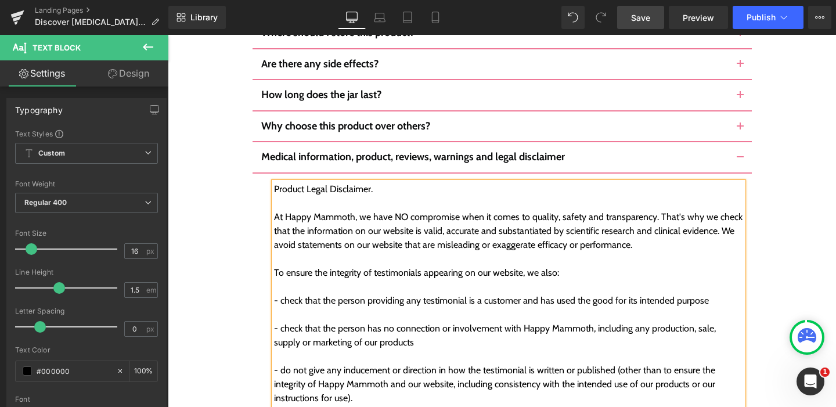
scroll to position [6074, 0]
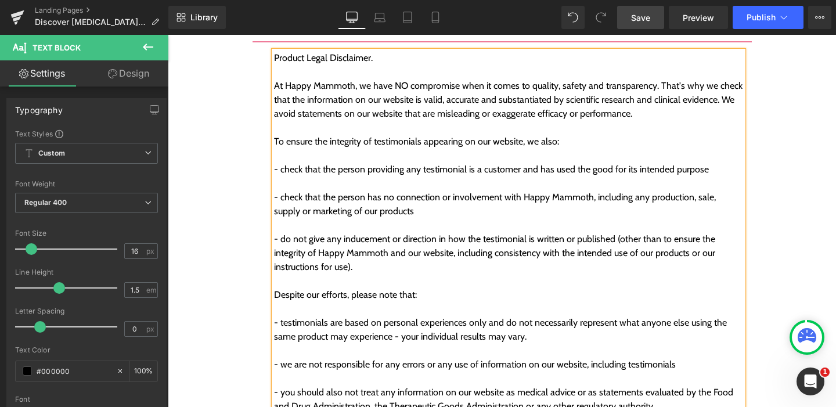
scroll to position [6223, 0]
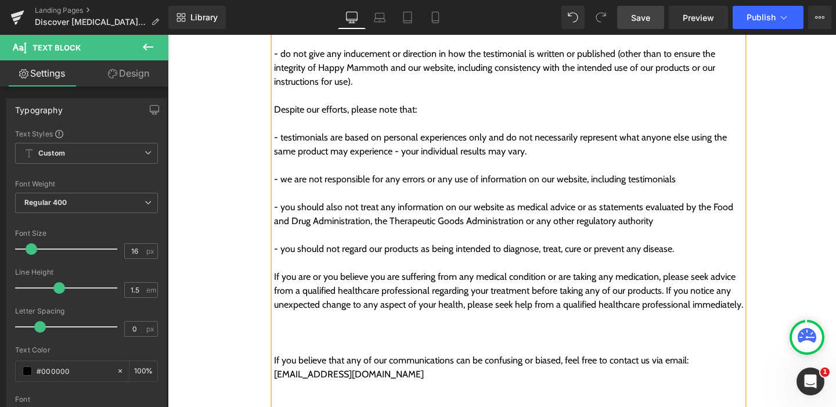
scroll to position [6396, 0]
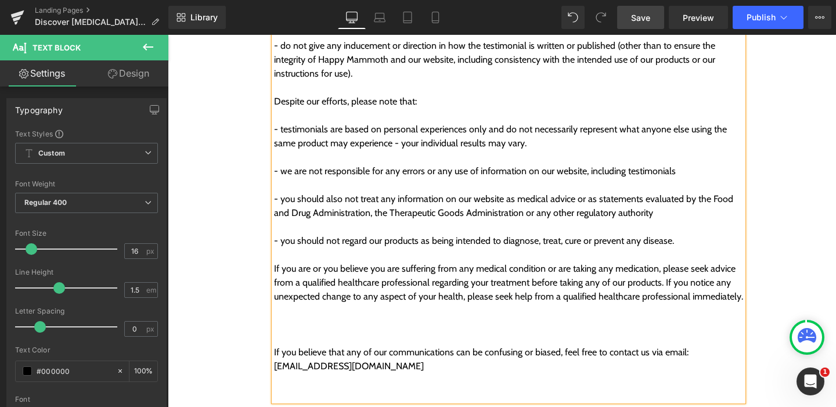
click at [283, 332] on div at bounding box center [508, 339] width 469 height 14
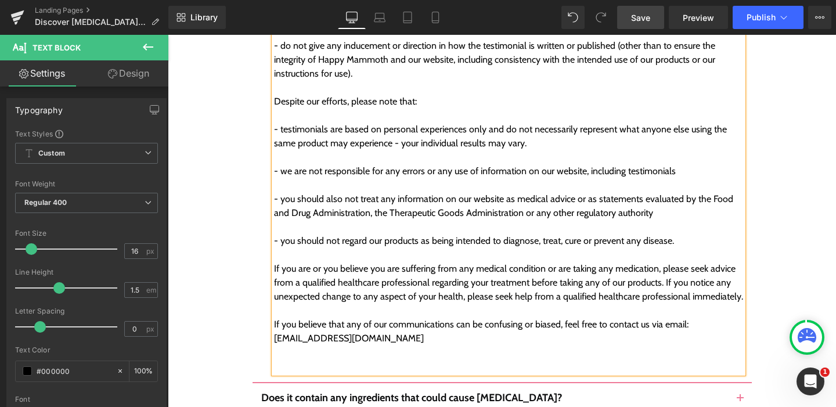
click at [279, 360] on div at bounding box center [508, 367] width 469 height 14
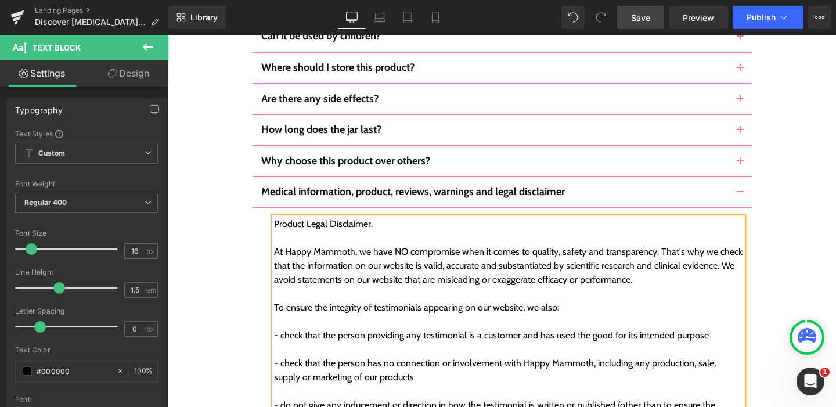
scroll to position [6030, 0]
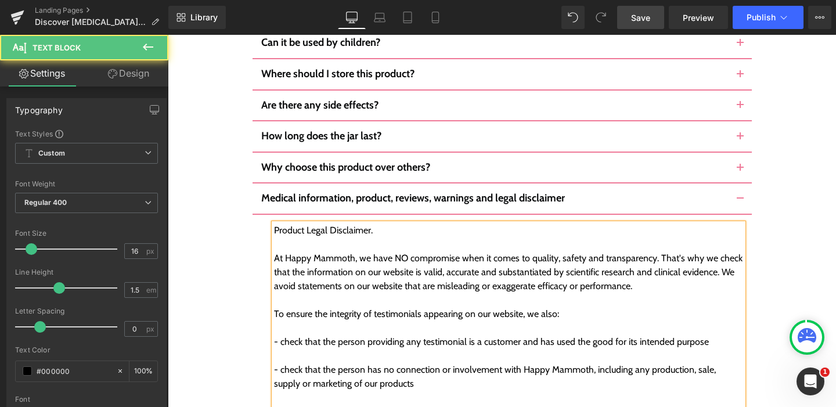
click at [274, 335] on div "- check that the person providing any testimonial is a customer and has used th…" at bounding box center [508, 342] width 469 height 14
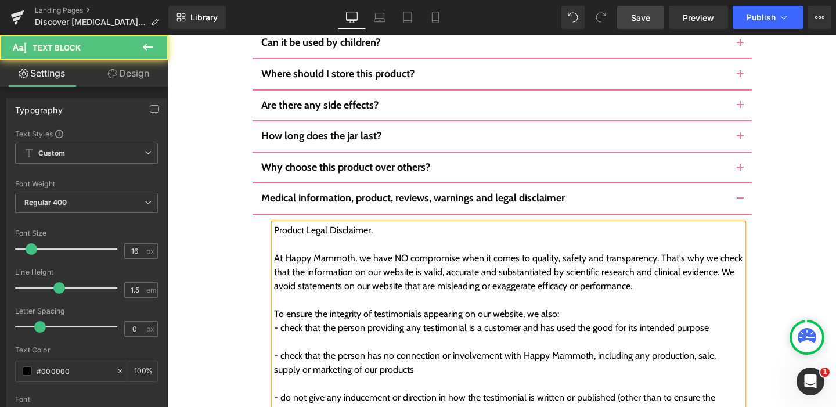
click at [274, 349] on div "- check that the person has no connection or involvement with Happy Mammoth, in…" at bounding box center [508, 363] width 469 height 28
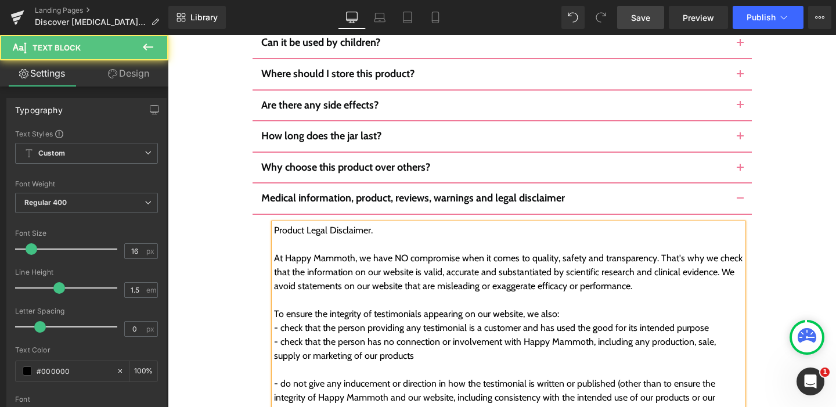
click at [274, 377] on div "- do not give any inducement or direction in how the testimonial is written or …" at bounding box center [508, 398] width 469 height 42
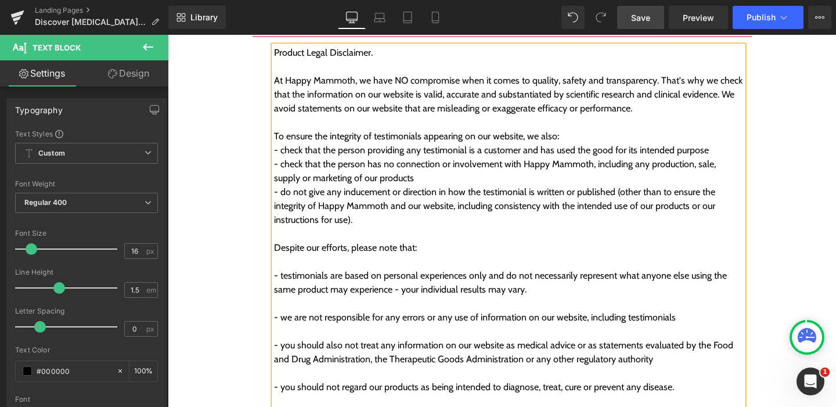
scroll to position [6219, 0]
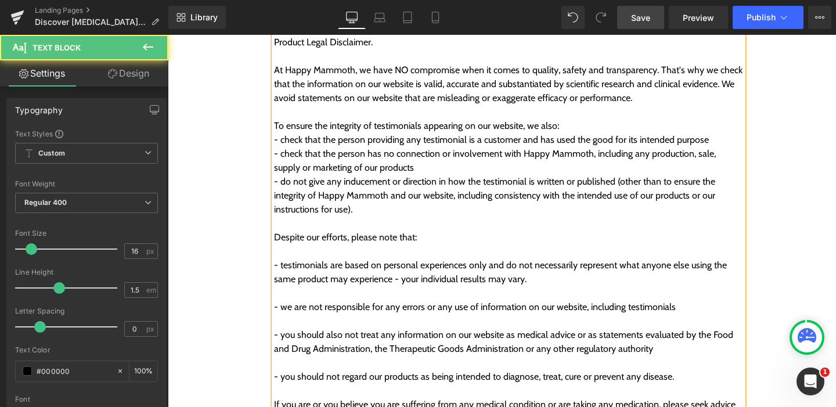
click at [274, 258] on div "- testimonials are based on personal experiences only and do not necessarily re…" at bounding box center [508, 272] width 469 height 28
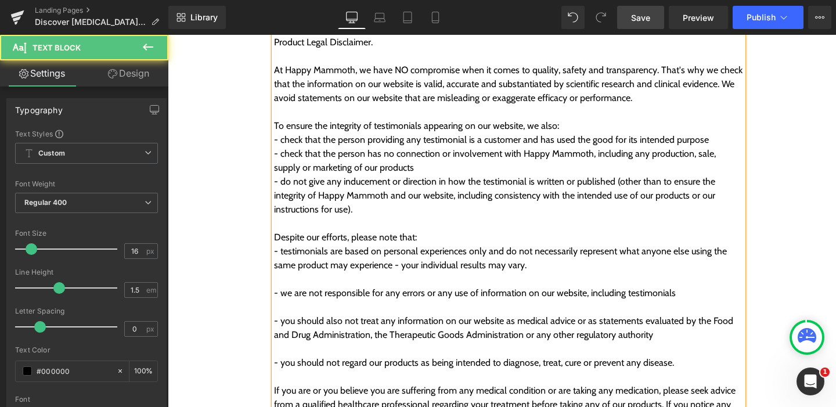
click at [274, 286] on div "- we are not responsible for any errors or any use of information on our websit…" at bounding box center [508, 293] width 469 height 14
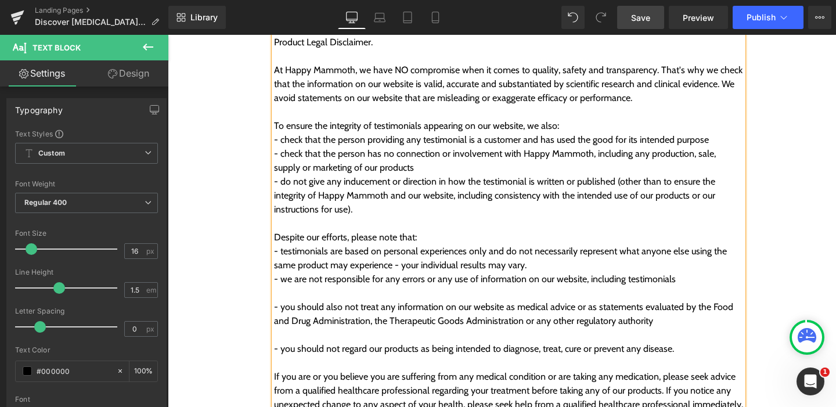
click at [274, 300] on div "- you should also not treat any information on our website as medical advice or…" at bounding box center [508, 314] width 469 height 28
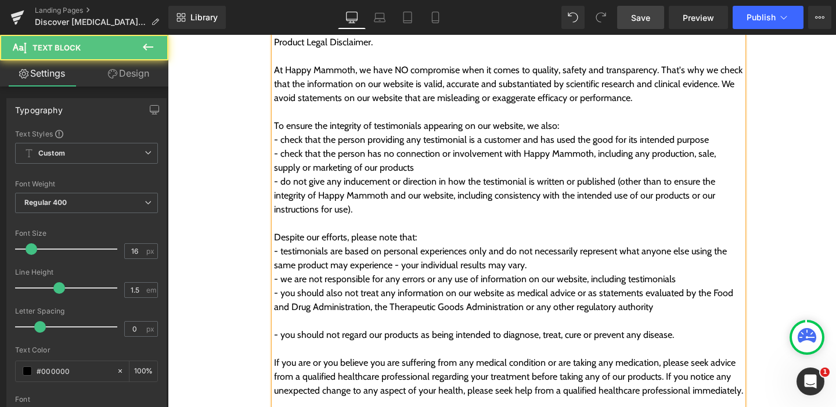
click at [274, 328] on div "- you should not regard our products as being intended to diagnose, treat, cure…" at bounding box center [508, 335] width 469 height 14
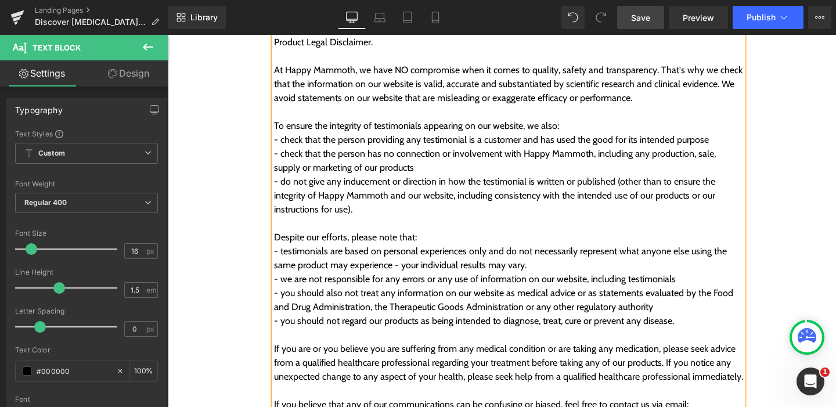
click at [648, 20] on span "Save" at bounding box center [640, 18] width 19 height 12
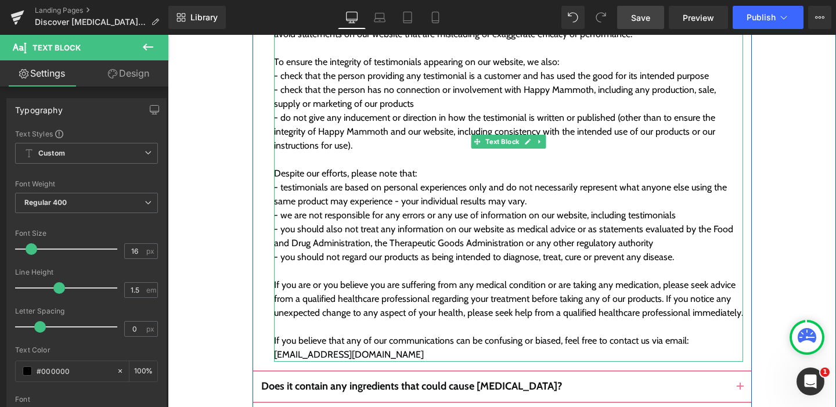
scroll to position [6365, 0]
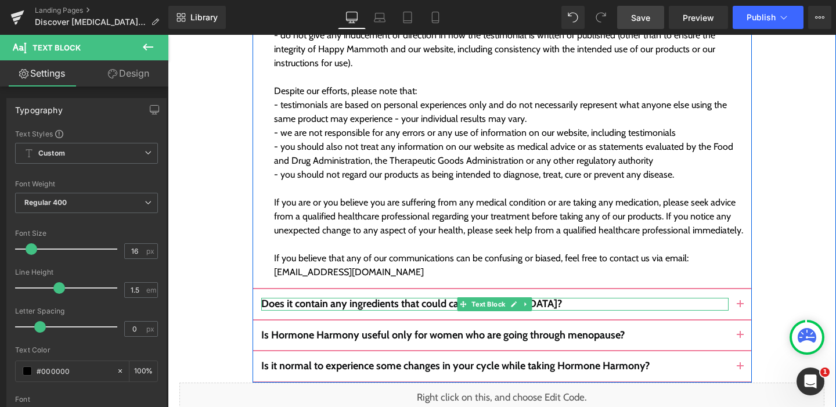
click at [347, 297] on b "Does it contain any ingredients that could cause low blood pressure?" at bounding box center [411, 303] width 301 height 13
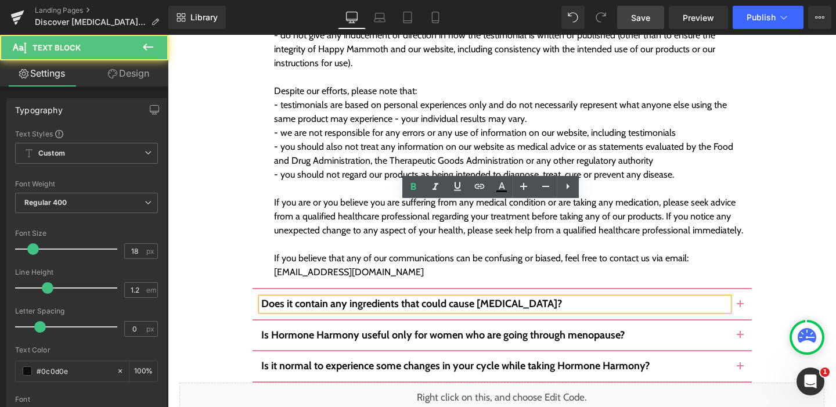
click at [374, 297] on b "Does it contain any ingredients that could cause low blood pressure?" at bounding box center [411, 303] width 301 height 13
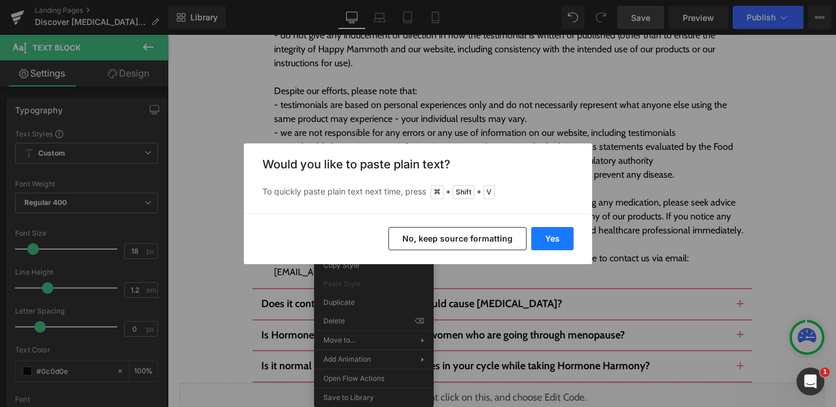
click at [546, 238] on button "Yes" at bounding box center [552, 238] width 42 height 23
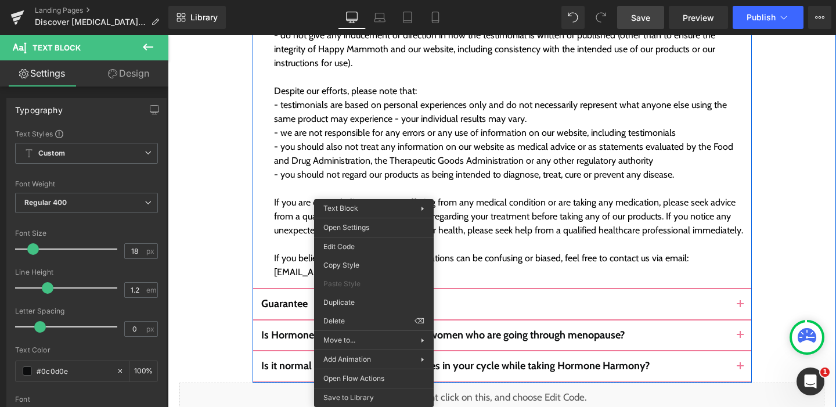
click at [741, 308] on span "button" at bounding box center [741, 308] width 0 height 0
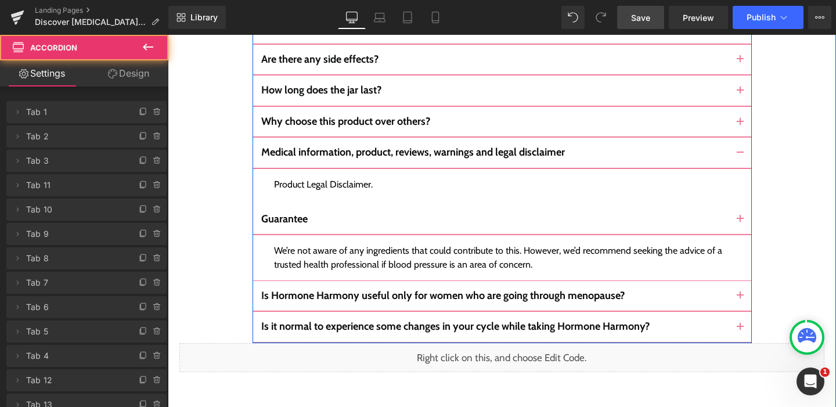
scroll to position [5956, 0]
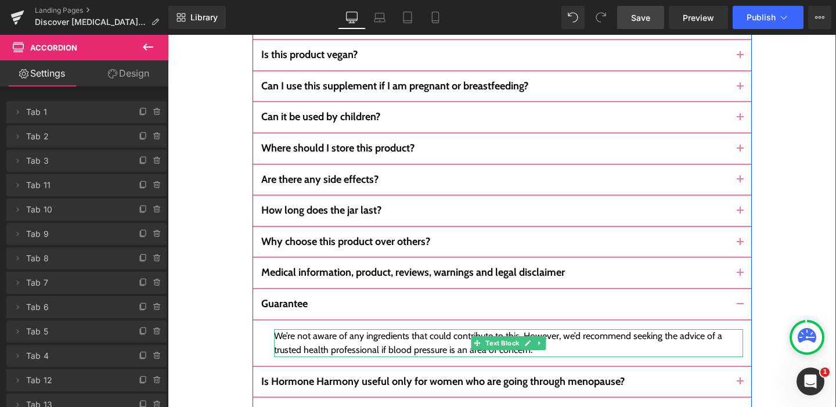
click at [290, 329] on div "We’re not aware of any ingredients that could contribute to this. However, we’d…" at bounding box center [508, 343] width 469 height 28
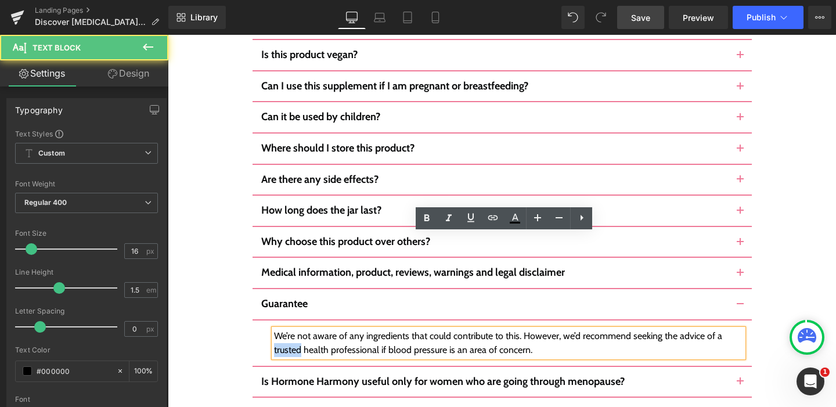
click at [290, 329] on div "We’re not aware of any ingredients that could contribute to this. However, we’d…" at bounding box center [508, 343] width 469 height 28
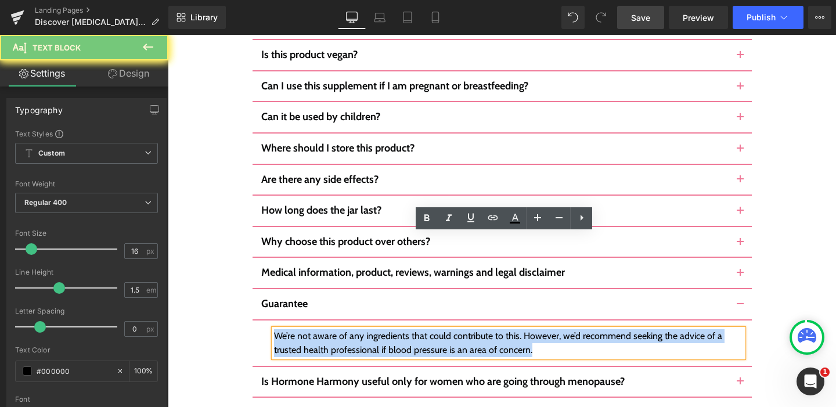
click at [290, 329] on div "We’re not aware of any ingredients that could contribute to this. However, we’d…" at bounding box center [508, 343] width 469 height 28
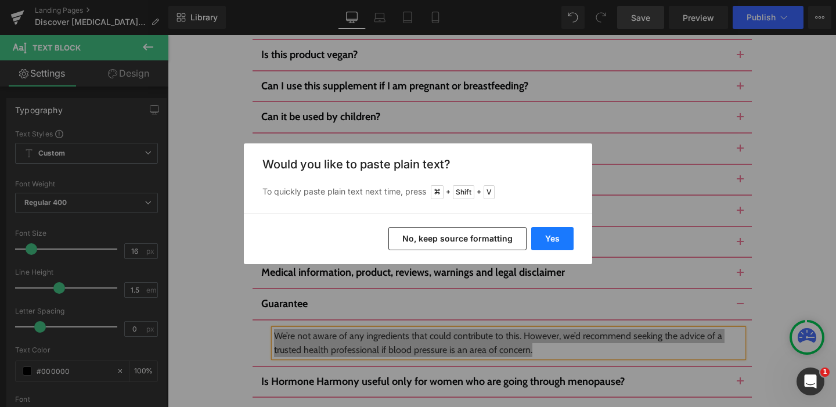
click at [541, 236] on button "Yes" at bounding box center [552, 238] width 42 height 23
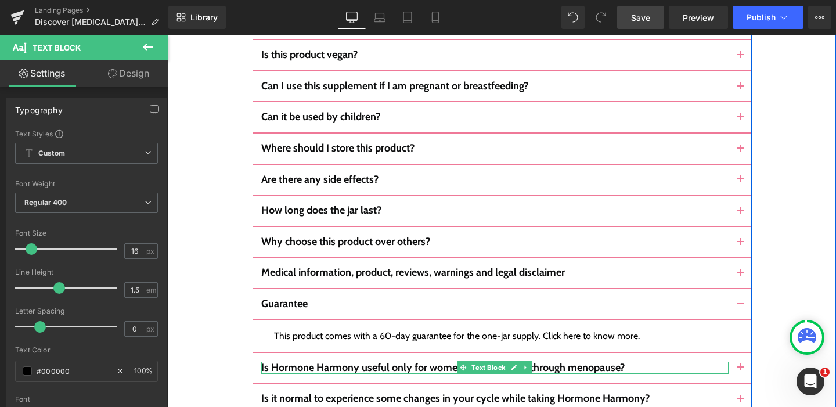
click at [310, 361] on b "Is Hormone Harmony useful only for women who are going through menopause?" at bounding box center [443, 367] width 364 height 13
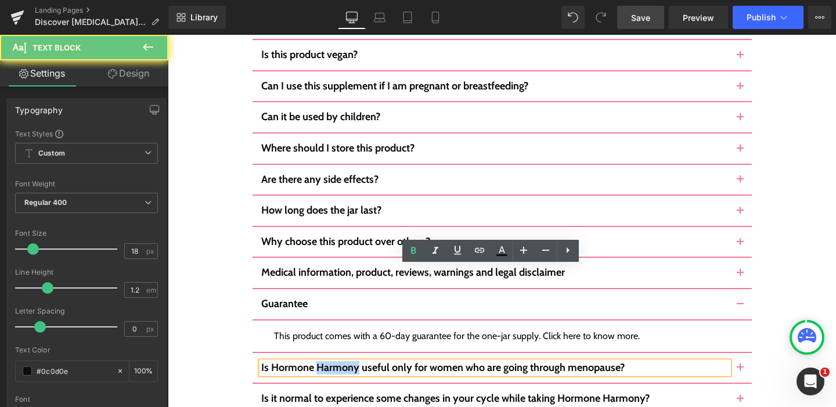
click at [310, 361] on b "Is Hormone Harmony useful only for women who are going through menopause?" at bounding box center [443, 367] width 364 height 13
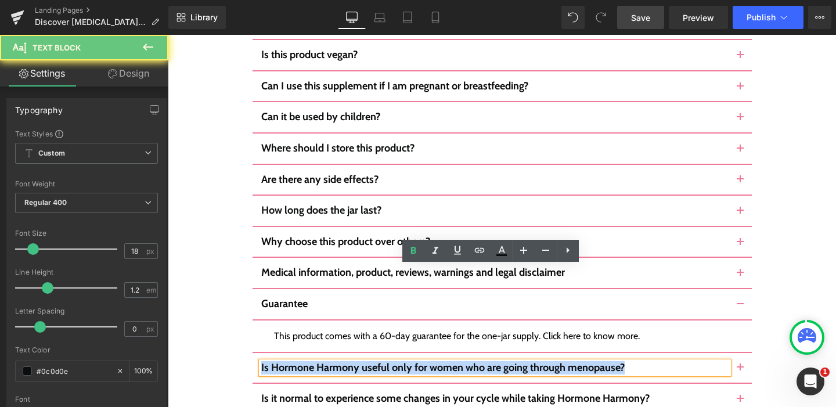
click at [310, 361] on b "Is Hormone Harmony useful only for women who are going through menopause?" at bounding box center [443, 367] width 364 height 13
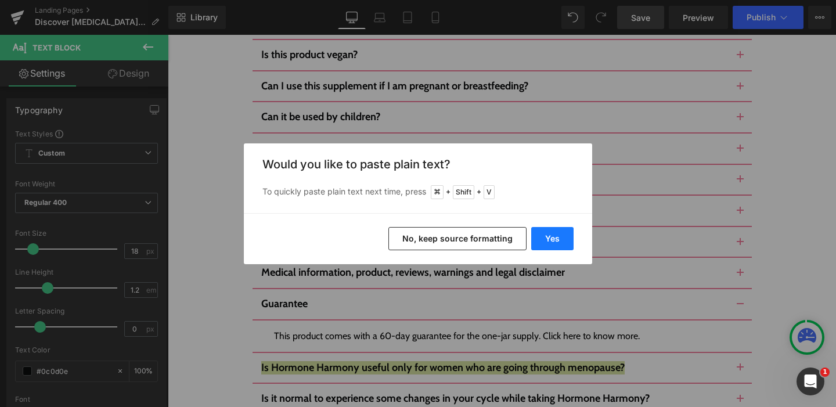
click at [551, 242] on button "Yes" at bounding box center [552, 238] width 42 height 23
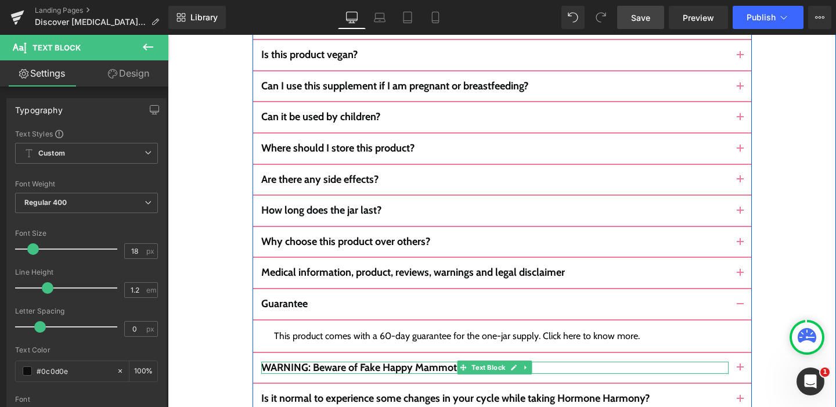
click at [430, 361] on b "WARNING: Beware of Fake Happy Mammoth Formulas" at bounding box center [384, 367] width 246 height 13
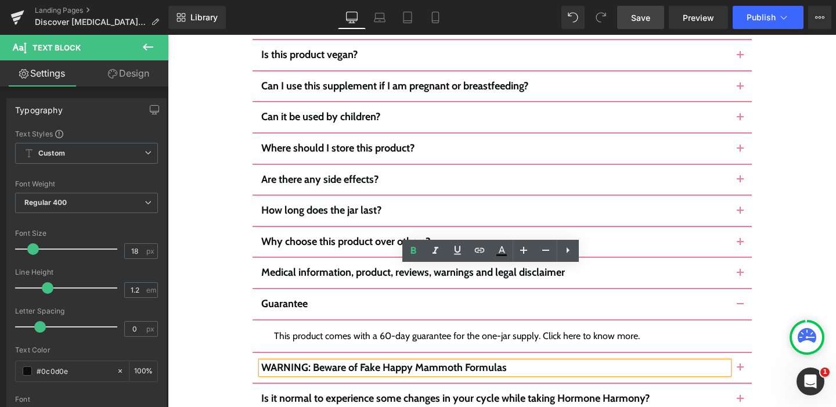
click at [734, 353] on button "button" at bounding box center [740, 368] width 23 height 30
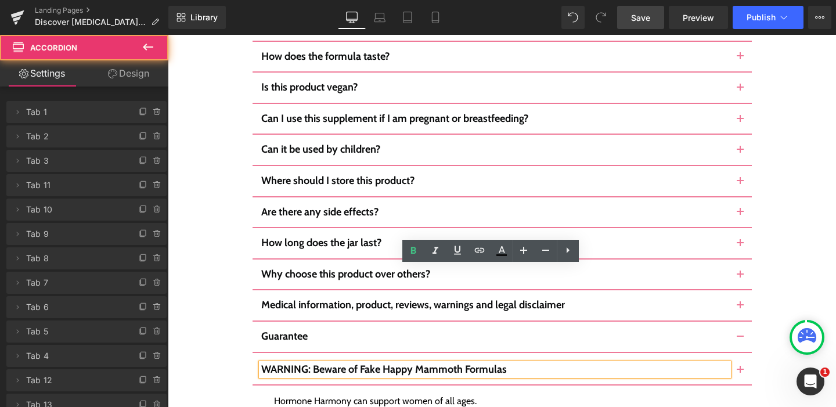
scroll to position [5924, 0]
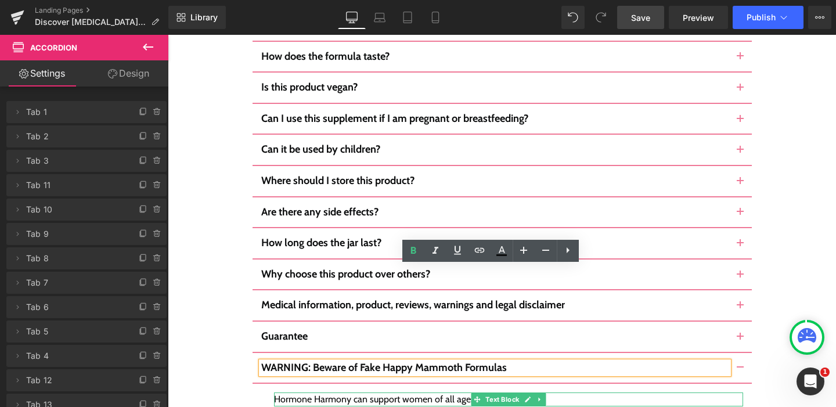
click at [396, 393] on div "Hormone Harmony can support women of all ages." at bounding box center [508, 400] width 469 height 14
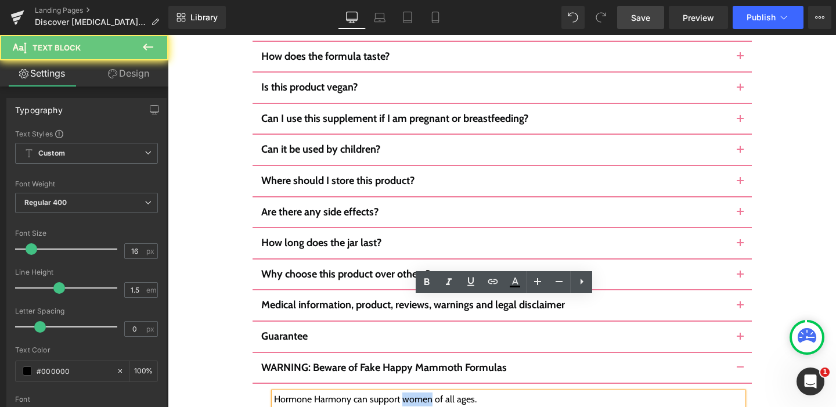
click at [396, 393] on div "Hormone Harmony can support women of all ages." at bounding box center [508, 400] width 469 height 14
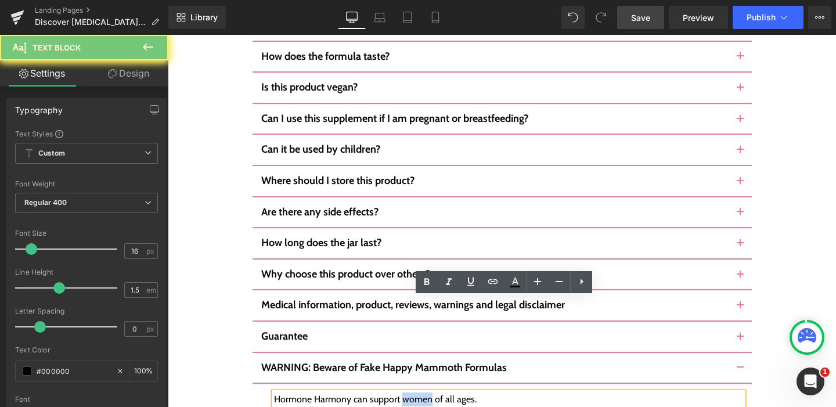
click at [396, 393] on div "Hormone Harmony can support women of all ages." at bounding box center [508, 400] width 469 height 14
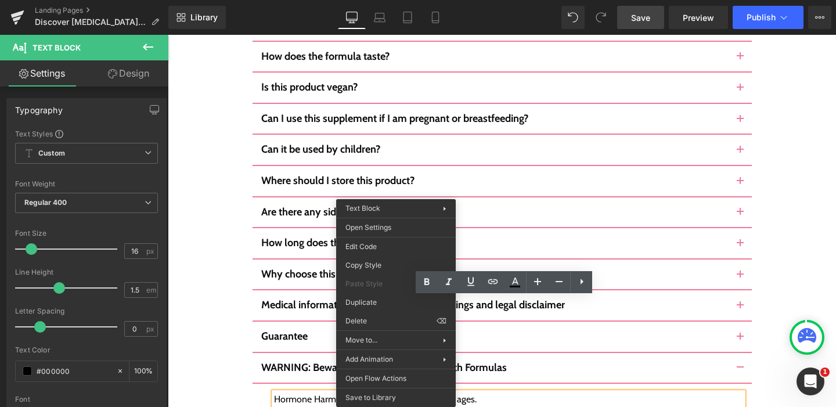
click at [304, 393] on div "Hormone Harmony can support women of all ages." at bounding box center [508, 400] width 469 height 14
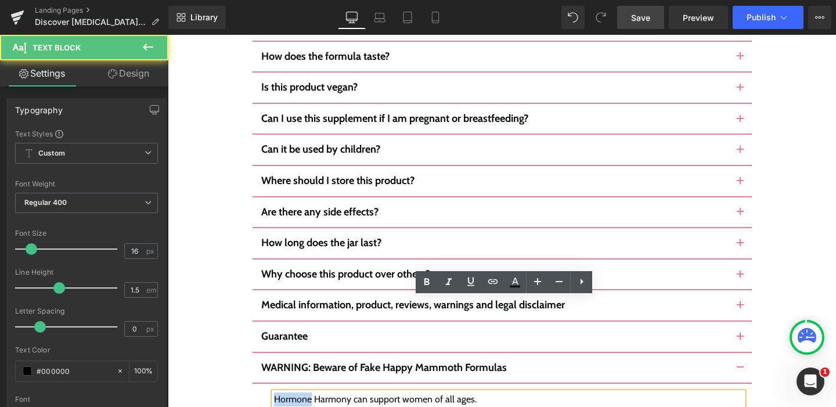
click at [304, 393] on div "Hormone Harmony can support women of all ages." at bounding box center [508, 400] width 469 height 14
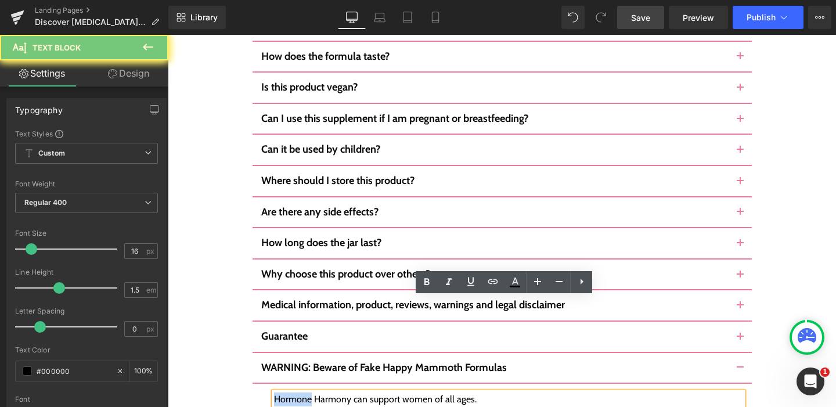
click at [304, 393] on div "Hormone Harmony can support women of all ages." at bounding box center [508, 400] width 469 height 14
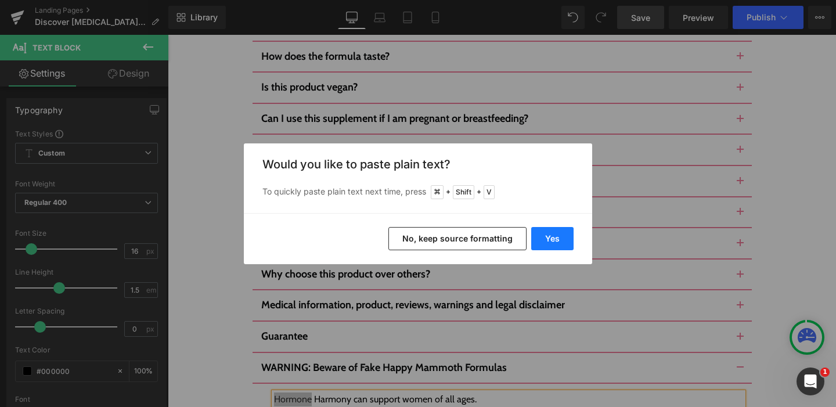
click at [556, 235] on button "Yes" at bounding box center [552, 238] width 42 height 23
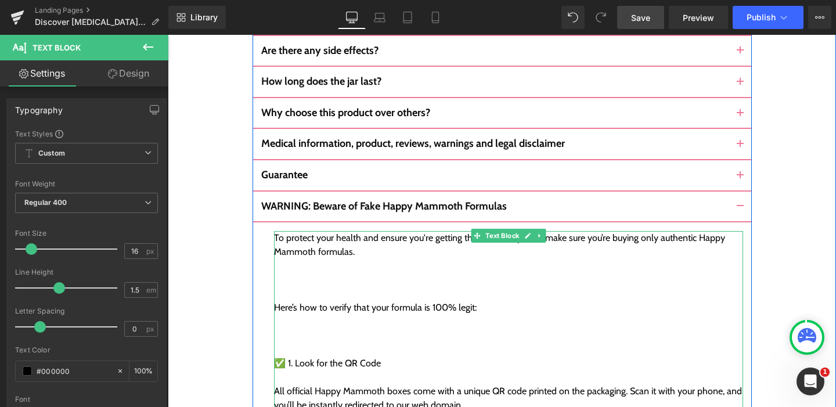
scroll to position [6086, 0]
click at [283, 272] on div at bounding box center [508, 279] width 469 height 14
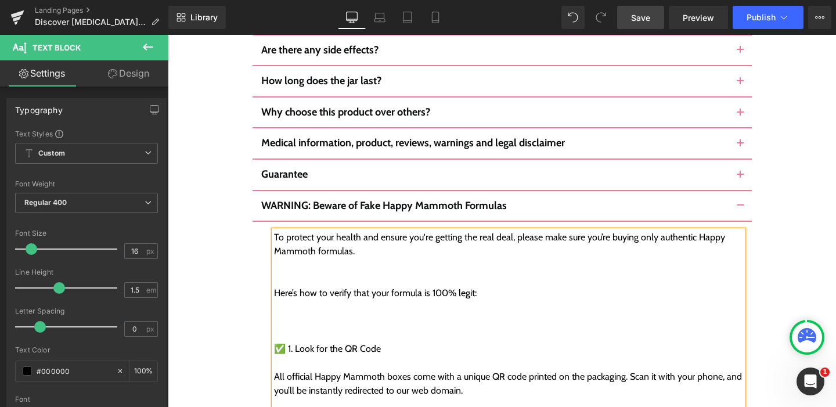
click at [279, 272] on div at bounding box center [508, 279] width 469 height 14
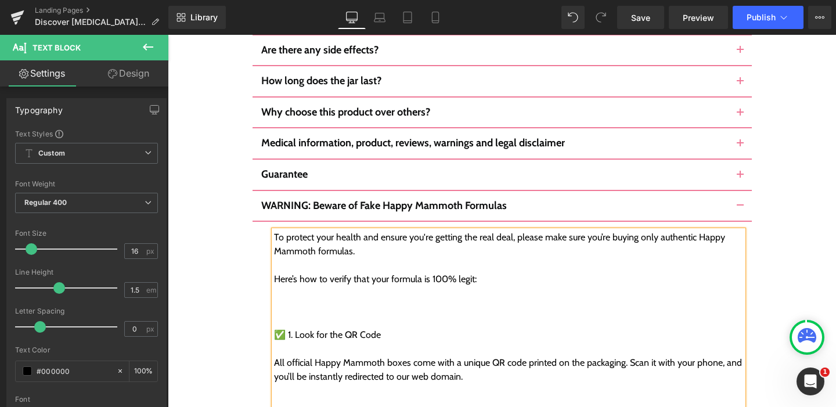
click at [274, 314] on div at bounding box center [508, 321] width 469 height 14
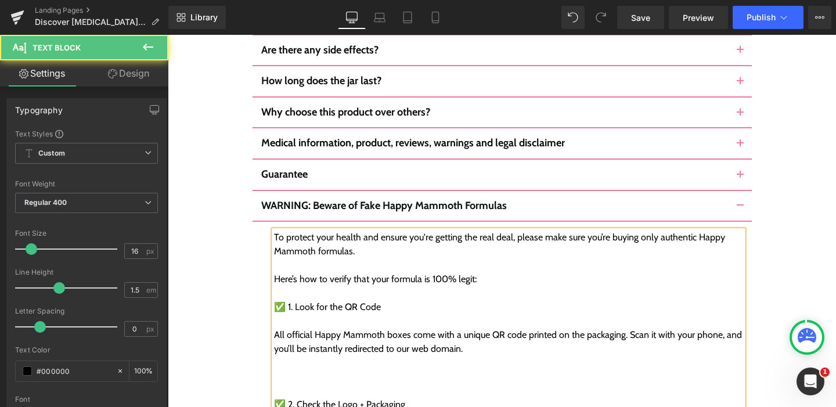
click at [276, 384] on div at bounding box center [508, 391] width 469 height 14
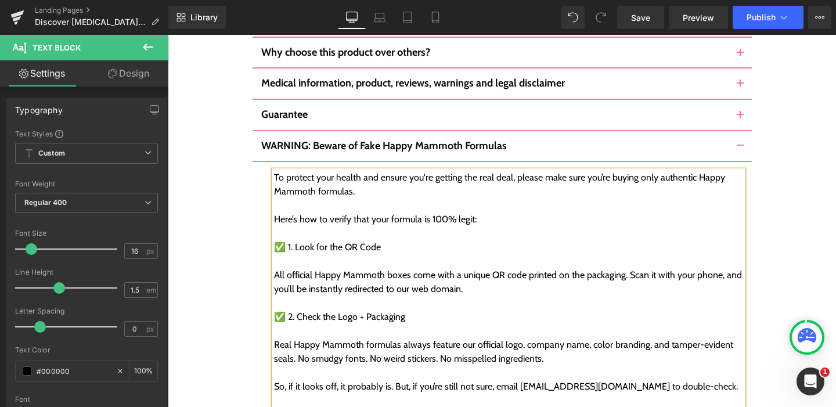
scroll to position [6155, 0]
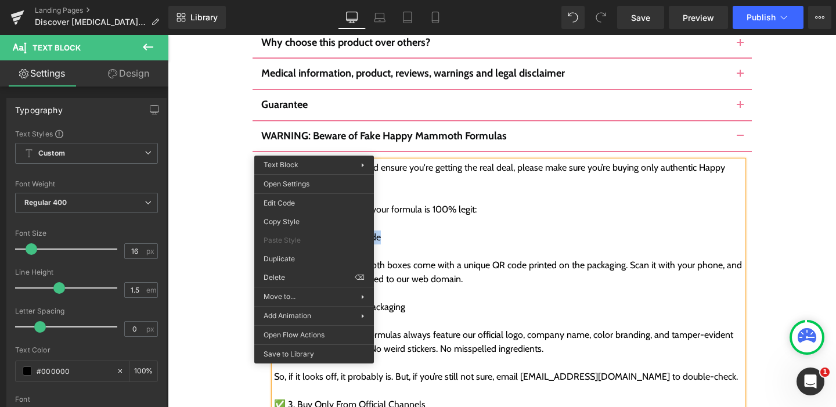
click at [390, 231] on div "✅ 1. Look for the QR Code" at bounding box center [508, 238] width 469 height 14
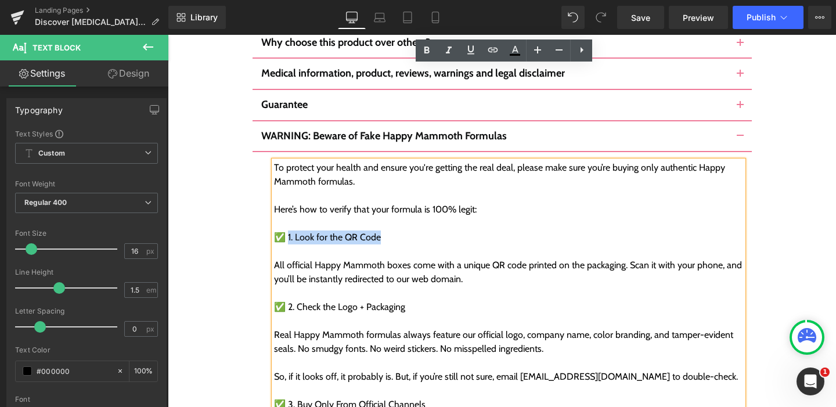
drag, startPoint x: 386, startPoint y: 144, endPoint x: 282, endPoint y: 148, distance: 104.0
click at [282, 231] on div "✅ 1. Look for the QR Code" at bounding box center [508, 238] width 469 height 14
click at [429, 54] on icon at bounding box center [427, 51] width 14 height 14
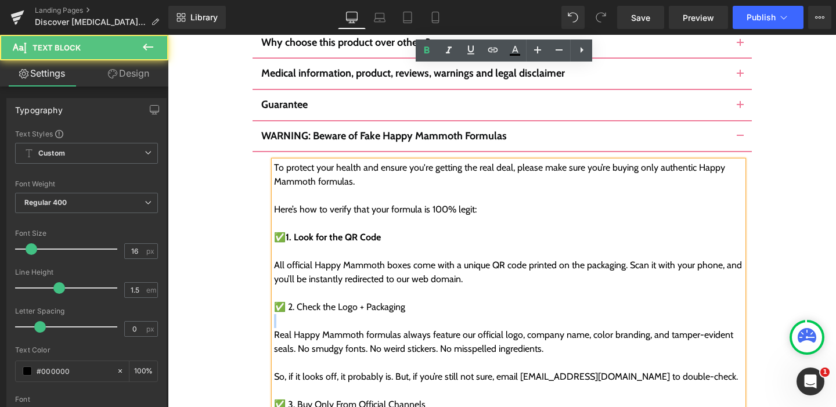
drag, startPoint x: 402, startPoint y: 218, endPoint x: 301, endPoint y: 228, distance: 101.5
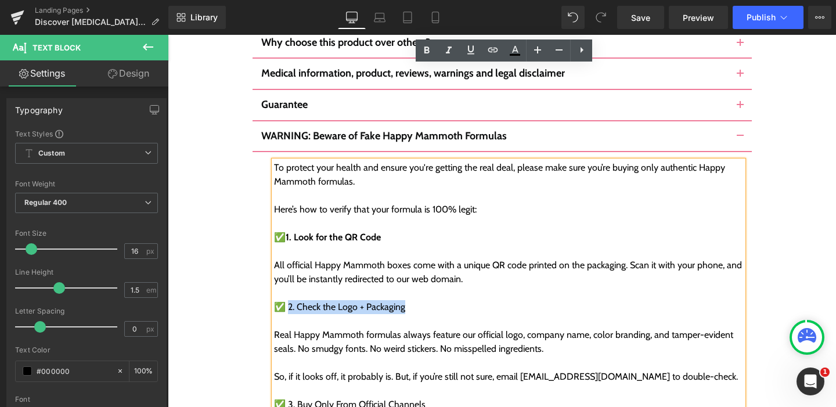
drag, startPoint x: 413, startPoint y: 213, endPoint x: 282, endPoint y: 215, distance: 130.7
click at [282, 300] on div "✅ 2. Check the Logo + Packaging" at bounding box center [508, 307] width 469 height 14
click at [429, 56] on icon at bounding box center [427, 51] width 14 height 14
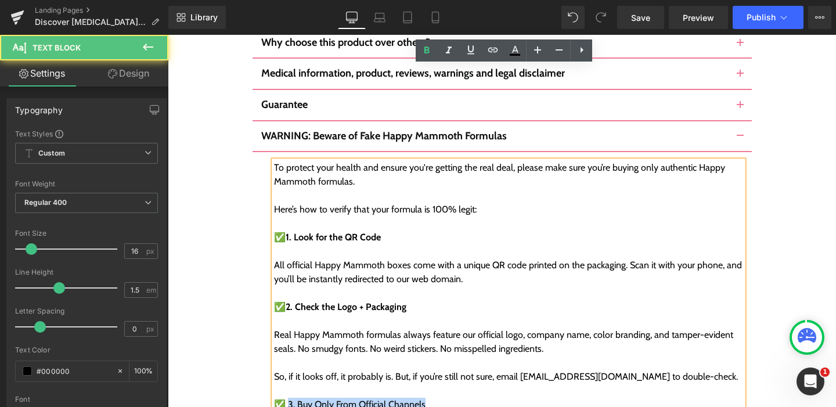
drag, startPoint x: 283, startPoint y: 310, endPoint x: 422, endPoint y: 310, distance: 139.4
click at [422, 398] on div "✅ 3. Buy Only From Official Channels" at bounding box center [508, 405] width 469 height 14
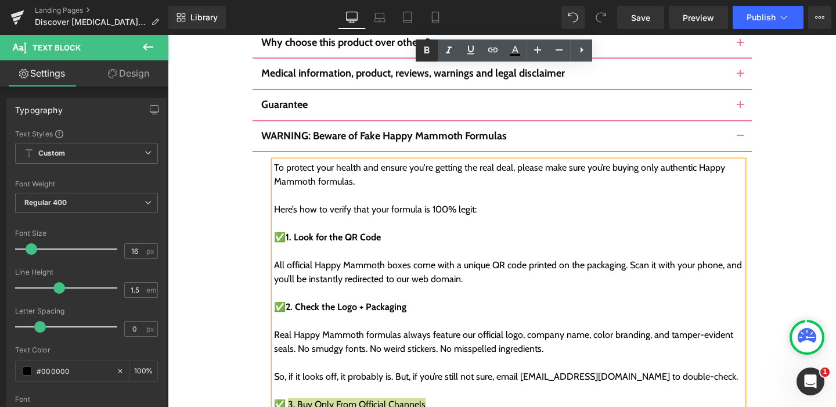
click at [430, 51] on icon at bounding box center [427, 51] width 14 height 14
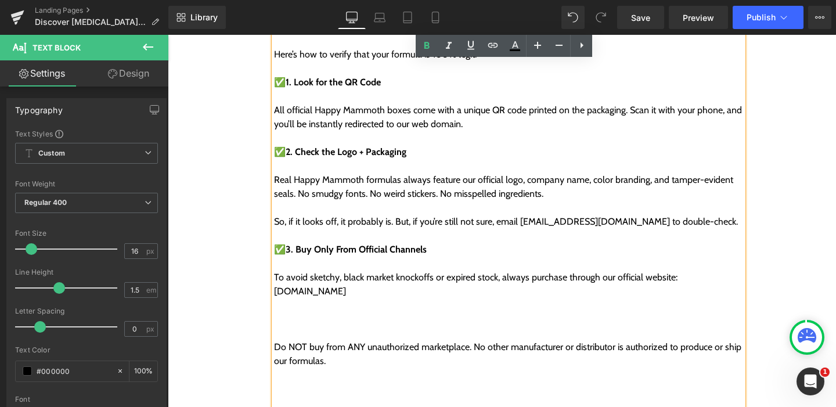
scroll to position [6322, 0]
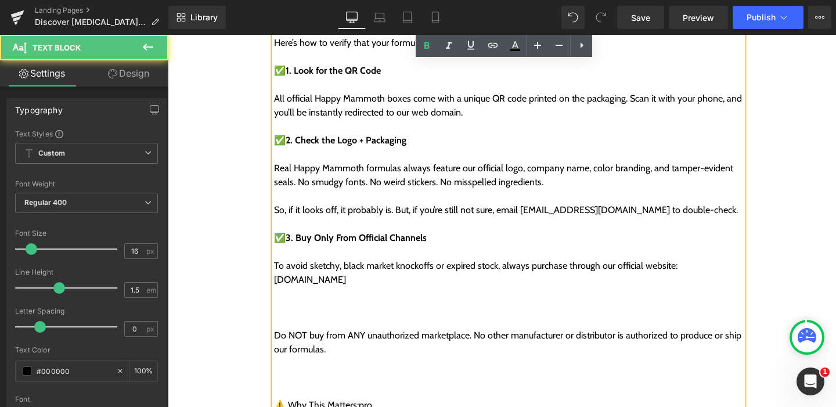
click at [277, 315] on div at bounding box center [508, 322] width 469 height 14
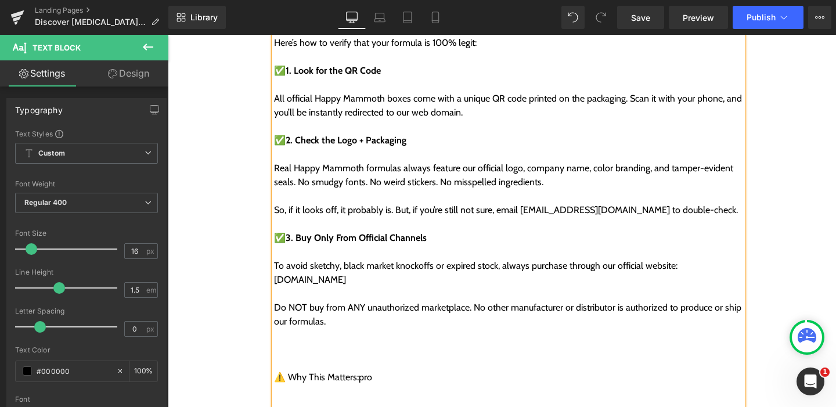
click at [276, 357] on div at bounding box center [508, 364] width 469 height 14
click at [274, 384] on div at bounding box center [508, 391] width 469 height 14
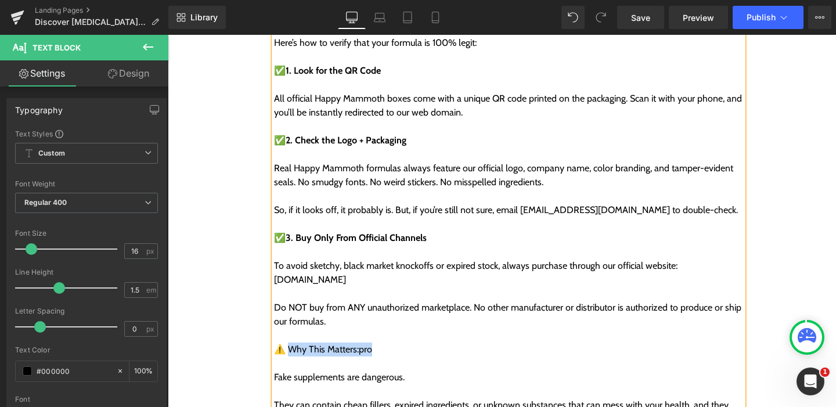
drag, startPoint x: 366, startPoint y: 254, endPoint x: 282, endPoint y: 256, distance: 83.6
click at [282, 343] on div "⚠️ Why This Matters:pro" at bounding box center [508, 350] width 469 height 14
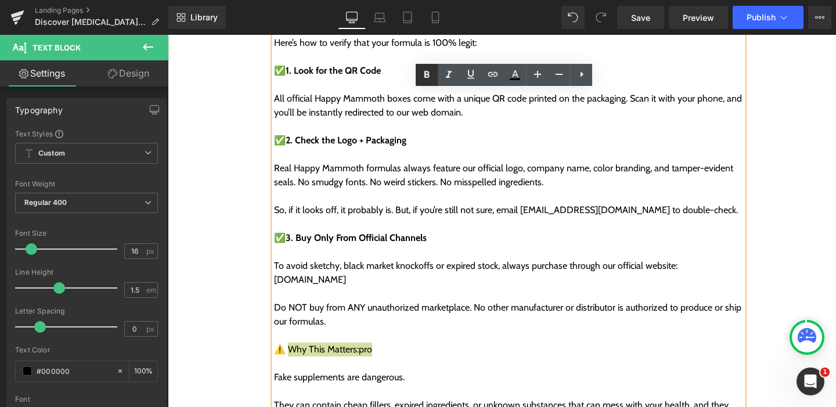
click at [426, 78] on icon at bounding box center [427, 75] width 14 height 14
click at [405, 357] on div at bounding box center [508, 364] width 469 height 14
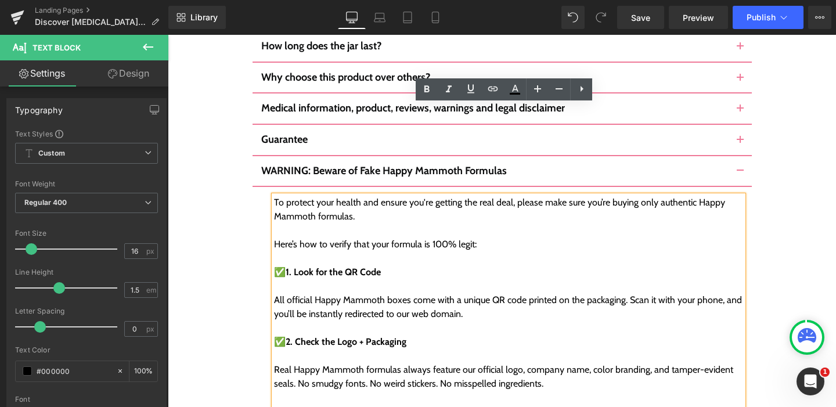
scroll to position [6116, 0]
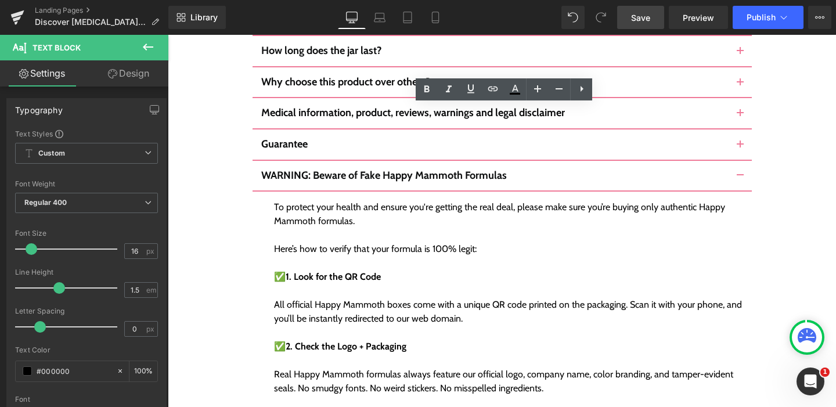
click at [632, 15] on span "Save" at bounding box center [640, 18] width 19 height 12
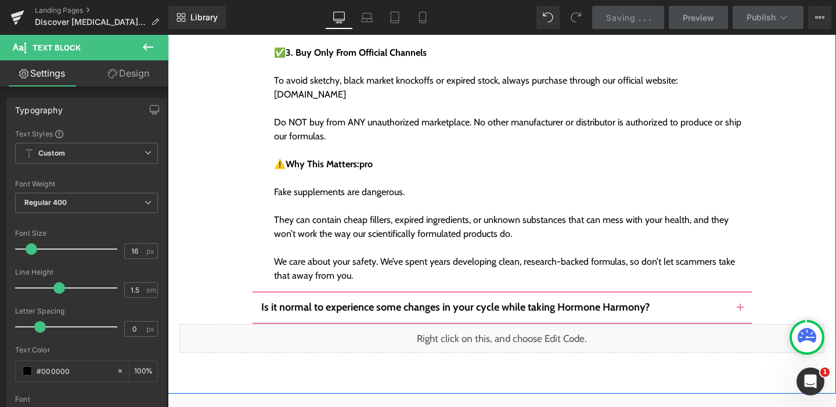
scroll to position [6529, 0]
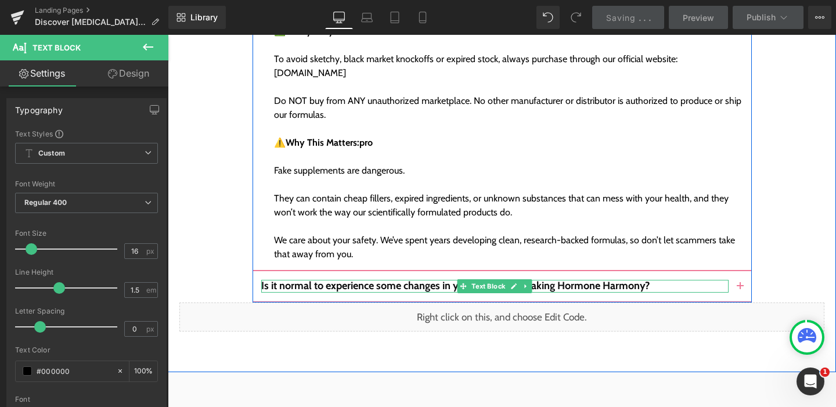
click at [403, 279] on b "Is it normal to experience some changes in your cycle while taking Hormone Harm…" at bounding box center [455, 285] width 389 height 13
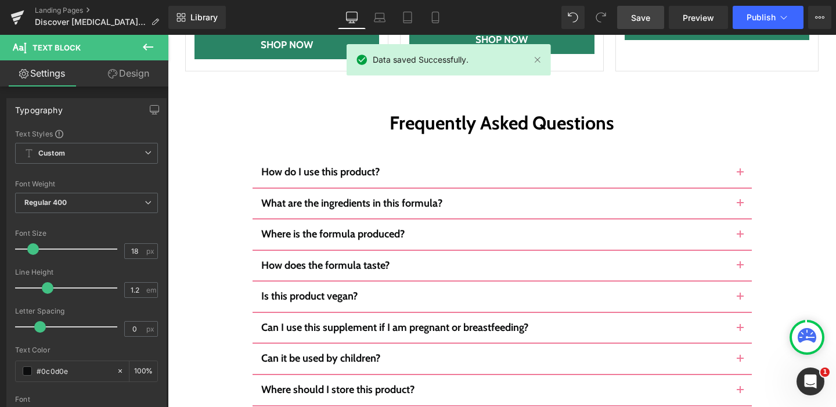
scroll to position [5619, 0]
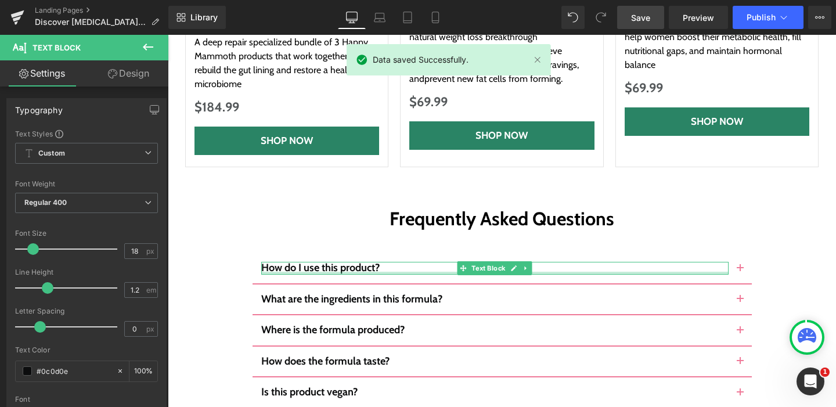
click at [394, 272] on div at bounding box center [495, 273] width 468 height 3
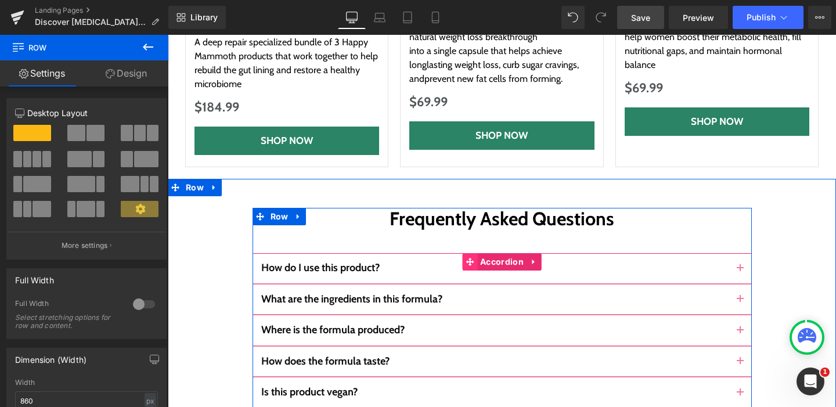
click at [466, 258] on icon at bounding box center [470, 262] width 8 height 8
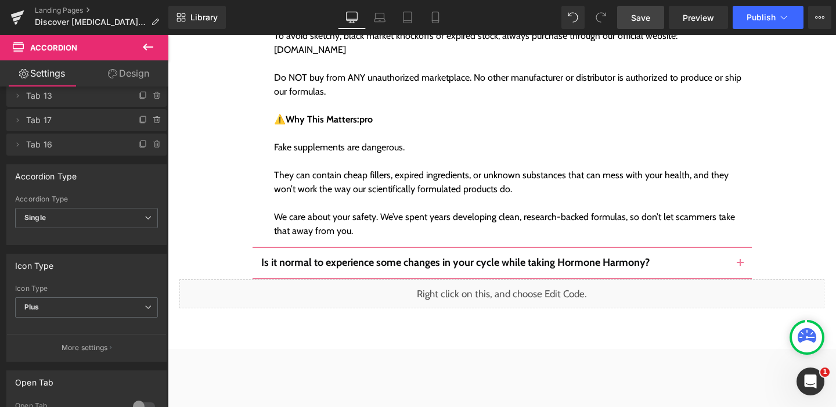
scroll to position [6492, 0]
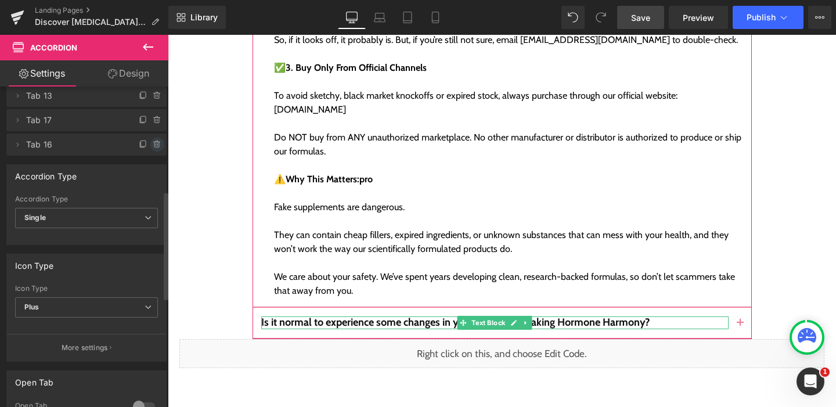
click at [154, 144] on icon at bounding box center [157, 144] width 9 height 9
click at [147, 143] on button "Delete" at bounding box center [145, 145] width 37 height 15
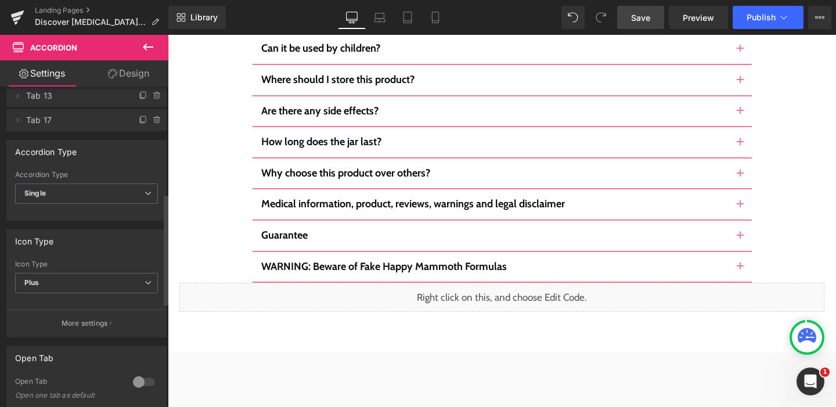
scroll to position [6024, 0]
click at [634, 19] on span "Save" at bounding box center [640, 18] width 19 height 12
